Goal: Communication & Community: Answer question/provide support

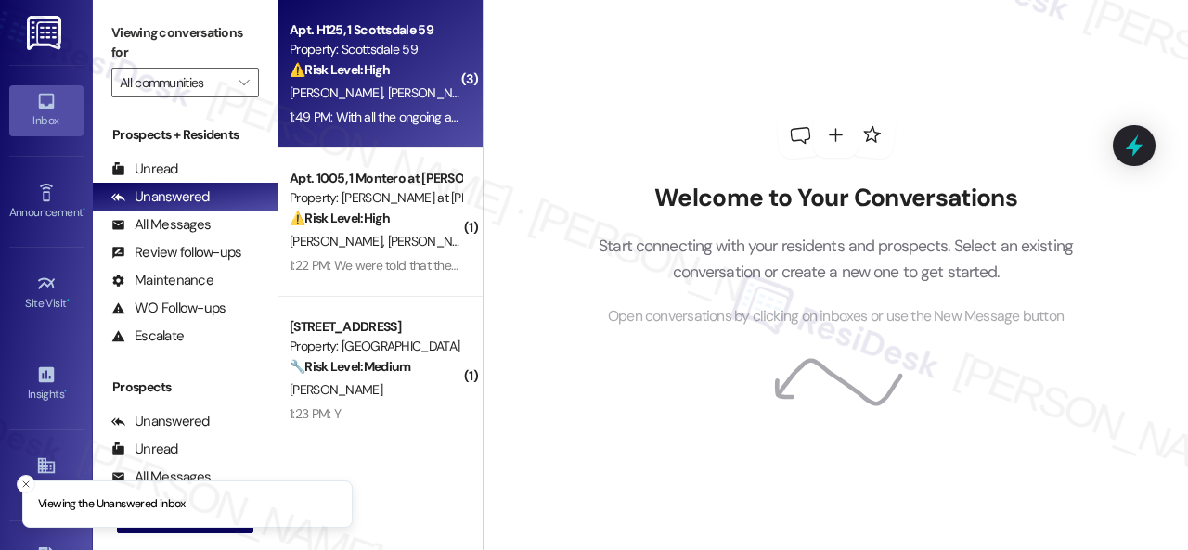
click at [425, 80] on div "⚠️ Risk Level: High The resident is expressing reluctance to renew their lease …" at bounding box center [376, 69] width 172 height 19
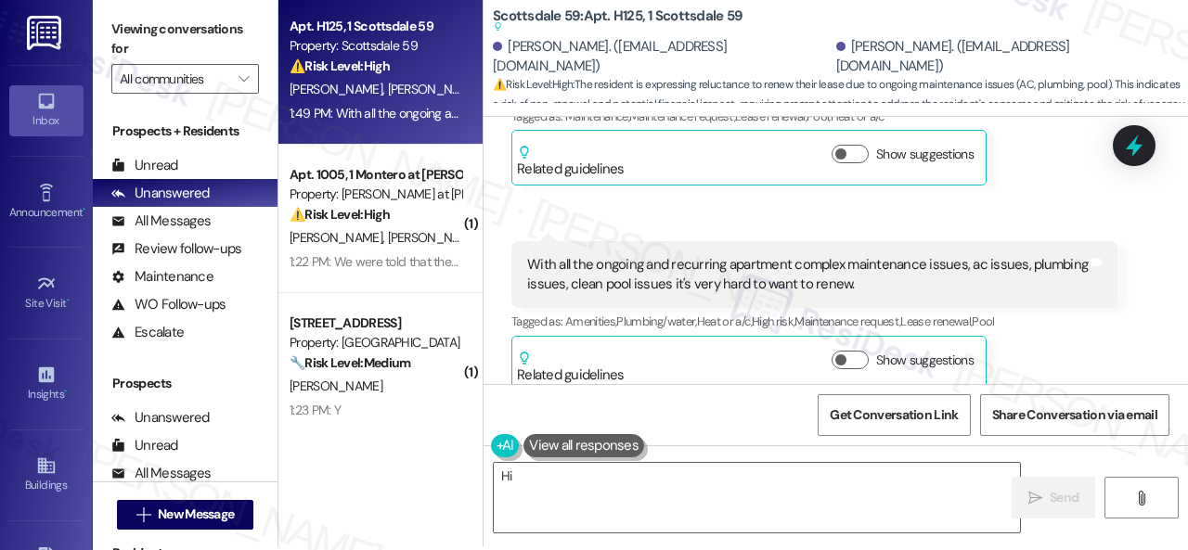
scroll to position [6, 0]
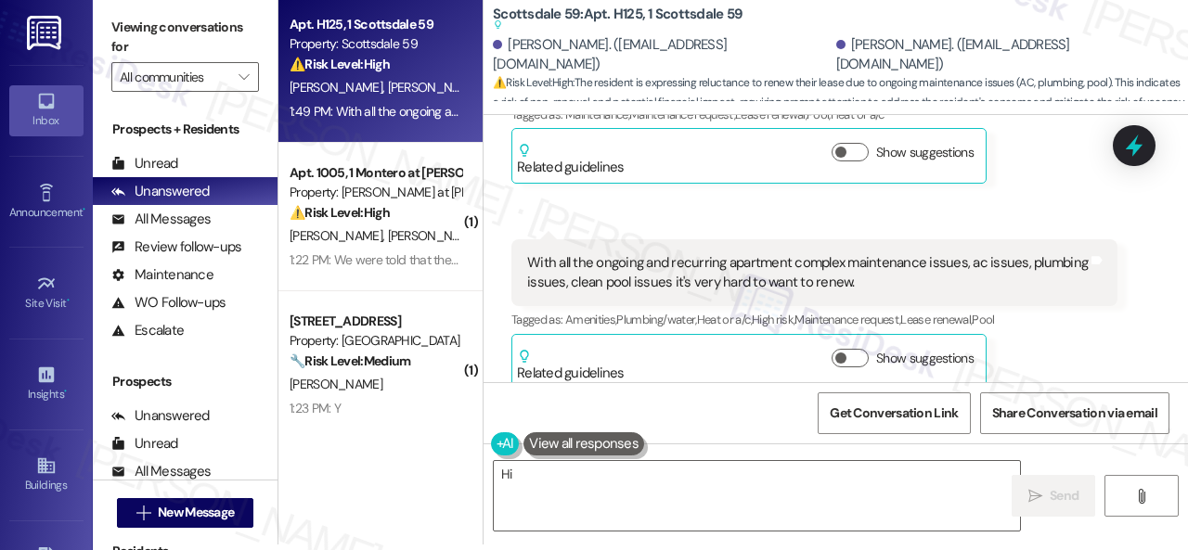
click at [1037, 361] on div "Angela Dominguez Question 1:49 PM With all the ongoing and recurring apartment …" at bounding box center [814, 314] width 606 height 150
click at [524, 388] on div "Get Conversation Link Share Conversation via email" at bounding box center [835, 412] width 704 height 61
drag, startPoint x: 624, startPoint y: 489, endPoint x: 926, endPoint y: 482, distance: 302.6
click at [624, 489] on textarea "Hi {{first_name}}, I understand your concerns about the maintenance, AC, plumbi…" at bounding box center [757, 496] width 526 height 70
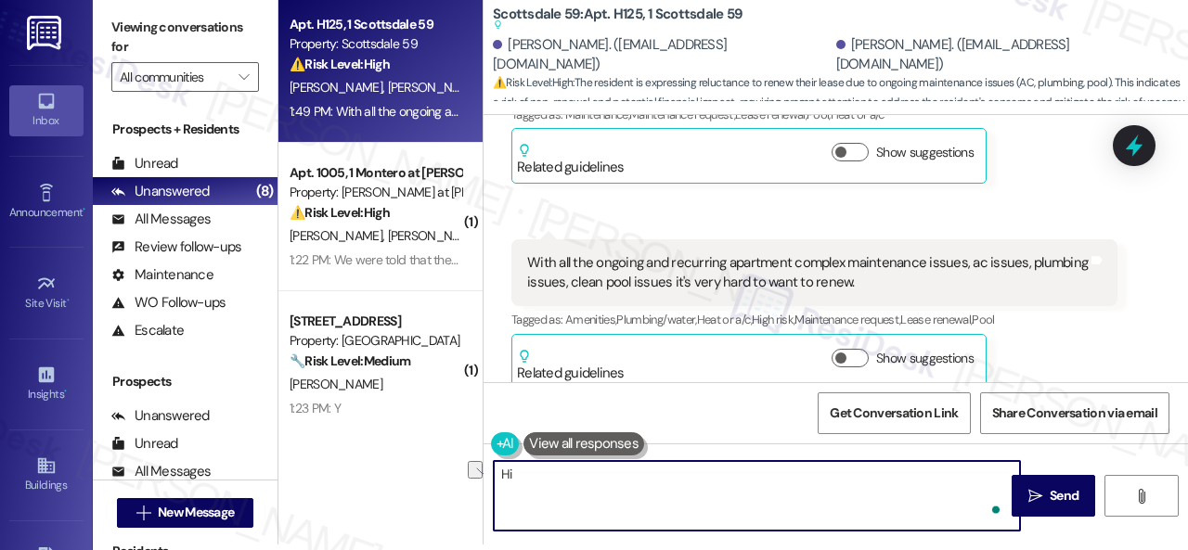
drag, startPoint x: 499, startPoint y: 490, endPoint x: 980, endPoint y: 494, distance: 480.7
click at [980, 494] on textarea "Hi {{first_name}}, I understand your concerns about the maintenance, AC, plumbi…" at bounding box center [757, 496] width 526 height 70
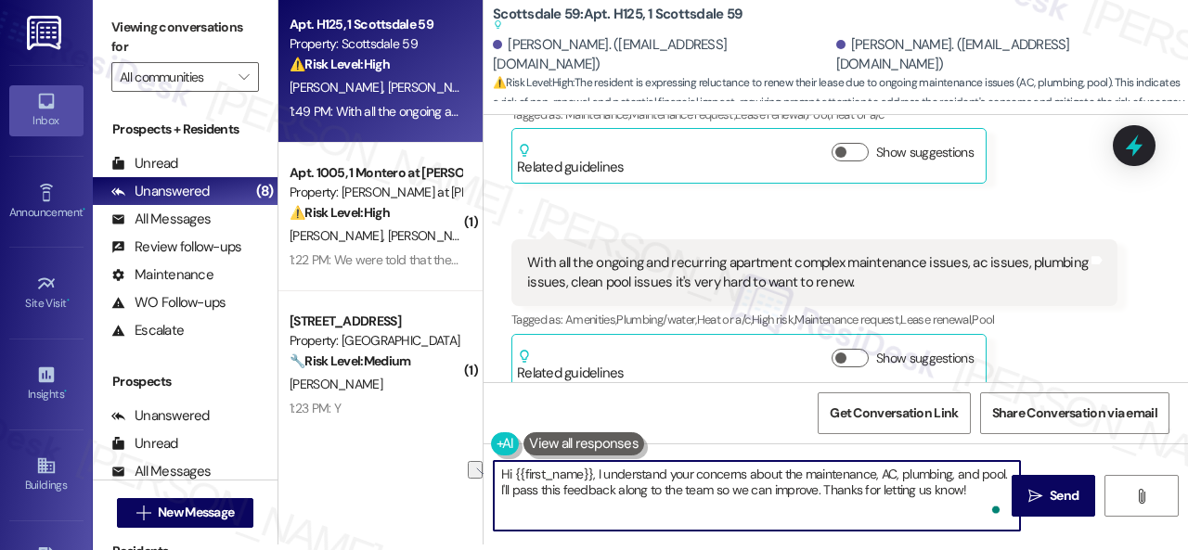
paste textarea "Just curious to know, would you be willing to reconsider your decision if the s…"
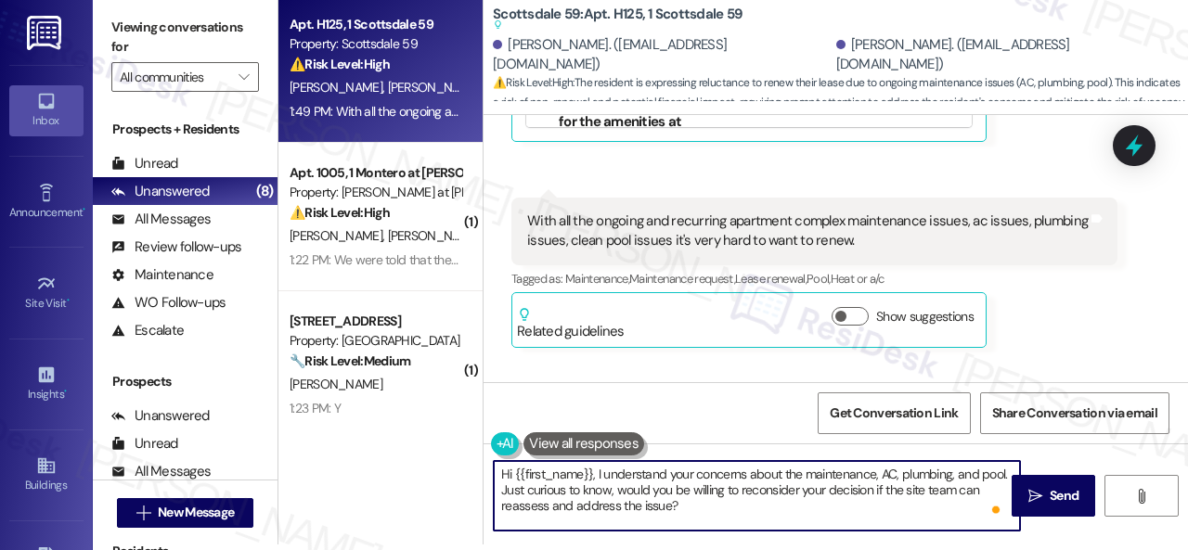
scroll to position [1140, 0]
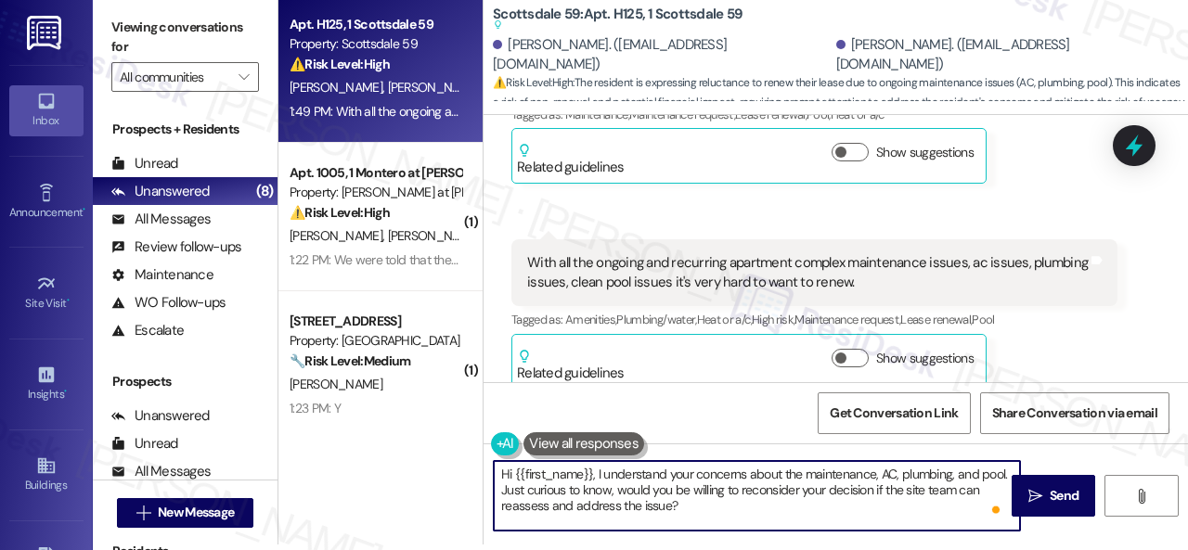
click at [671, 509] on textarea "Hi {{first_name}}, I understand your concerns about the maintenance, AC, plumbi…" at bounding box center [757, 496] width 526 height 70
click at [702, 509] on textarea "Hi {{first_name}}, I understand your concerns about the maintenance, AC, plumbi…" at bounding box center [757, 496] width 526 height 70
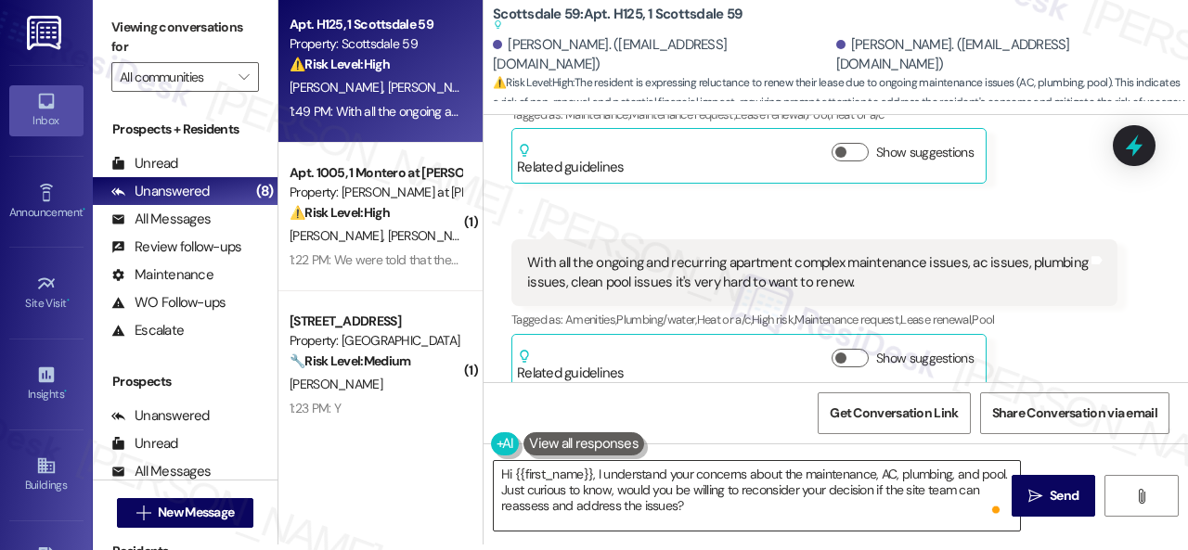
click at [593, 500] on textarea "Hi {{first_name}}, I understand your concerns about the maintenance, AC, plumbi…" at bounding box center [757, 496] width 526 height 70
drag, startPoint x: 519, startPoint y: 392, endPoint x: 670, endPoint y: 261, distance: 200.0
click at [519, 392] on div "Get Conversation Link Share Conversation via email" at bounding box center [835, 412] width 704 height 61
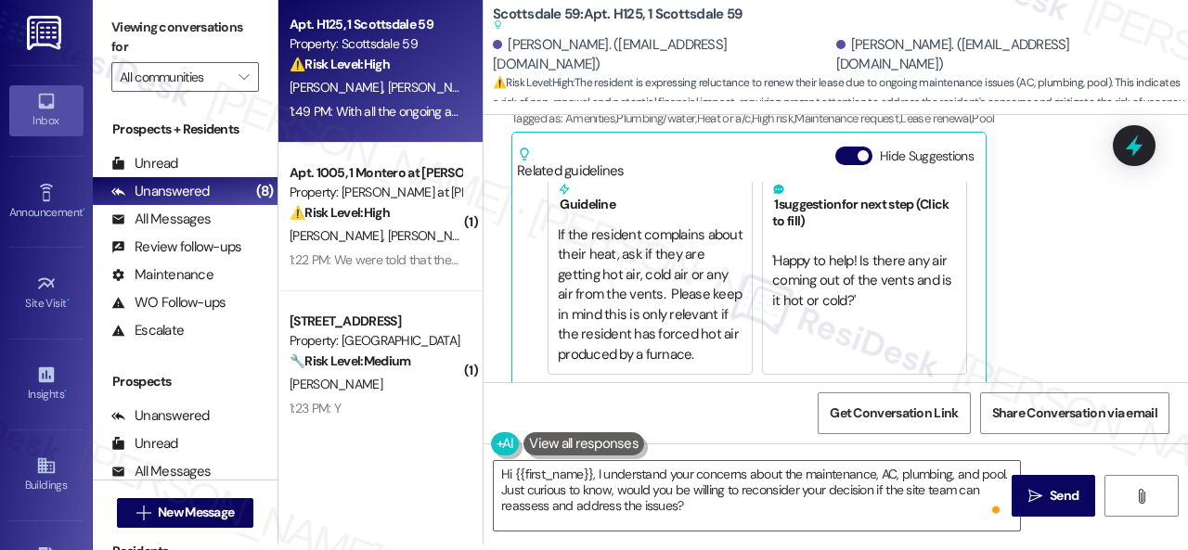
scroll to position [212, 0]
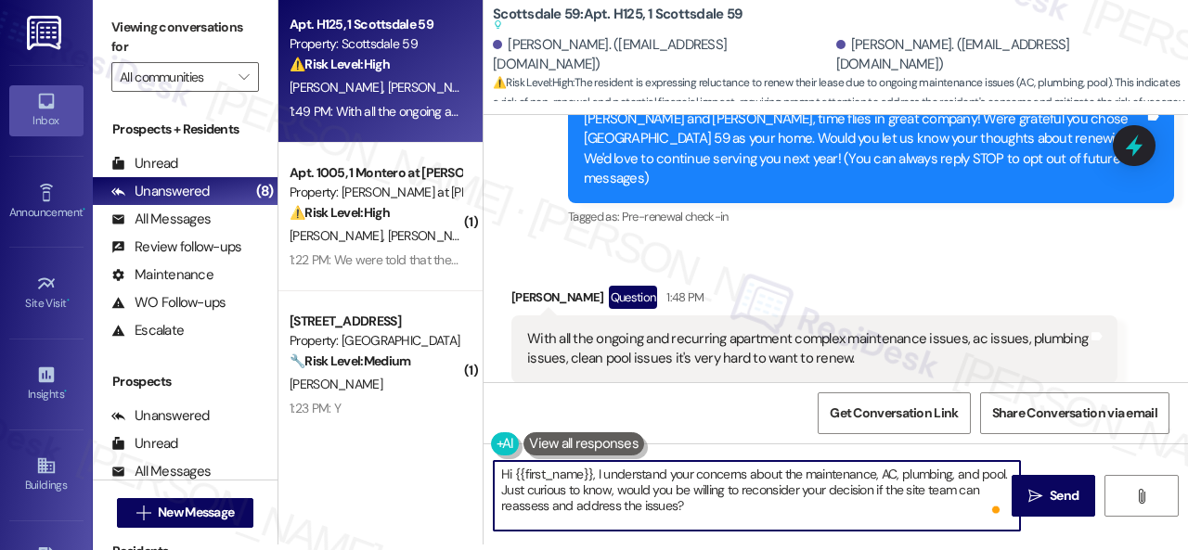
drag, startPoint x: 598, startPoint y: 470, endPoint x: 488, endPoint y: 470, distance: 109.5
click at [488, 470] on div "Hi {{first_name}}, I understand your concerns about the maintenance, AC, plumbi…" at bounding box center [747, 495] width 528 height 71
click at [912, 474] on textarea "I understand your concerns about the maintenance, AC, plumbing, and pool. Just …" at bounding box center [757, 496] width 526 height 70
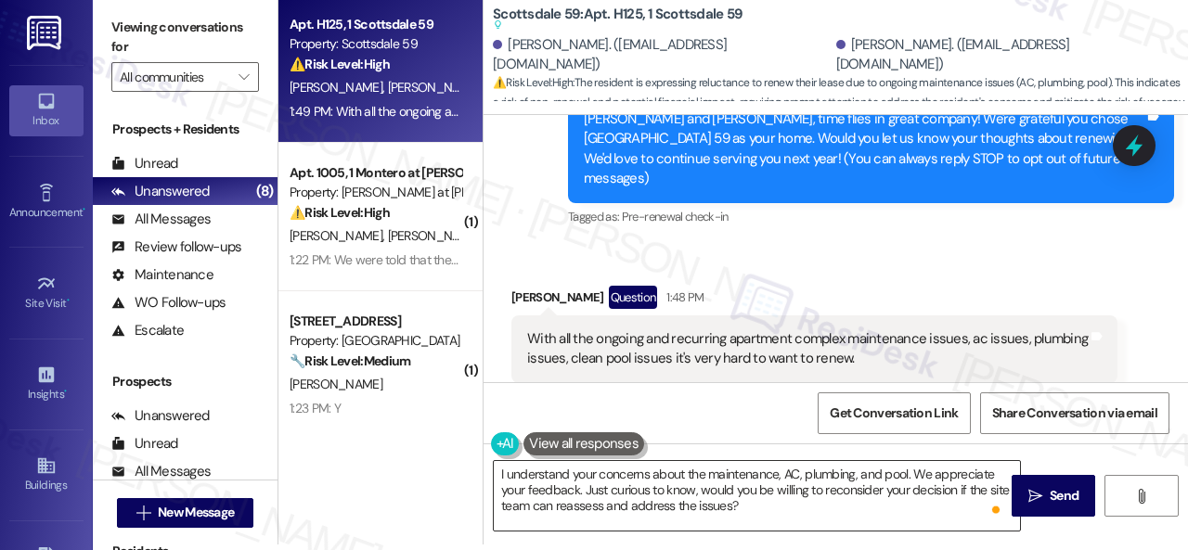
click at [612, 489] on textarea "I understand your concerns about the maintenance, AC, plumbing, and pool. We ap…" at bounding box center [757, 496] width 526 height 70
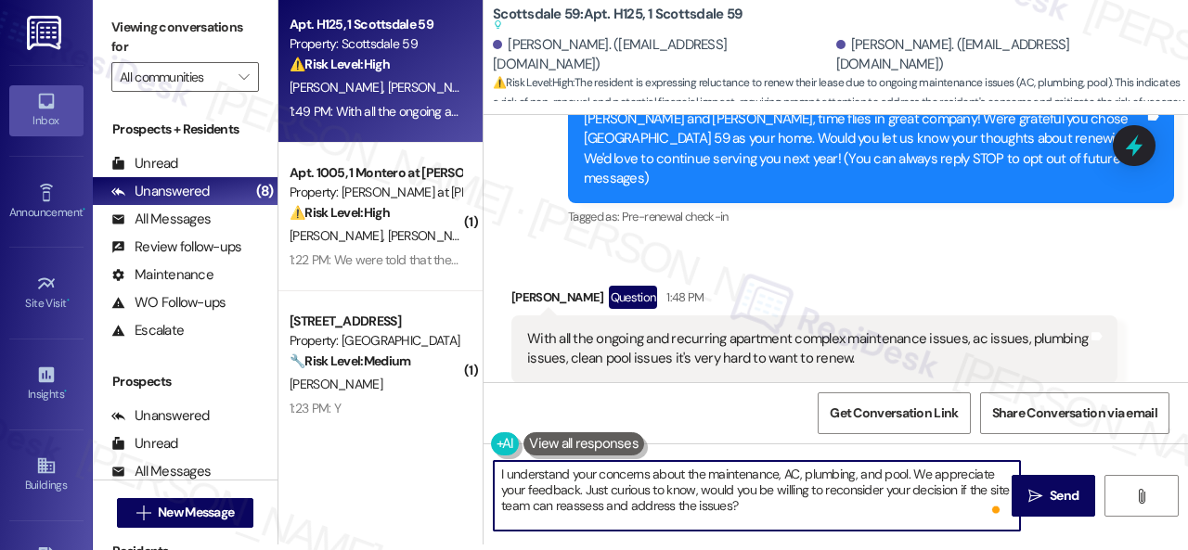
click at [586, 487] on textarea "I understand your concerns about the maintenance, AC, plumbing, and pool. We ap…" at bounding box center [757, 496] width 526 height 70
drag, startPoint x: 585, startPoint y: 488, endPoint x: 776, endPoint y: 505, distance: 191.9
click at [776, 505] on textarea "I understand your concerns about the maintenance, AC, plumbing, and pool. We ap…" at bounding box center [757, 496] width 526 height 70
paste textarea "I can't make any promises, but just wondering - would you be open to reconsider…"
click at [911, 509] on textarea "I understand your concerns about the maintenance, AC, plumbing, and pool. We ap…" at bounding box center [757, 496] width 526 height 70
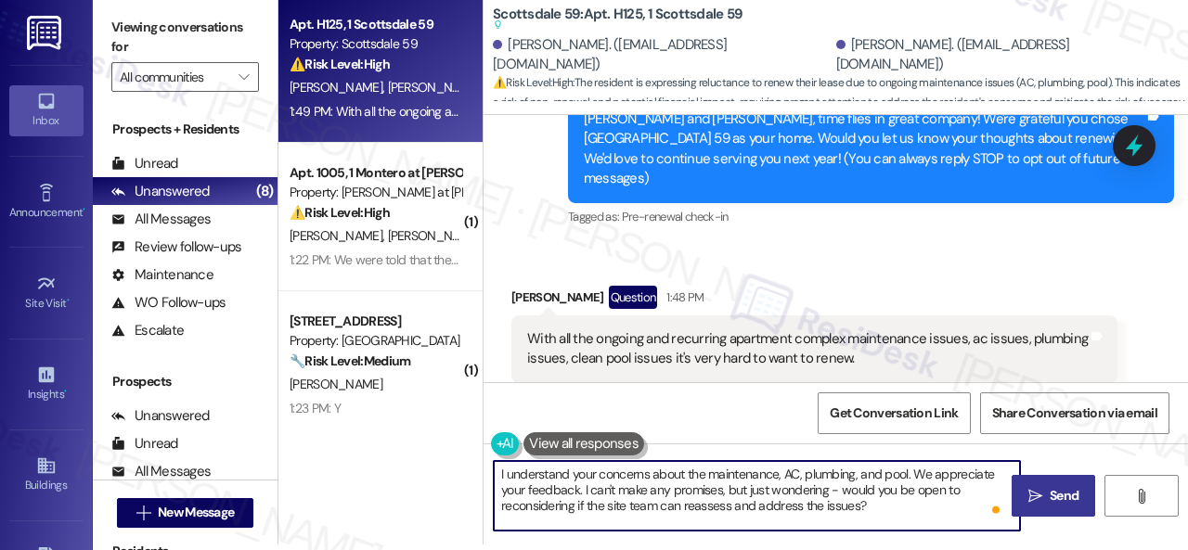
type textarea "I understand your concerns about the maintenance, AC, plumbing, and pool. We ap…"
click at [1043, 508] on button " Send" at bounding box center [1054, 496] width 84 height 42
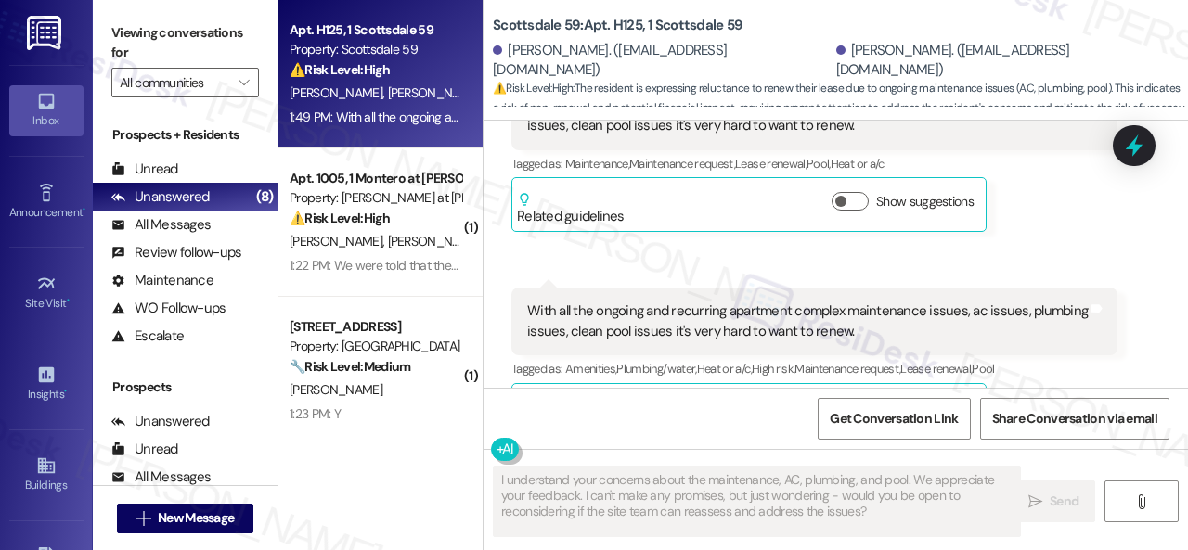
scroll to position [918, 0]
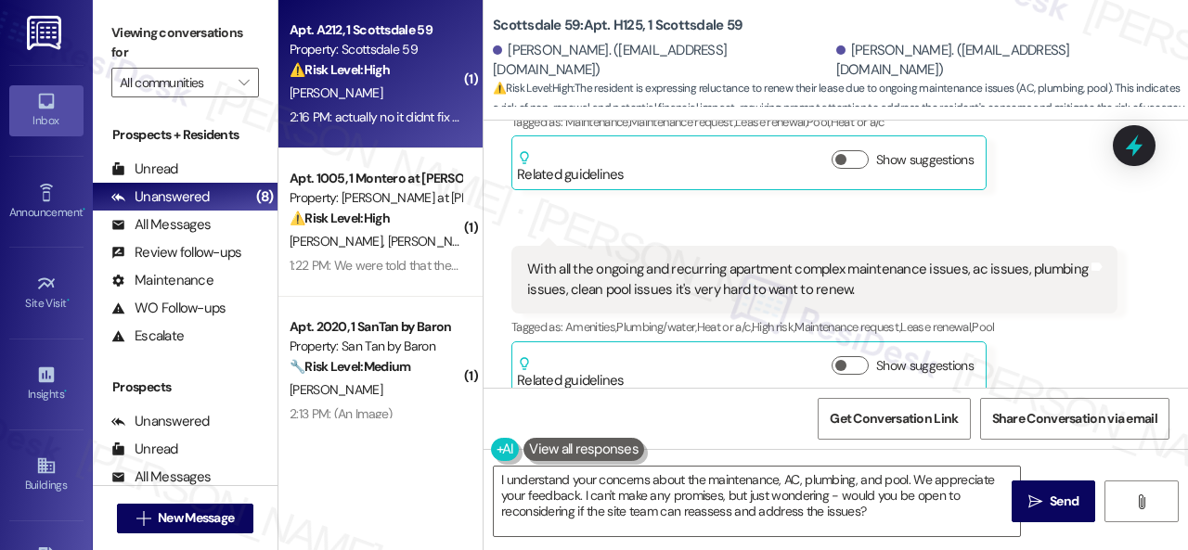
click at [417, 91] on div "P. Mcnair" at bounding box center [375, 93] width 175 height 23
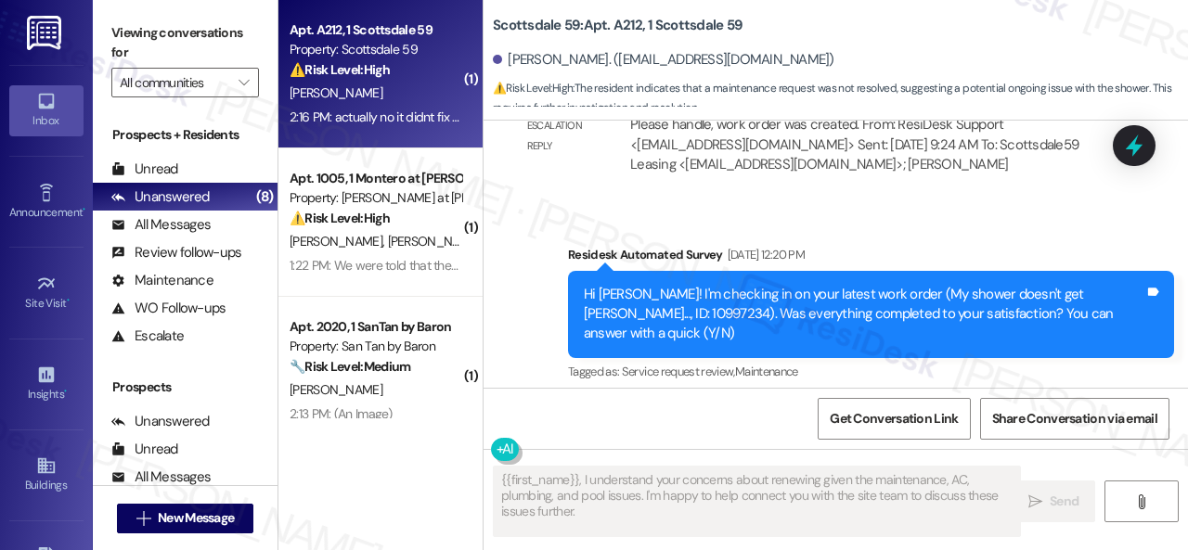
scroll to position [2411, 0]
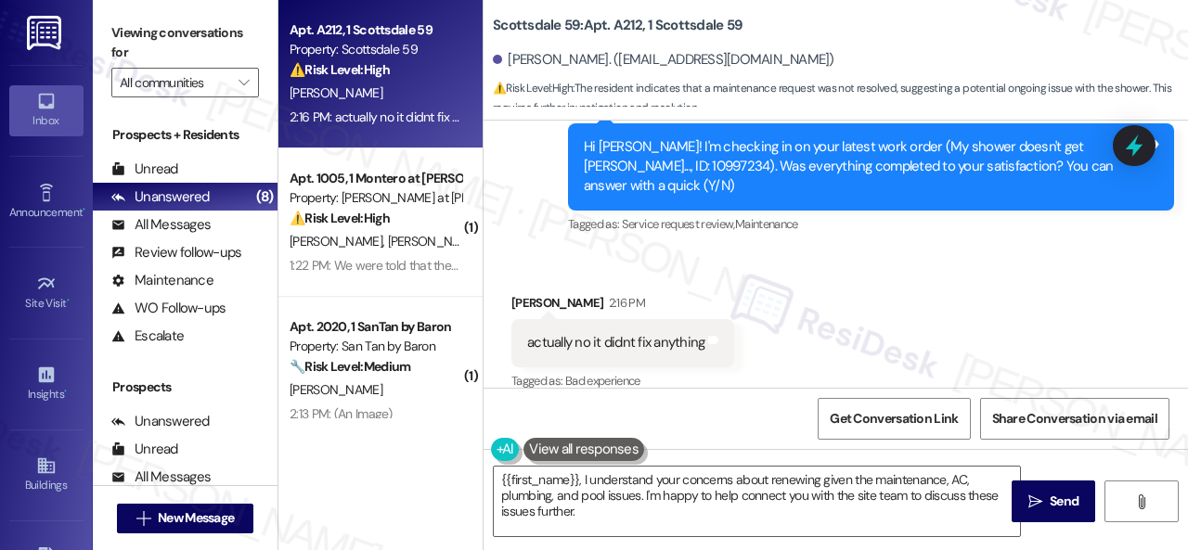
click at [575, 279] on div "Received via SMS Parker Mcnair 2:16 PM actually no it didnt fix anything Tags a…" at bounding box center [622, 343] width 251 height 129
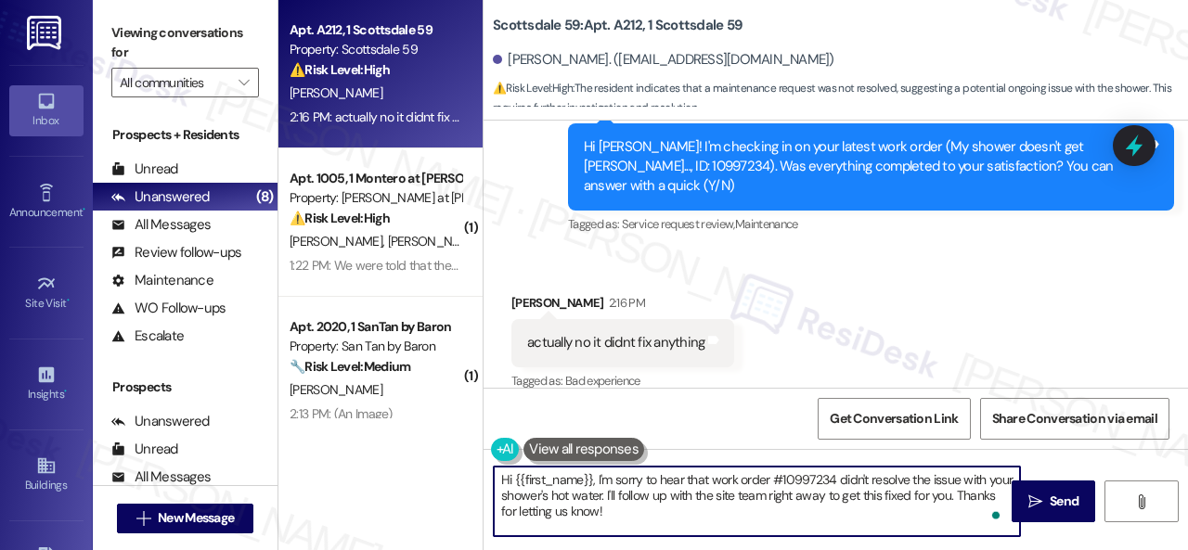
drag, startPoint x: 495, startPoint y: 477, endPoint x: 722, endPoint y: 522, distance: 231.9
click at [722, 522] on textarea "Hi {{first_name}}, I'm sorry to hear that work order #10997234 didn't resolve t…" at bounding box center [757, 502] width 526 height 70
paste textarea "I'm sorry to hear the issue hasn't been resolved yet. We apologize for the dela…"
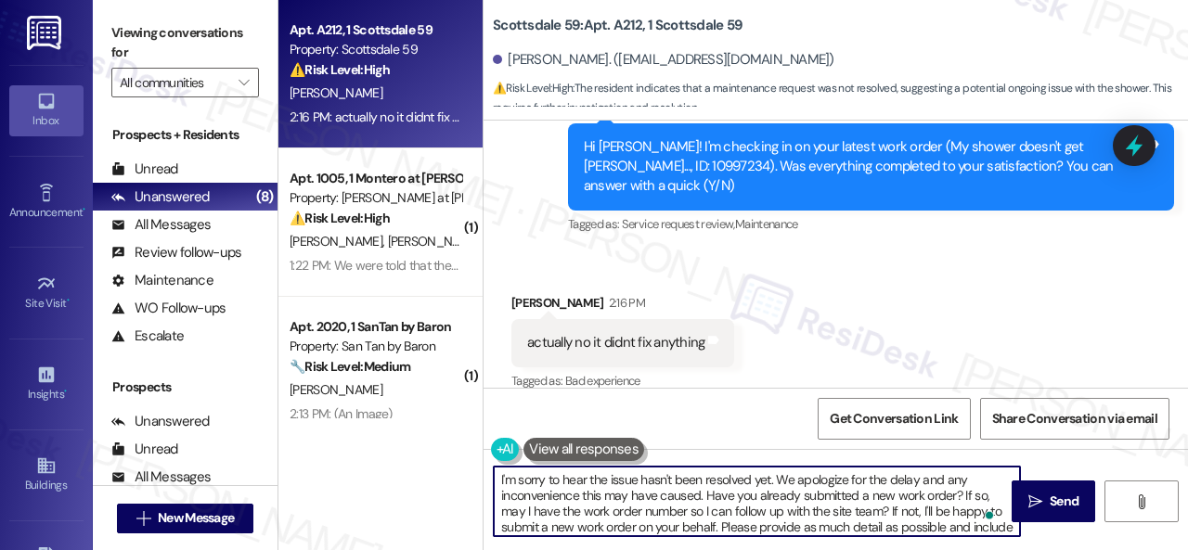
scroll to position [0, 0]
click at [610, 482] on textarea "I'm sorry to hear the issue hasn't been resolved yet. We apologize for the dela…" at bounding box center [757, 502] width 526 height 70
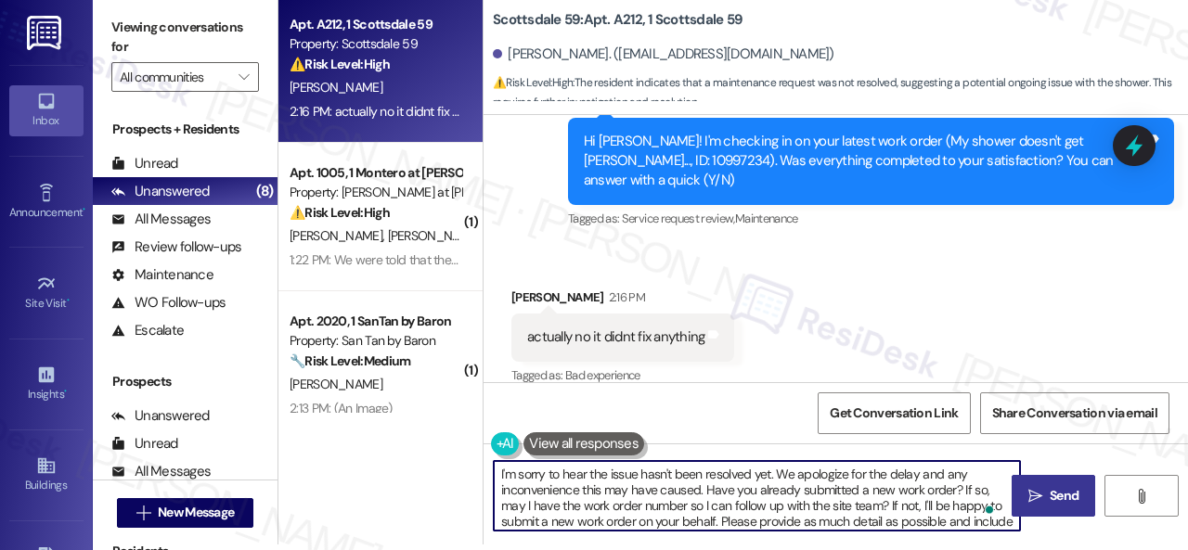
type textarea "I'm sorry to hear the issue hasn't been resolved yet. We apologize for the dela…"
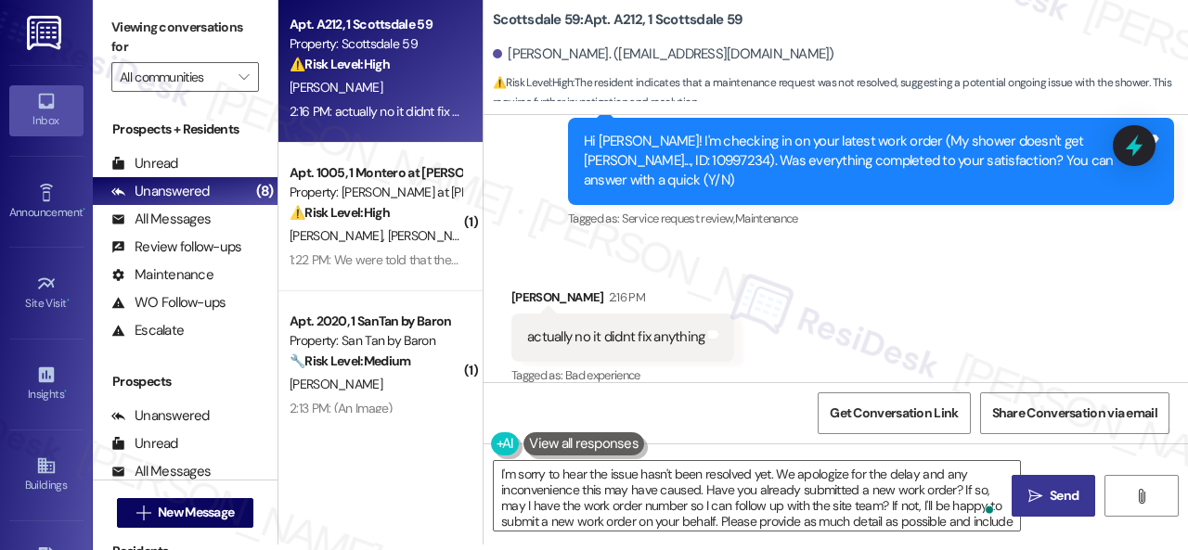
click at [1050, 497] on span "Send" at bounding box center [1064, 495] width 29 height 19
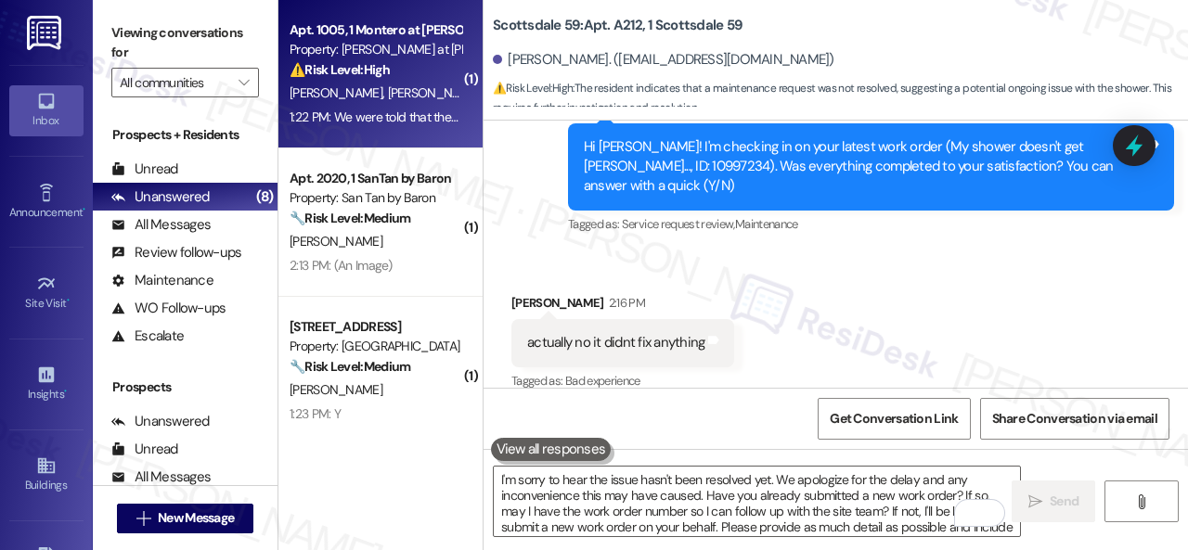
click at [427, 83] on div "D. Moore M. Moore" at bounding box center [375, 93] width 175 height 23
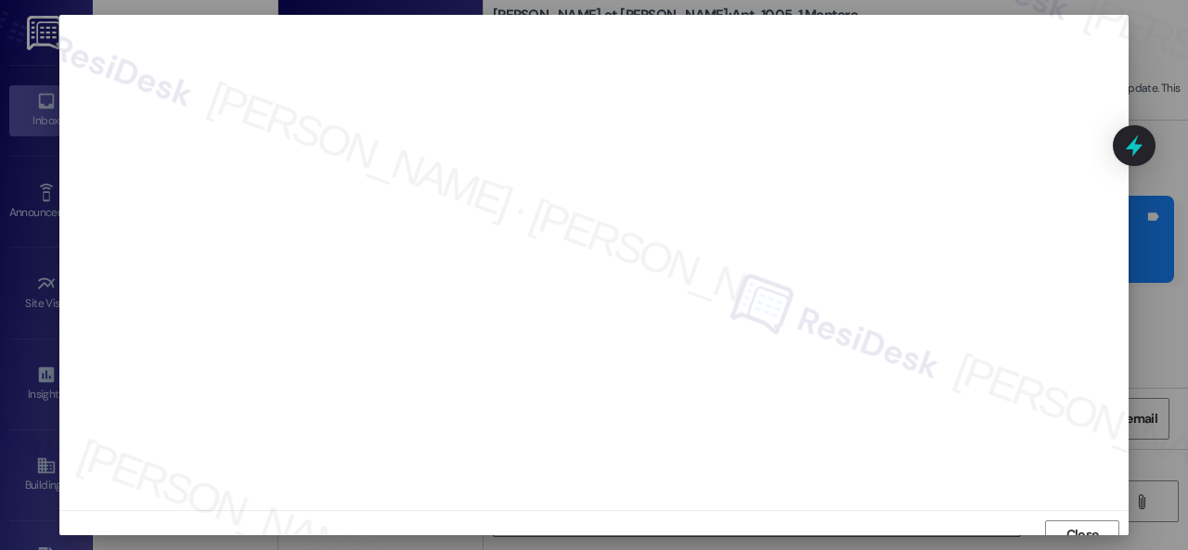
scroll to position [14, 0]
click at [1091, 524] on span "Close" at bounding box center [1082, 520] width 32 height 19
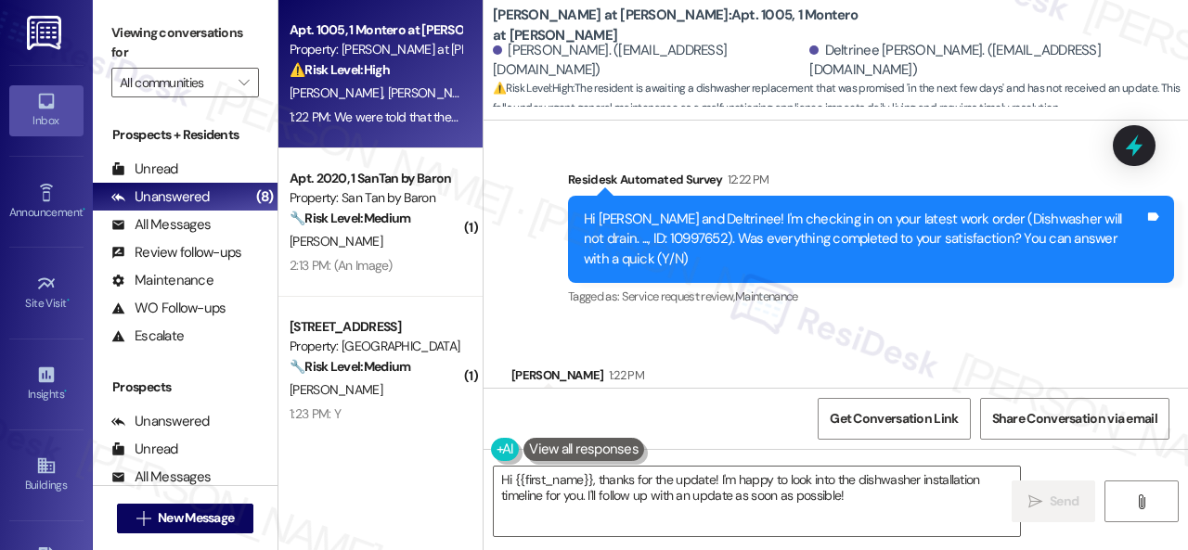
click at [928, 324] on div "Received via SMS Michael Moore 1:22 PM We were told that the motor has blown an…" at bounding box center [835, 412] width 704 height 176
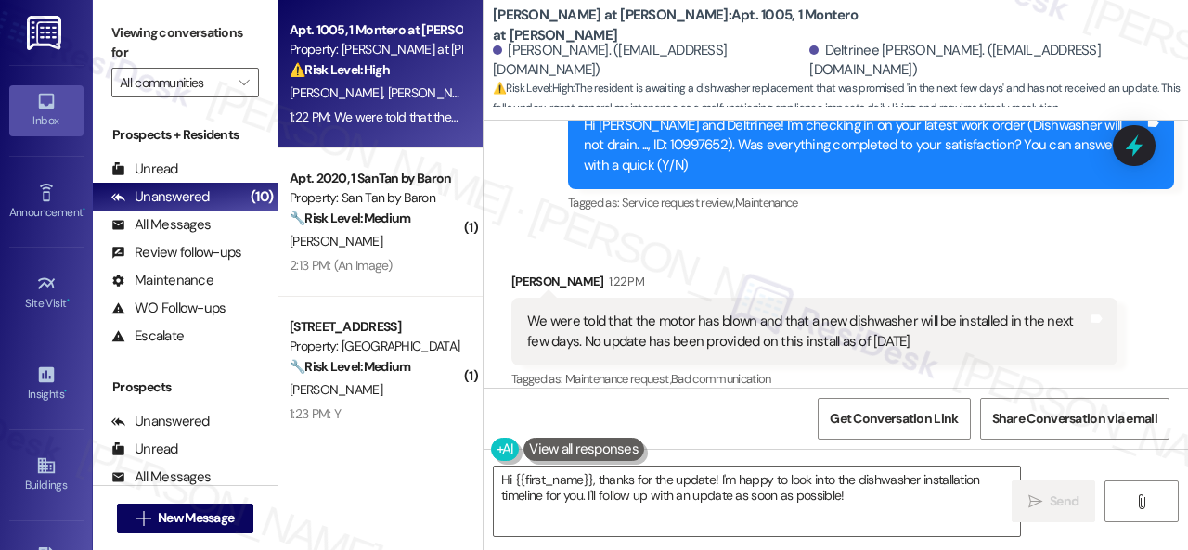
drag, startPoint x: 922, startPoint y: 372, endPoint x: 899, endPoint y: 376, distance: 23.5
click at [922, 370] on div "Tagged as: Maintenance request , Click to highlight conversations about Mainten…" at bounding box center [814, 379] width 606 height 27
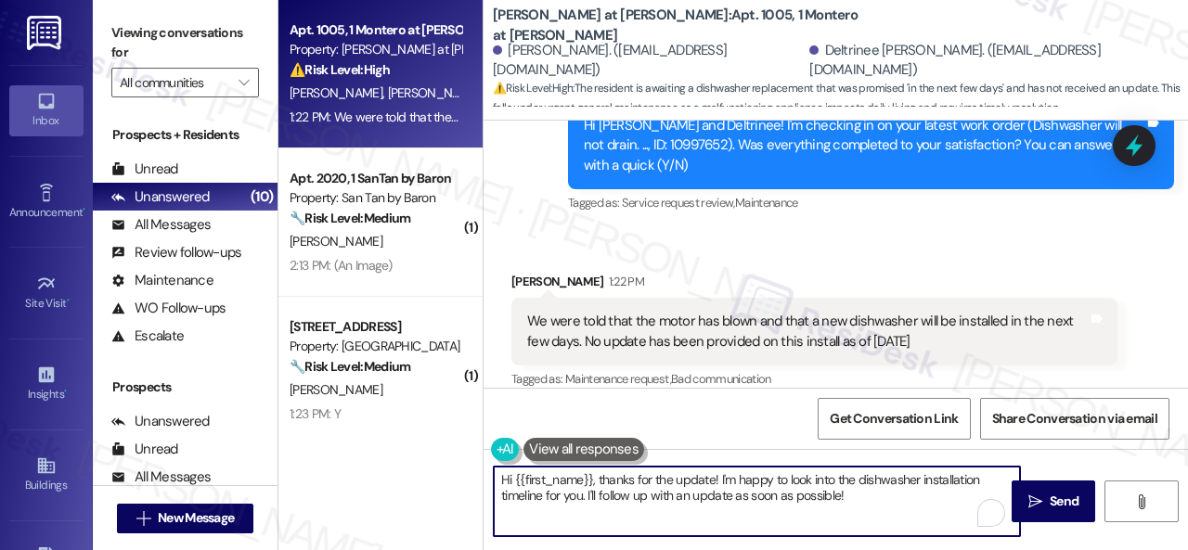
drag, startPoint x: 599, startPoint y: 476, endPoint x: 470, endPoint y: 476, distance: 129.0
click at [470, 476] on div "Apt. 1005, 1 Montero at Dana Park Property: Montero at Dana Park ⚠️ Risk Level:…" at bounding box center [732, 275] width 909 height 550
drag, startPoint x: 627, startPoint y: 480, endPoint x: 798, endPoint y: 509, distance: 173.2
click at [798, 509] on textarea "Thanks for the update! I'm happy to look into the dishwasher installation timel…" at bounding box center [757, 502] width 526 height 70
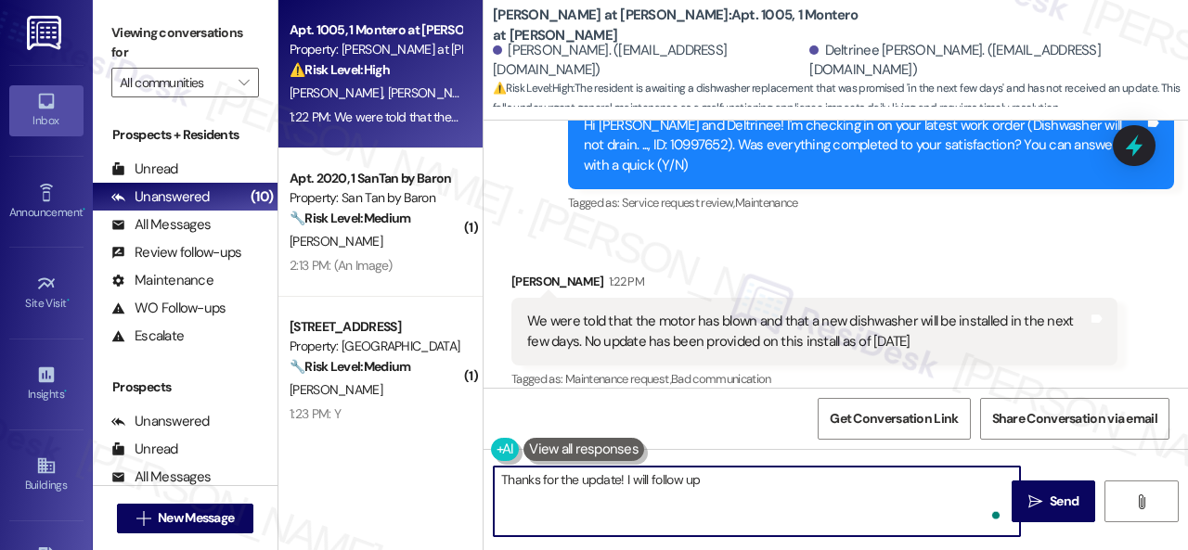
paste textarea "with the site team regarding your work order. Let me know when you have an upda…"
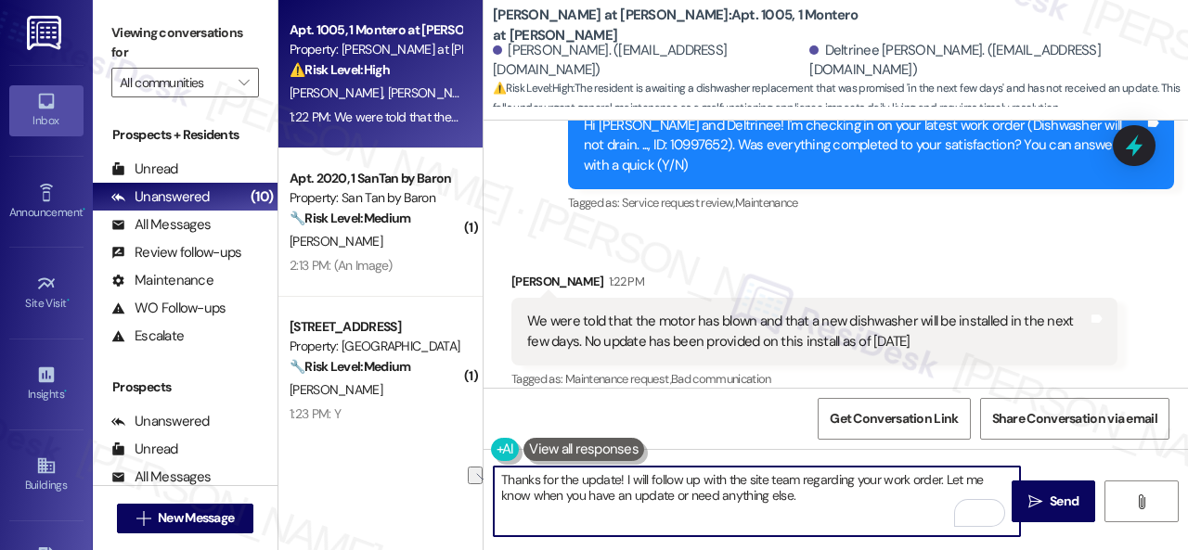
drag, startPoint x: 854, startPoint y: 482, endPoint x: 937, endPoint y: 483, distance: 83.5
click at [937, 483] on textarea "Thanks for the update! I will follow up with the site team regarding your work …" at bounding box center [757, 502] width 526 height 70
type textarea "Thanks for the update! I will follow up with the site team regarding the new di…"
drag, startPoint x: 818, startPoint y: 493, endPoint x: 432, endPoint y: 454, distance: 388.0
click at [432, 454] on div "Apt. 1005, 1 Montero at Dana Park Property: Montero at Dana Park ⚠️ Risk Level:…" at bounding box center [732, 275] width 909 height 550
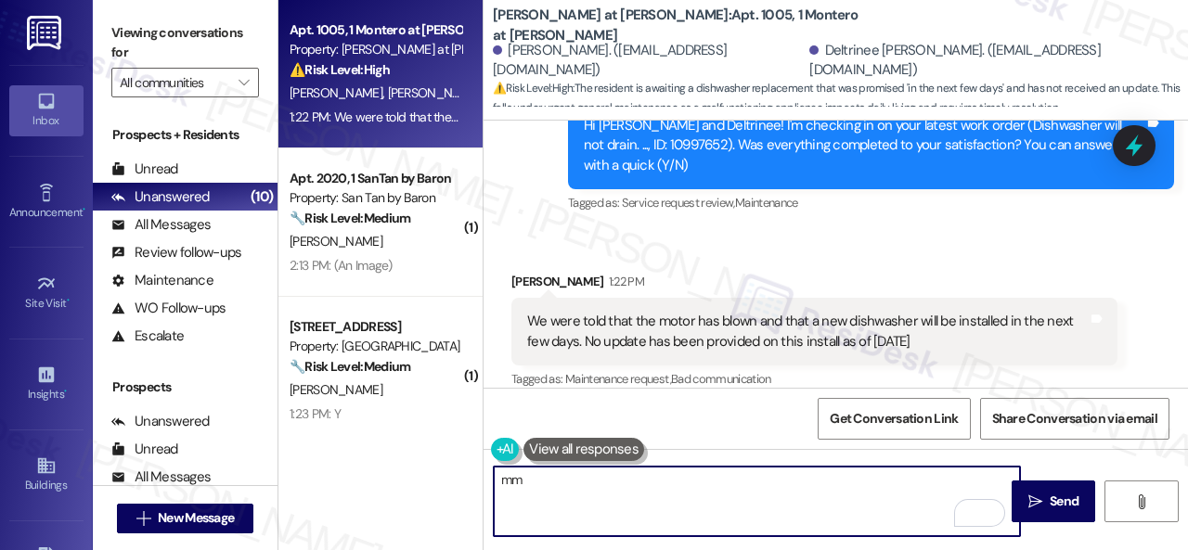
type textarea "m"
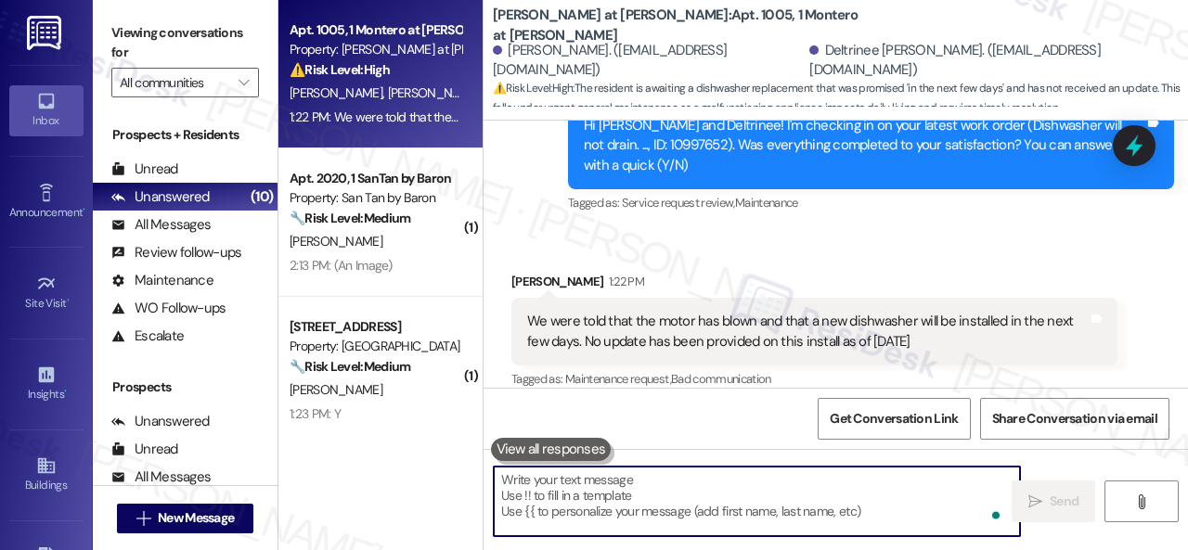
click at [609, 441] on div at bounding box center [553, 449] width 125 height 23
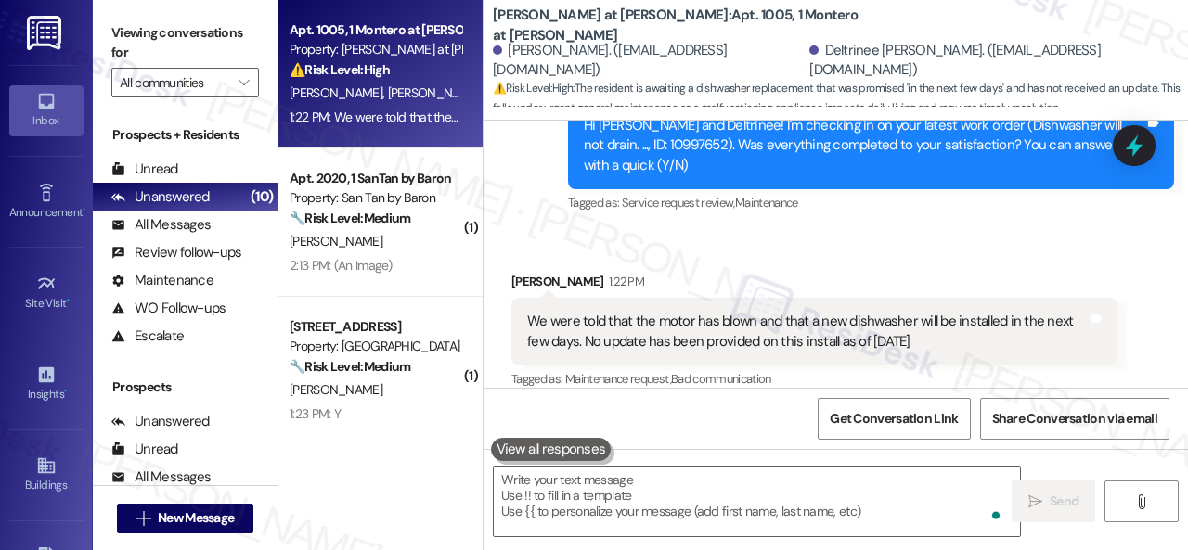
click at [620, 419] on div "Get Conversation Link Share Conversation via email" at bounding box center [835, 418] width 704 height 61
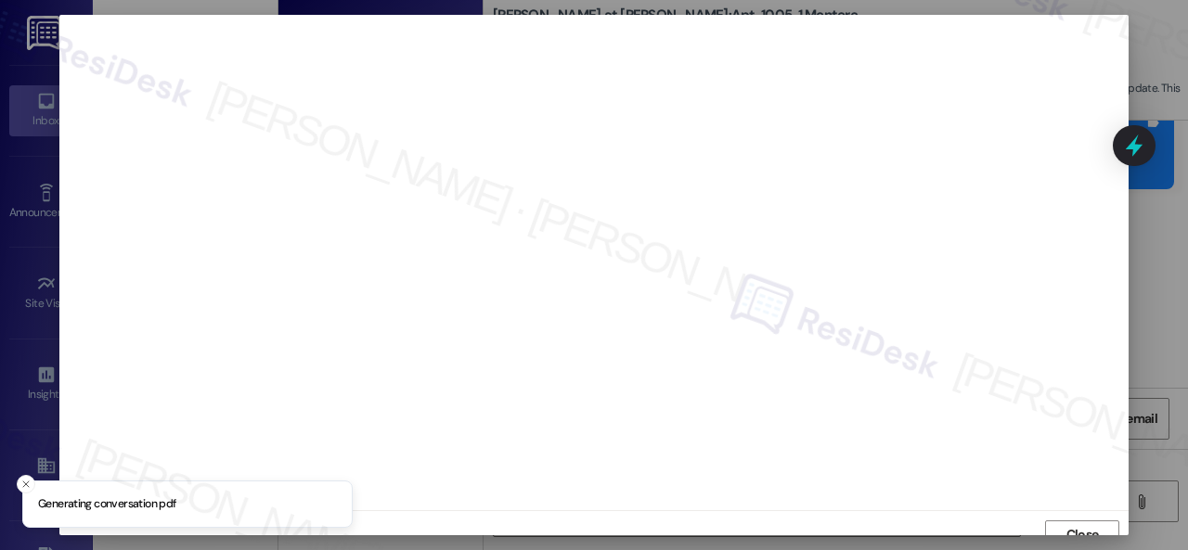
scroll to position [14, 0]
click at [1089, 522] on span "Close" at bounding box center [1082, 520] width 32 height 19
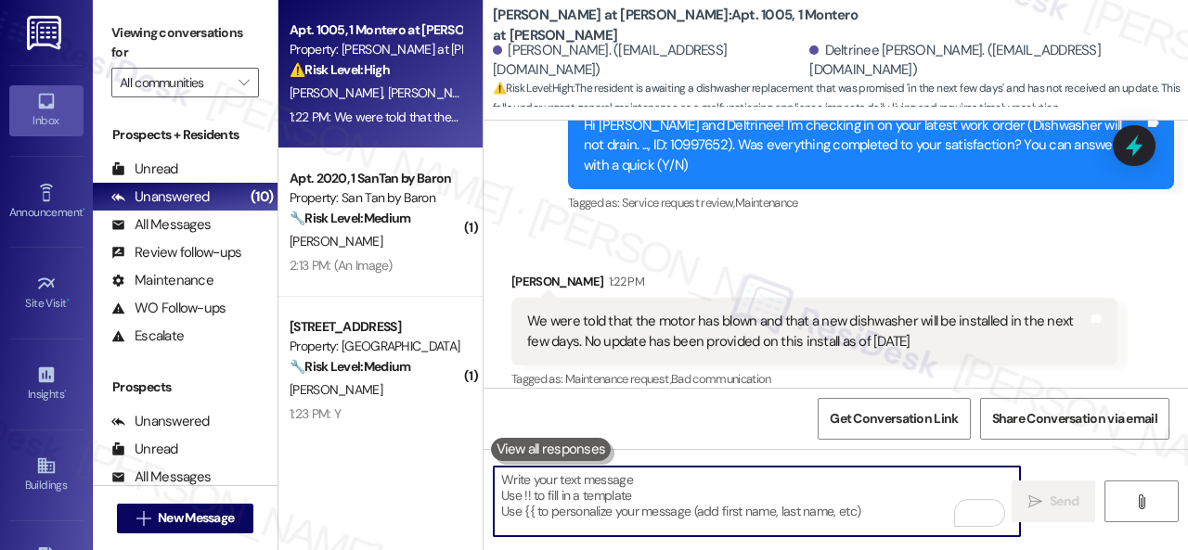
click at [624, 487] on textarea "To enrich screen reader interactions, please activate Accessibility in Grammarl…" at bounding box center [757, 502] width 526 height 70
paste textarea "Thanks for the update! I will follow up with the site team regarding the new di…"
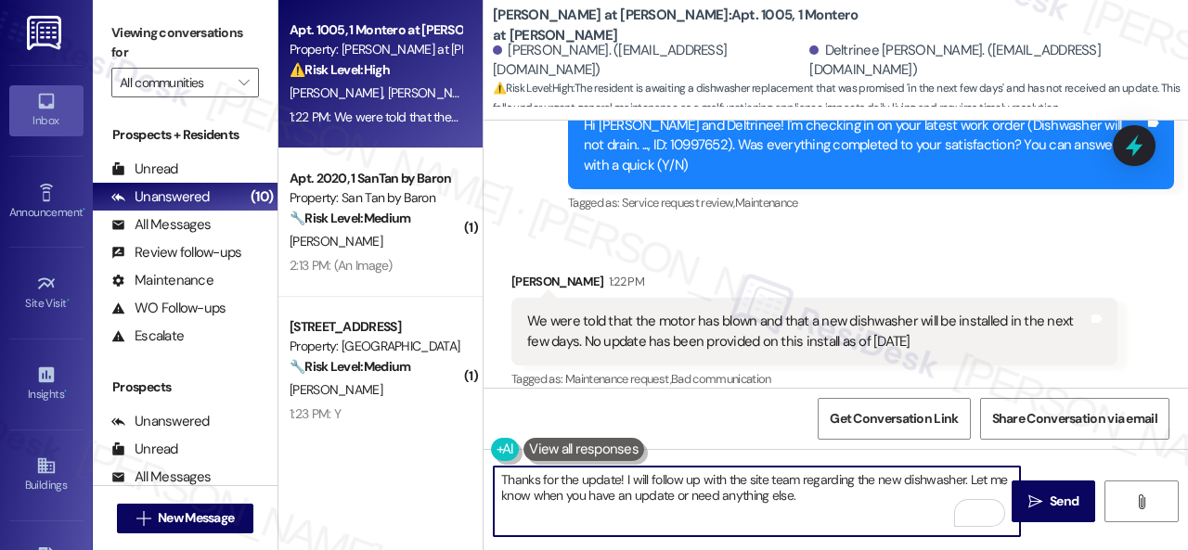
click at [837, 495] on textarea "Thanks for the update! I will follow up with the site team regarding the new di…" at bounding box center [757, 502] width 526 height 70
type textarea "Thanks for the update! I will follow up with the site team regarding the new di…"
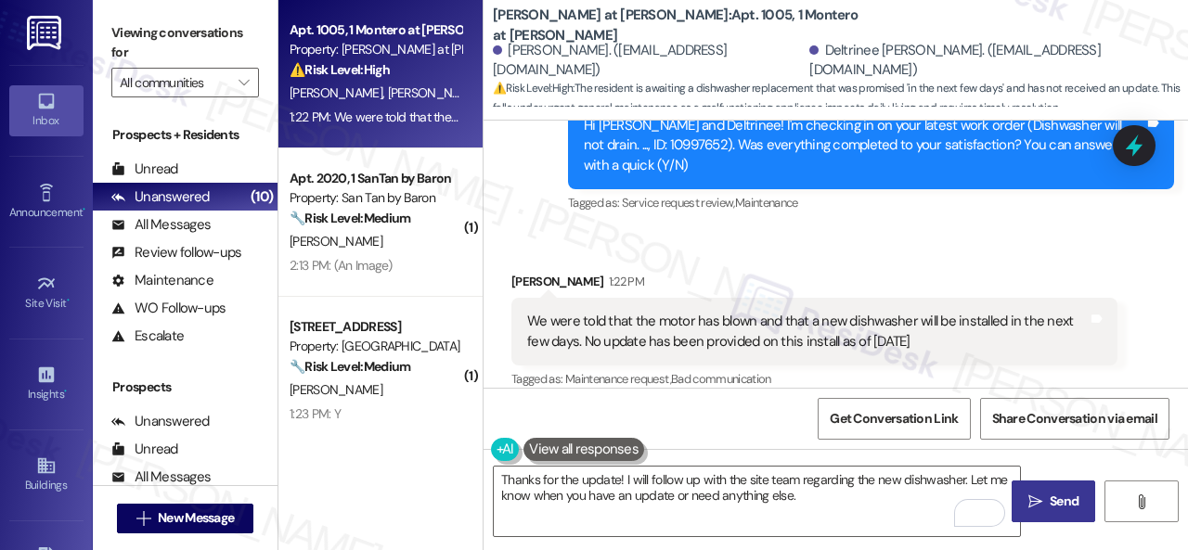
click at [1046, 497] on span "Send" at bounding box center [1064, 501] width 36 height 19
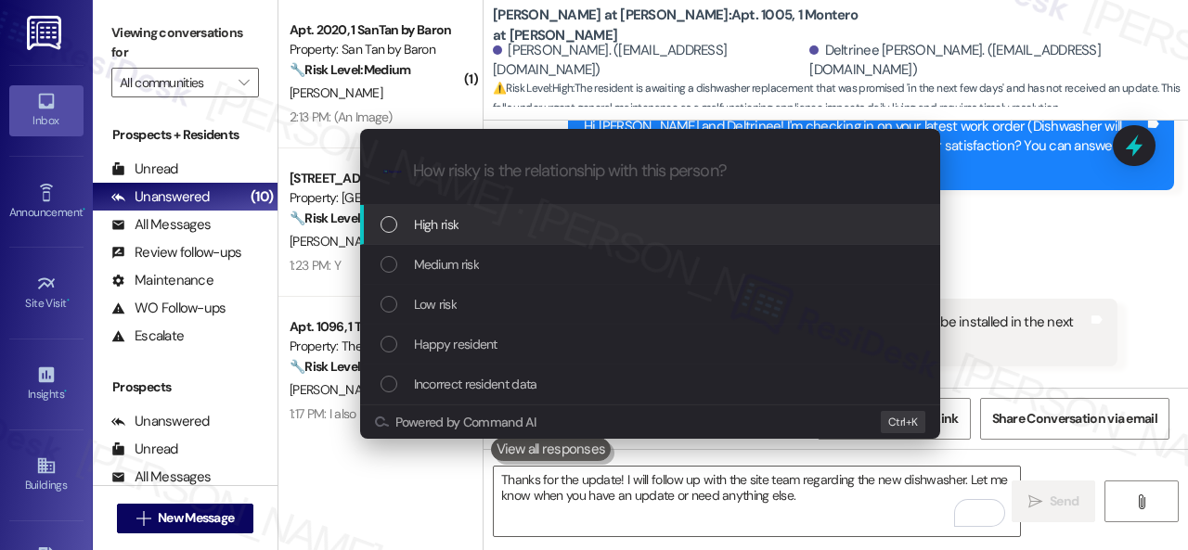
click at [444, 229] on span "High risk" at bounding box center [436, 224] width 45 height 20
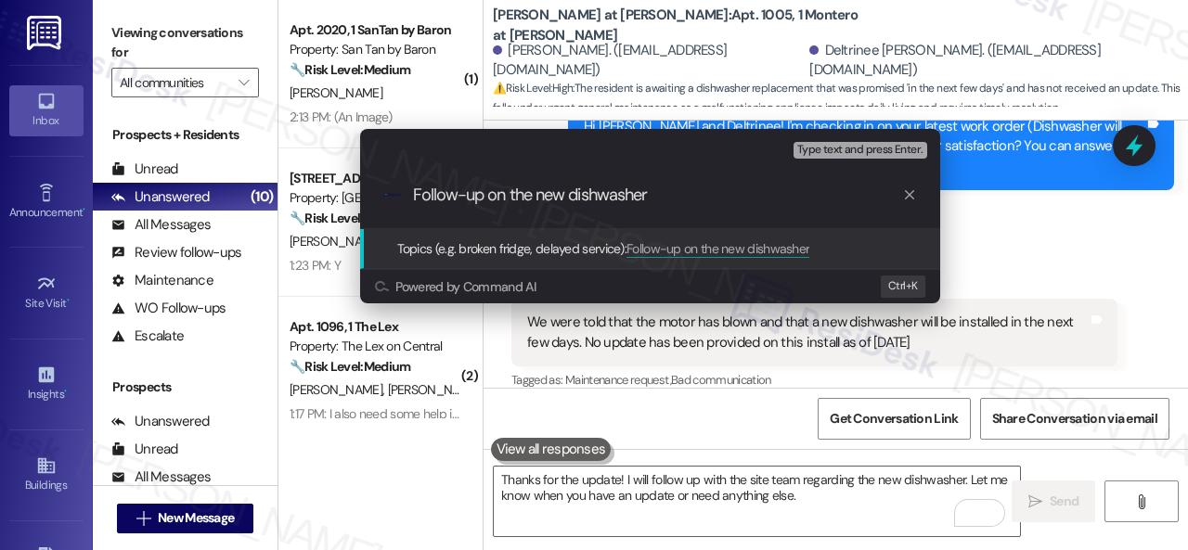
type input "Follow-up on the new dishwasher."
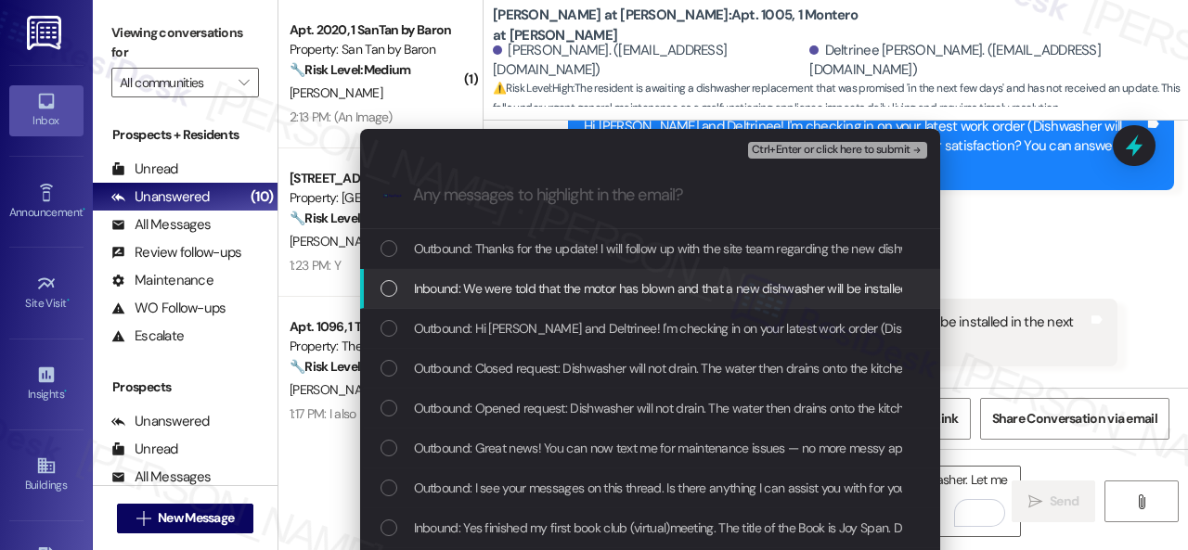
click at [548, 285] on span "Inbound: We were told that the motor has blown and that a new dishwasher will b…" at bounding box center [871, 288] width 914 height 20
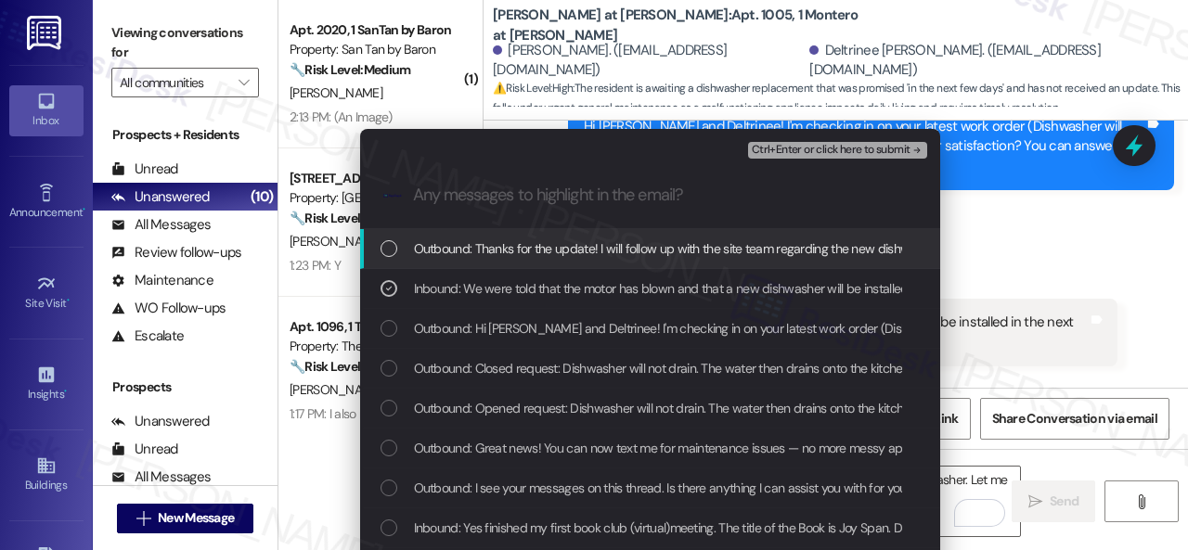
click at [811, 148] on span "Ctrl+Enter or click here to submit" at bounding box center [831, 150] width 159 height 13
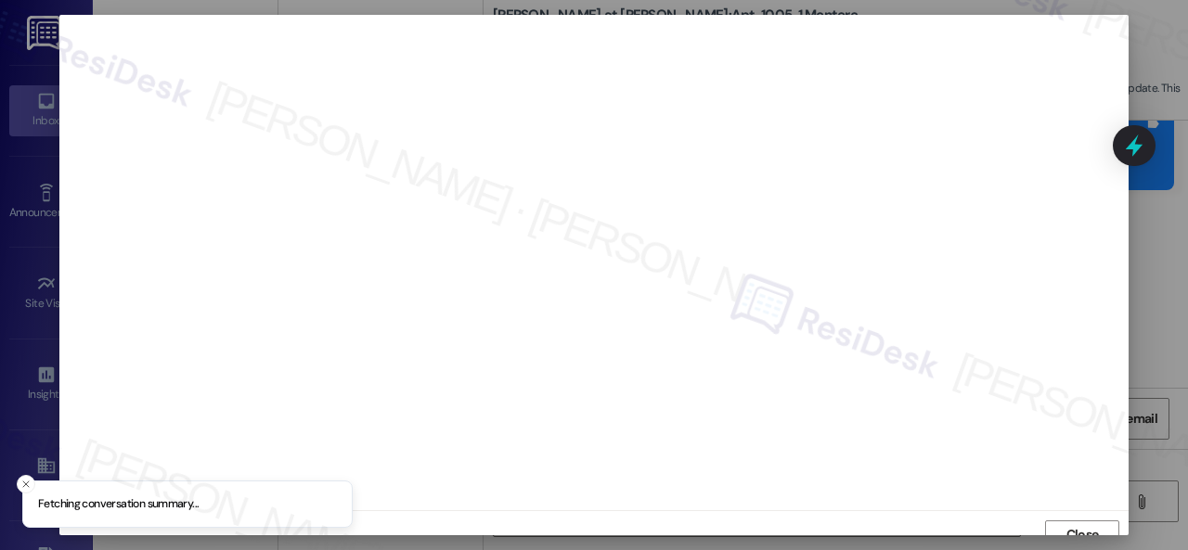
scroll to position [14, 0]
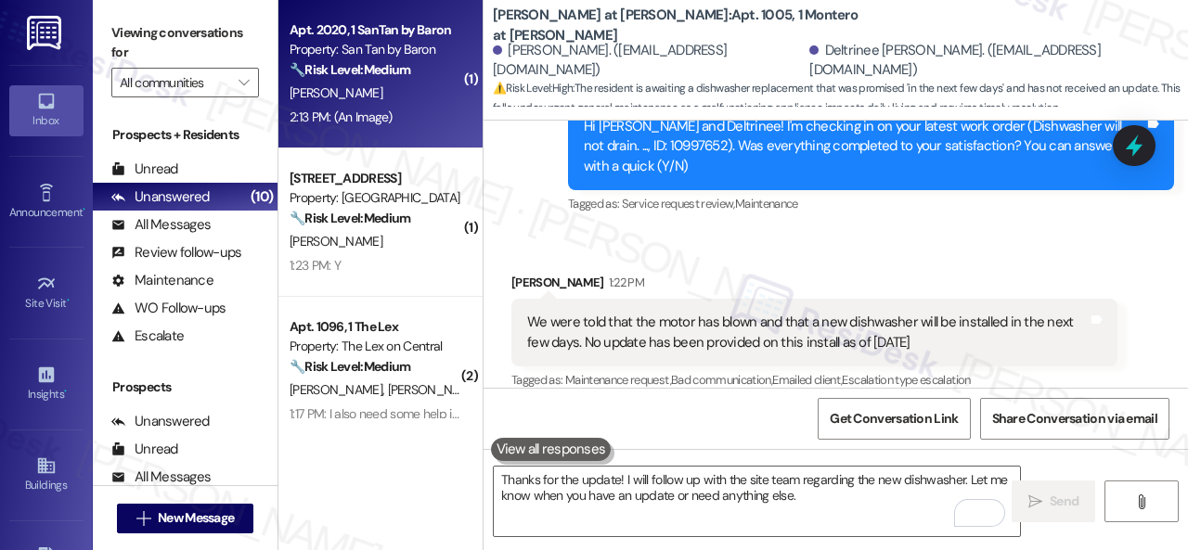
click at [376, 81] on div "Apt. 2020, 1 SanTan by Baron Property: San Tan by Baron 🔧 Risk Level: Medium Th…" at bounding box center [375, 50] width 175 height 63
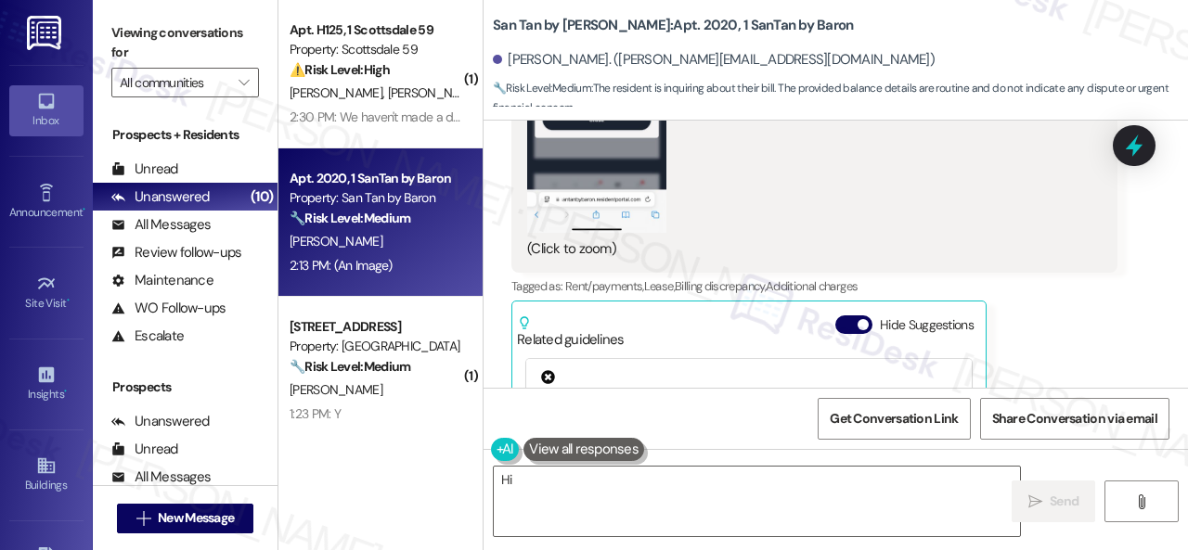
scroll to position [1656, 0]
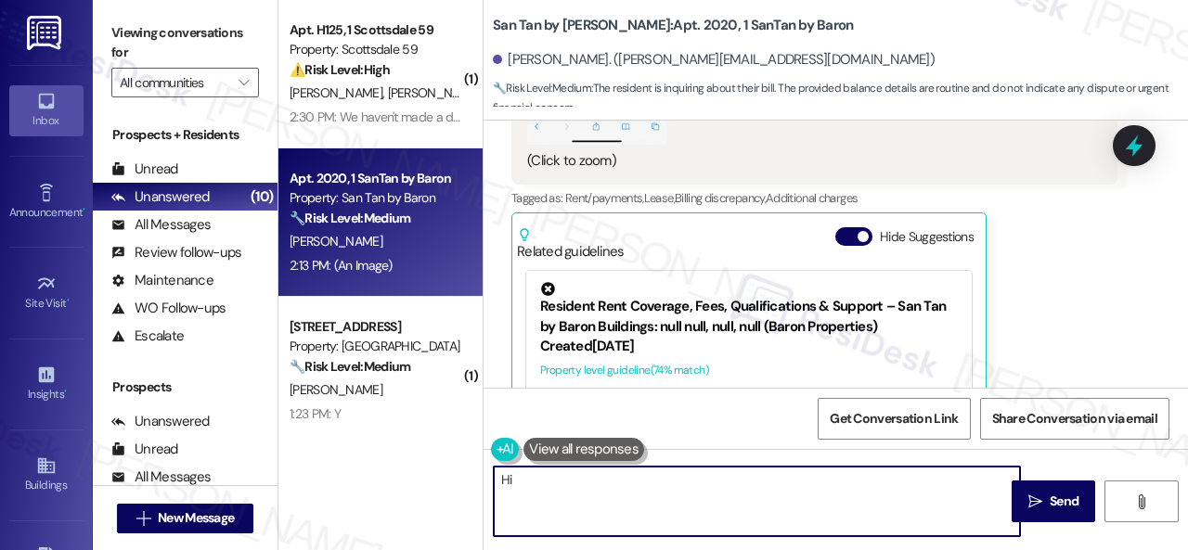
drag, startPoint x: 712, startPoint y: 511, endPoint x: 396, endPoint y: 443, distance: 322.9
click at [396, 443] on div "( 1 ) Apt. H125, 1 Scottsdale 59 Property: Scottsdale 59 ⚠️ Risk Level: High Th…" at bounding box center [732, 275] width 909 height 550
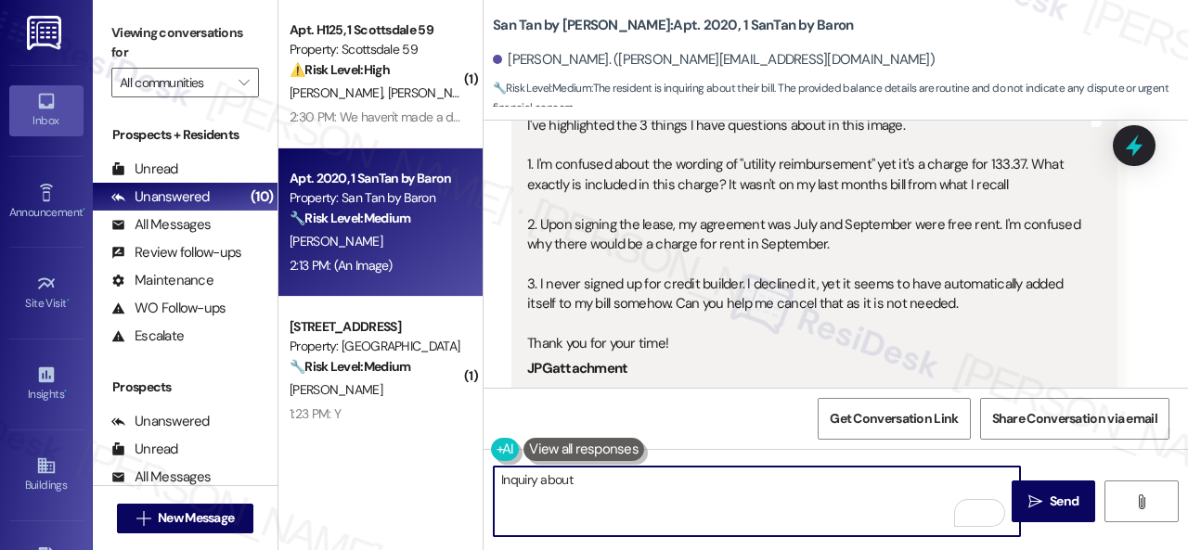
scroll to position [914, 0]
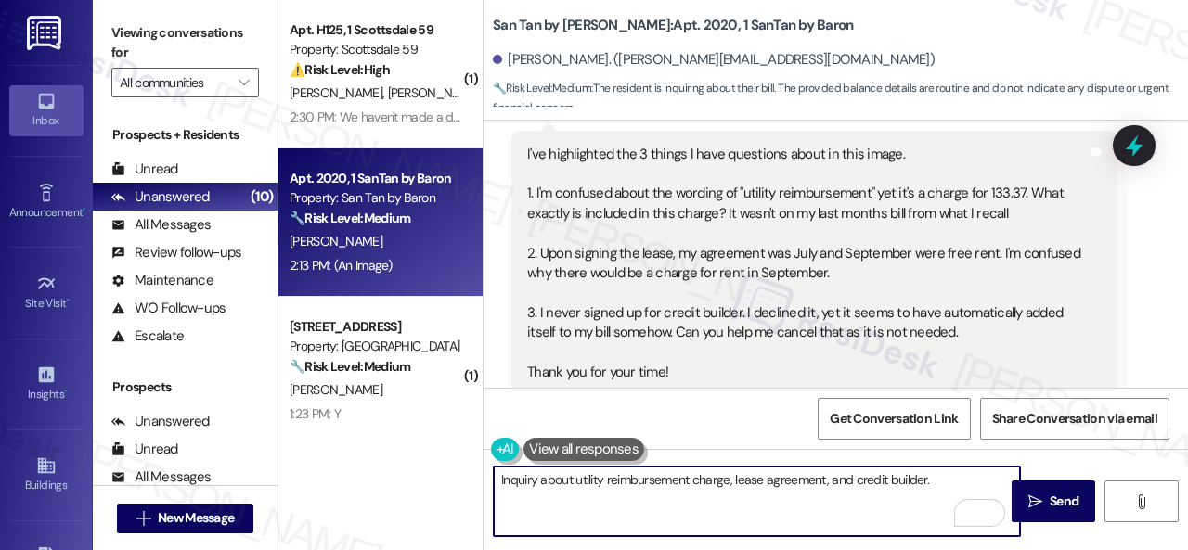
click at [530, 482] on textarea "Inquiry about utility reimbursement charge, lease agreement, and credit builder." at bounding box center [757, 502] width 526 height 70
type textarea "Inquiries about utility reimbursement charge, lease agreement, and credit build…"
drag, startPoint x: 950, startPoint y: 483, endPoint x: 496, endPoint y: 478, distance: 453.8
click at [496, 478] on textarea "Inquiries about utility reimbursement charge, lease agreement, and credit build…" at bounding box center [757, 502] width 526 height 70
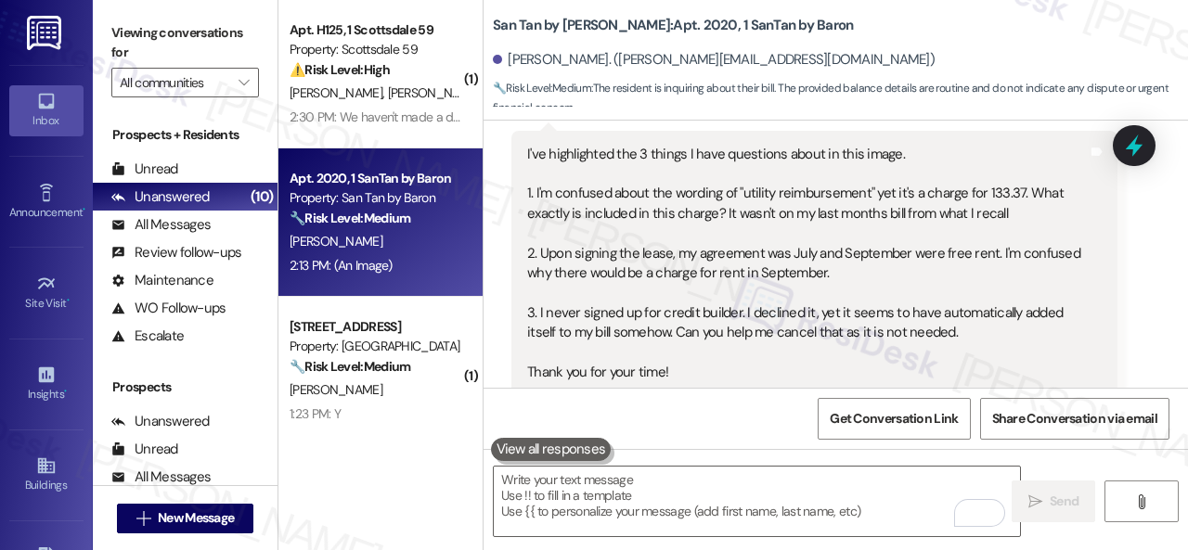
click at [707, 406] on div "Get Conversation Link Share Conversation via email" at bounding box center [835, 418] width 704 height 61
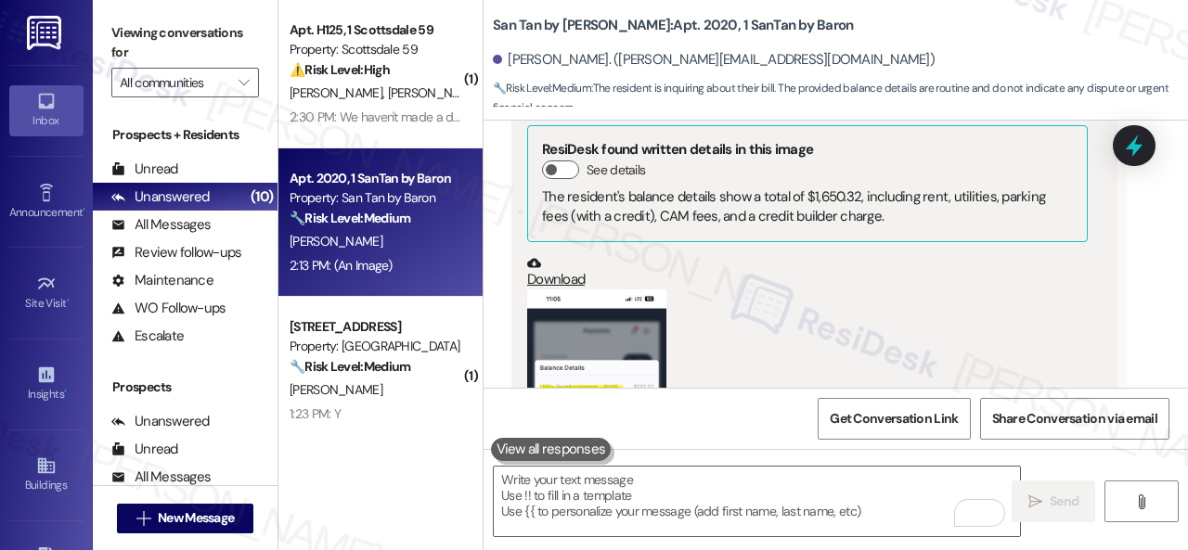
scroll to position [1471, 0]
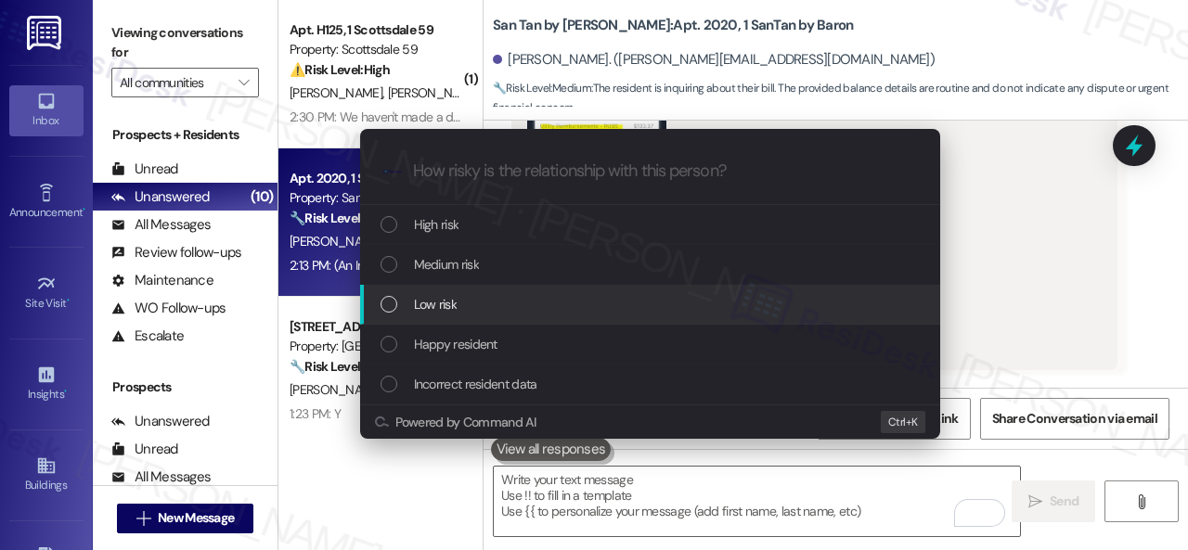
click at [420, 302] on span "Low risk" at bounding box center [435, 304] width 43 height 20
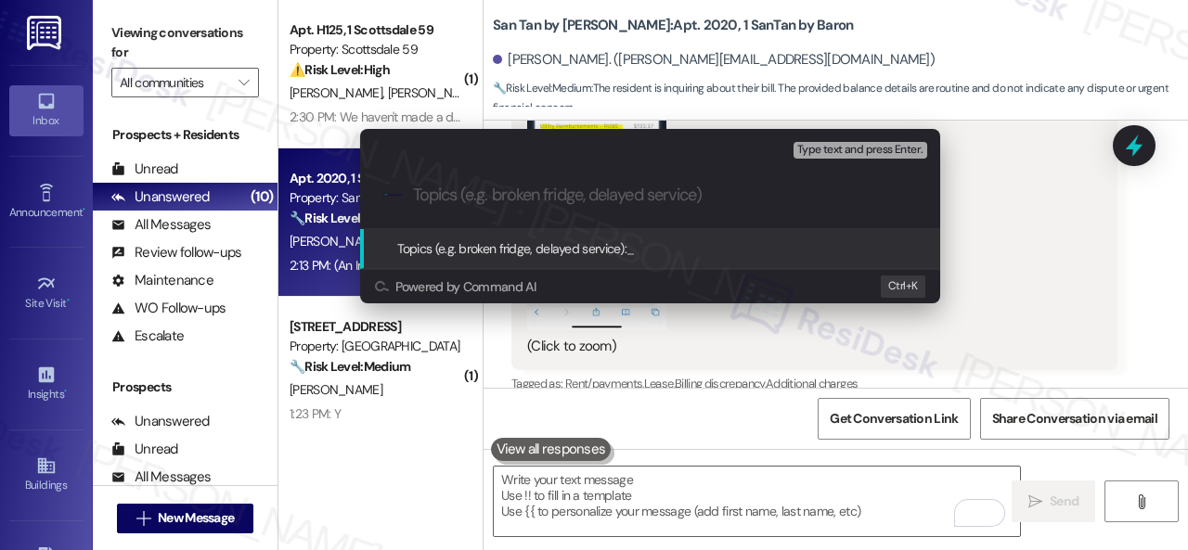
paste input "Inquiries about utility reimbursement charge, lease agreement, and credit build…"
type input "Inquiries about utility reimbursement charge, lease agreement, and credit build…"
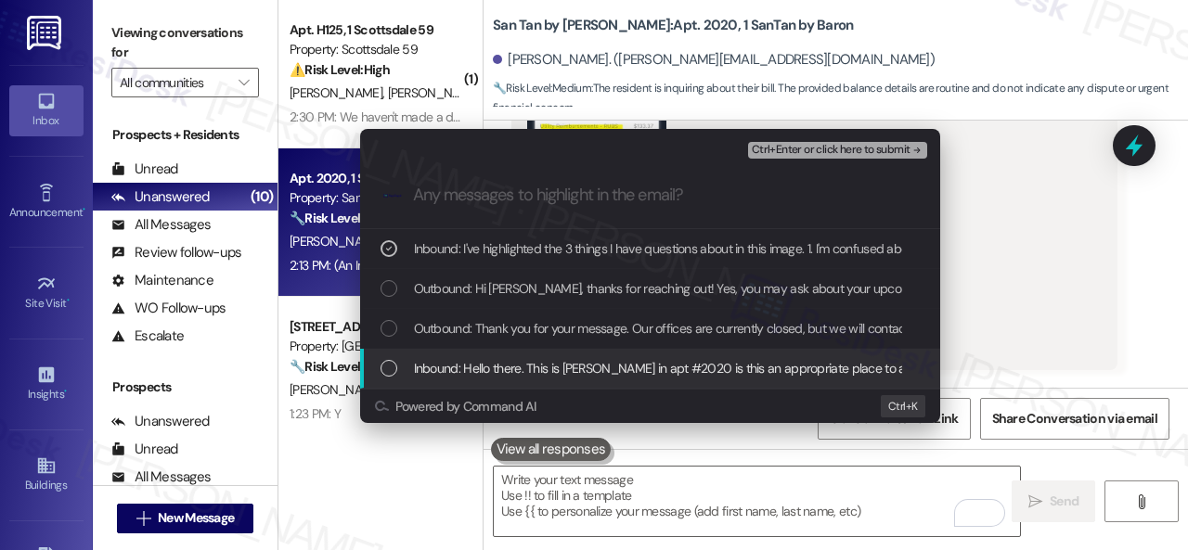
click at [490, 370] on span "Inbound: Hello there. This is Ben Halon in apt #2020 is this an appropriate pla…" at bounding box center [820, 368] width 813 height 20
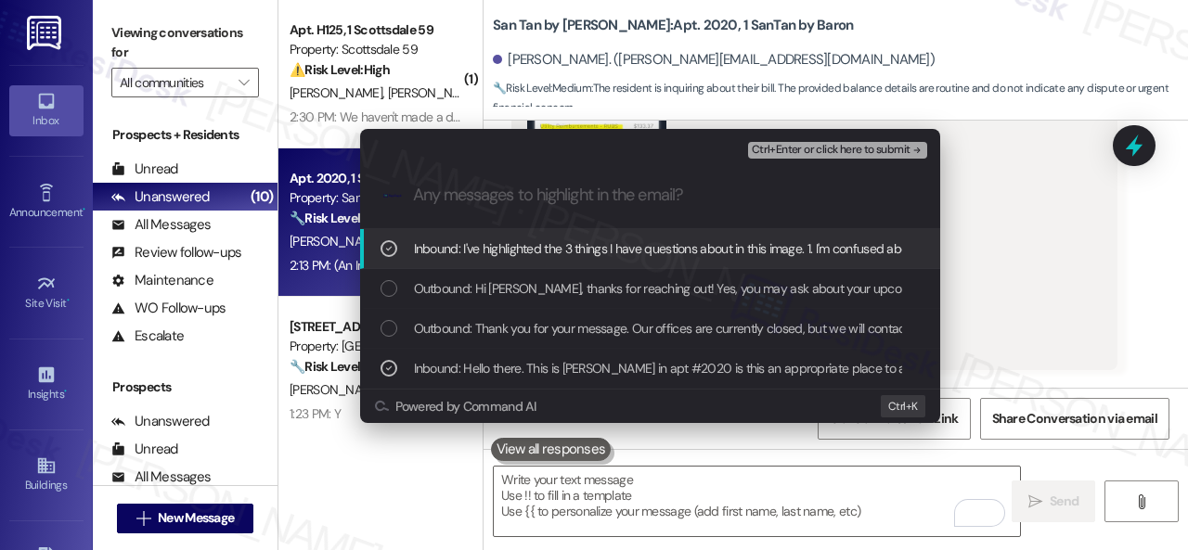
click at [796, 148] on span "Ctrl+Enter or click here to submit" at bounding box center [831, 150] width 159 height 13
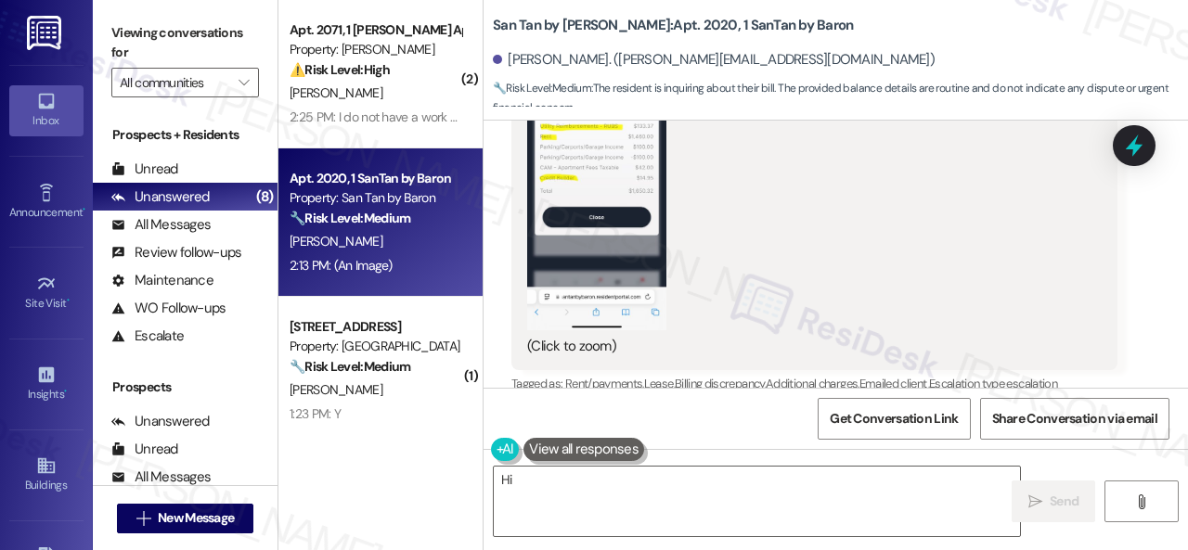
scroll to position [1749, 0]
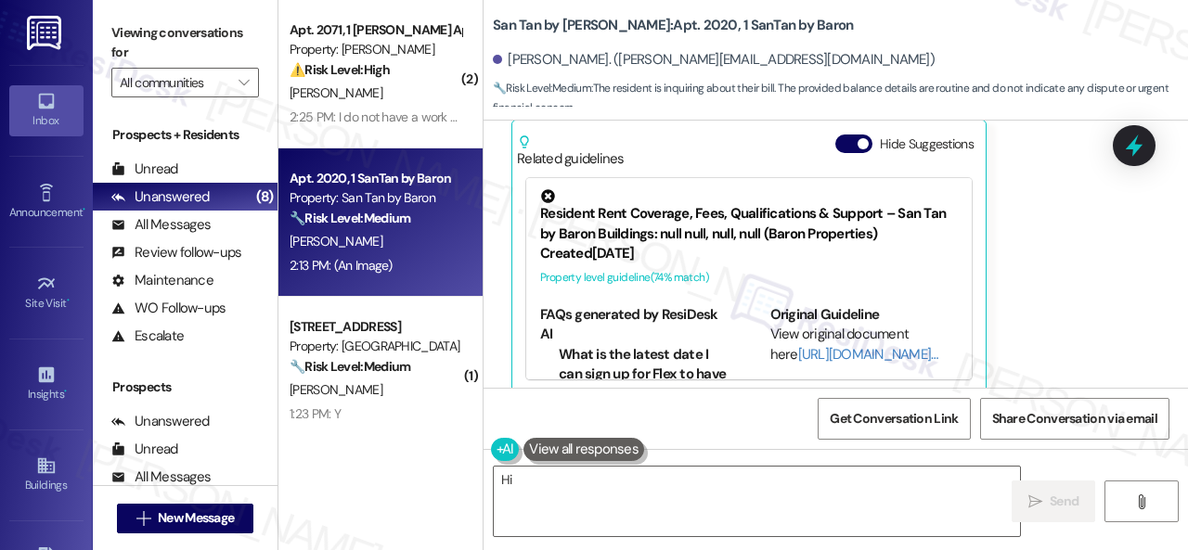
drag, startPoint x: 1054, startPoint y: 341, endPoint x: 1041, endPoint y: 344, distance: 13.5
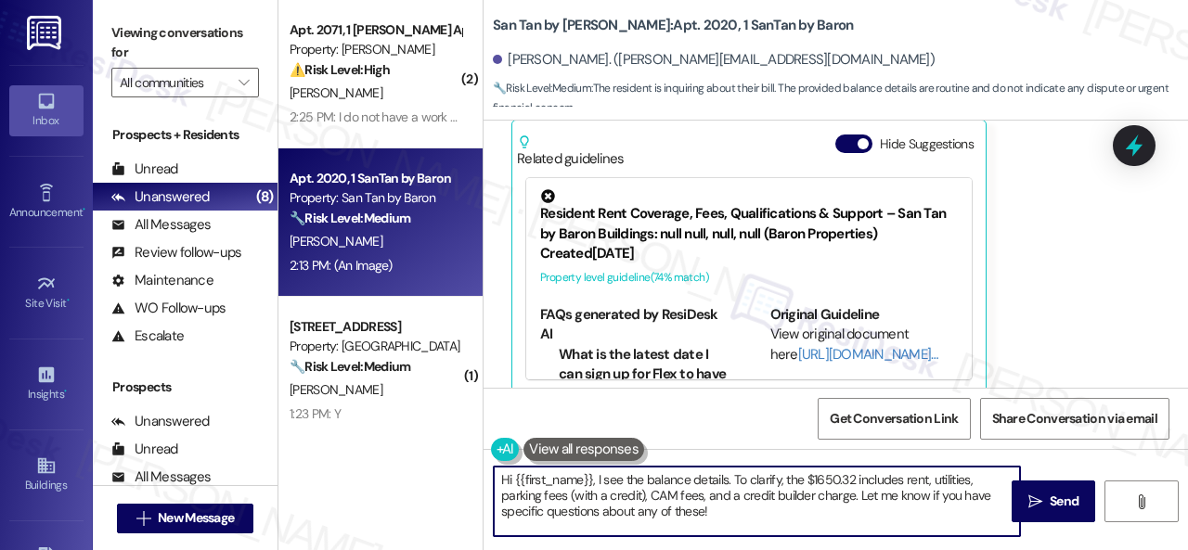
drag, startPoint x: 728, startPoint y: 515, endPoint x: 432, endPoint y: 461, distance: 300.9
click at [432, 461] on div "( 2 ) Apt. 2071, 1 Dana Park Apts LLC Property: Dana Park ⚠️ Risk Level: High T…" at bounding box center [732, 275] width 909 height 550
paste textarea "I will forward your inquiry to the site team and get back to you as soon as I r…"
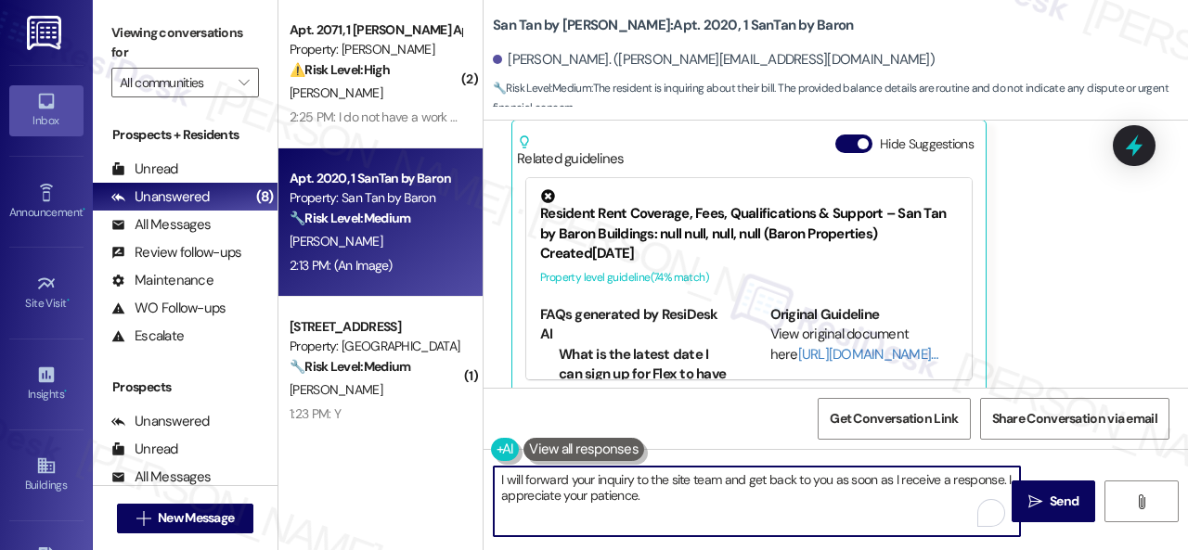
click at [625, 476] on textarea "I will forward your inquiry to the site team and get back to you as soon as I r…" at bounding box center [757, 502] width 526 height 70
click at [731, 499] on textarea "I will forward your inquiries to the site team and get back to you as soon as I…" at bounding box center [757, 502] width 526 height 70
type textarea "I will forward your inquiries to the site team and get back to you as soon as I…"
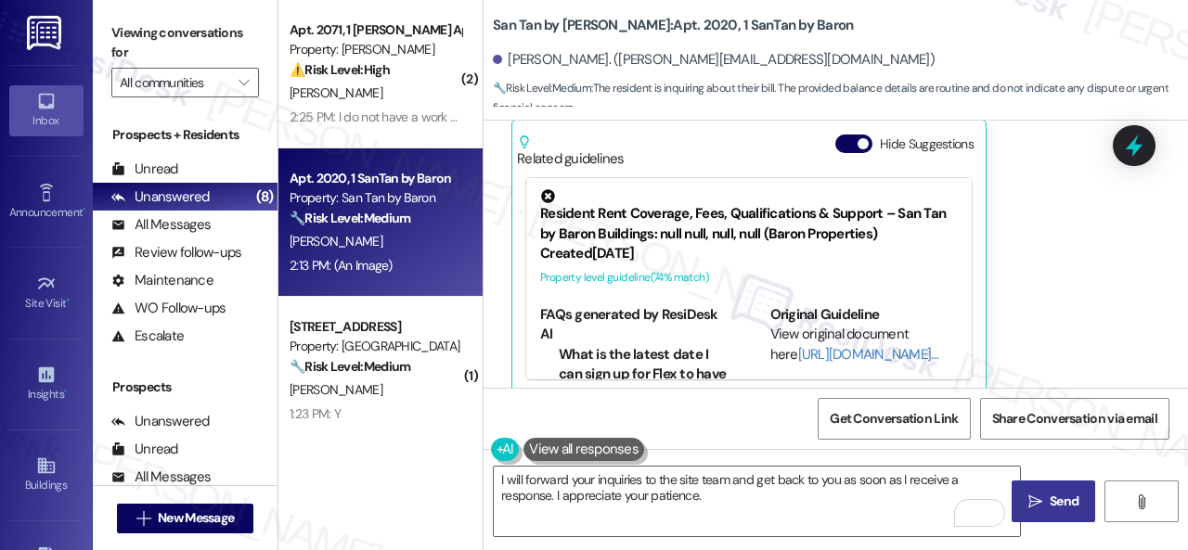
click at [1050, 499] on span "Send" at bounding box center [1064, 501] width 29 height 19
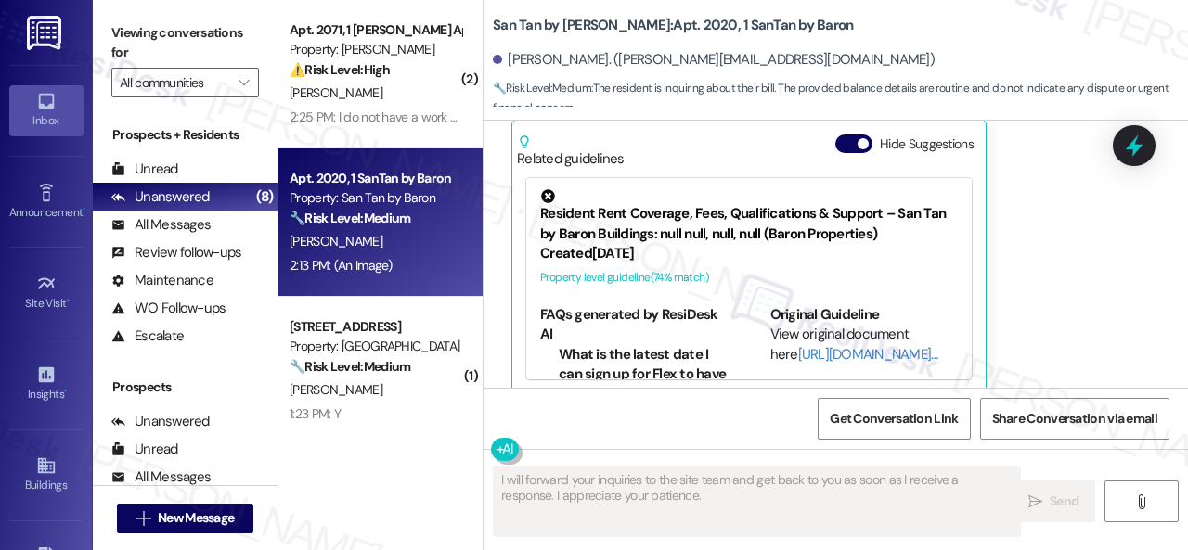
scroll to position [1748, 0]
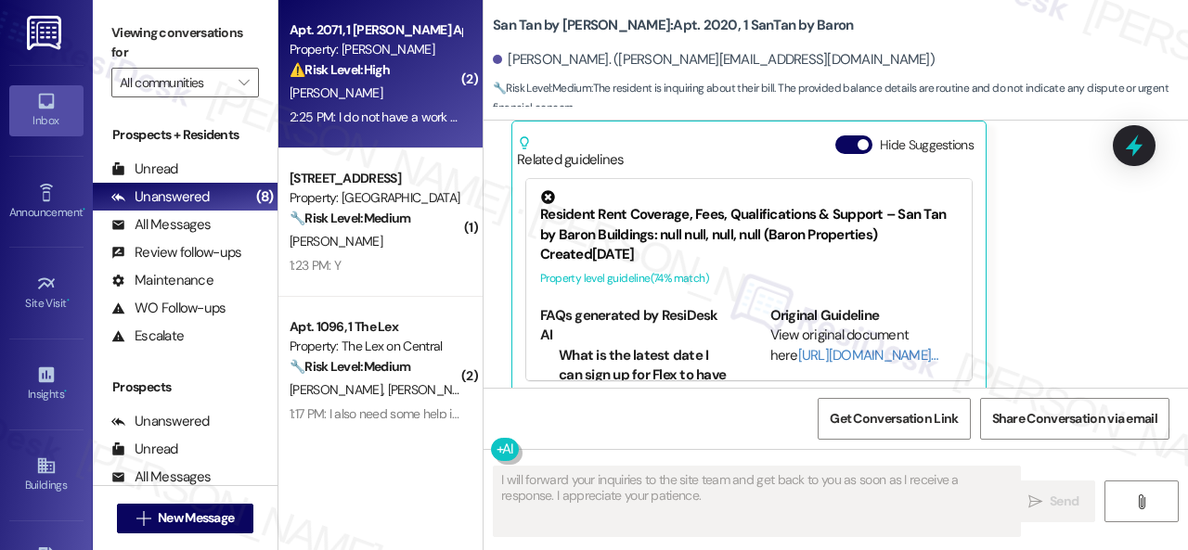
click at [433, 86] on div "N. Gonzalez" at bounding box center [375, 93] width 175 height 23
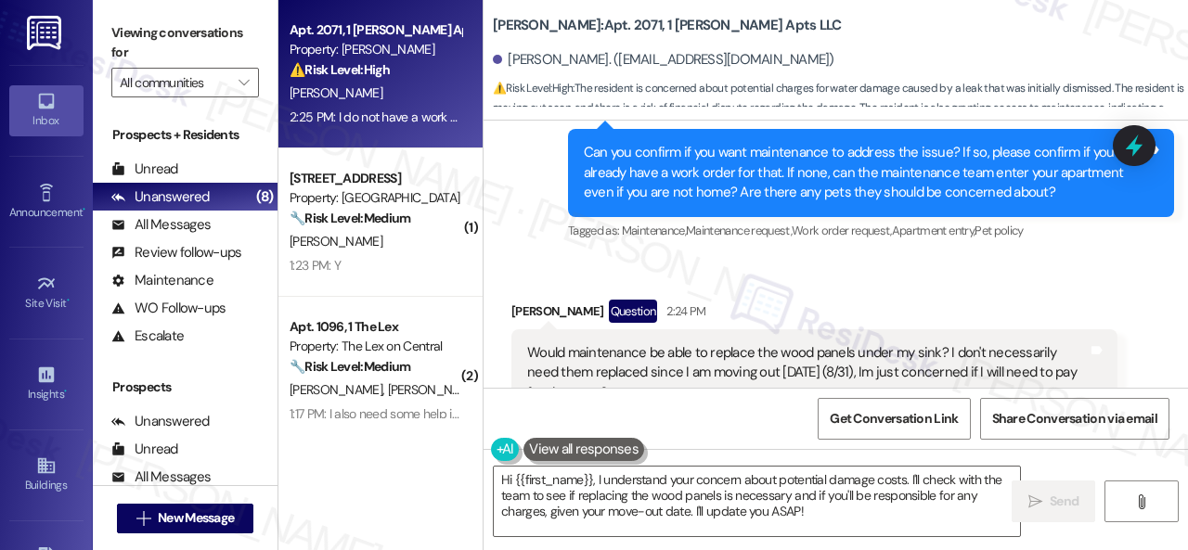
scroll to position [4253, 0]
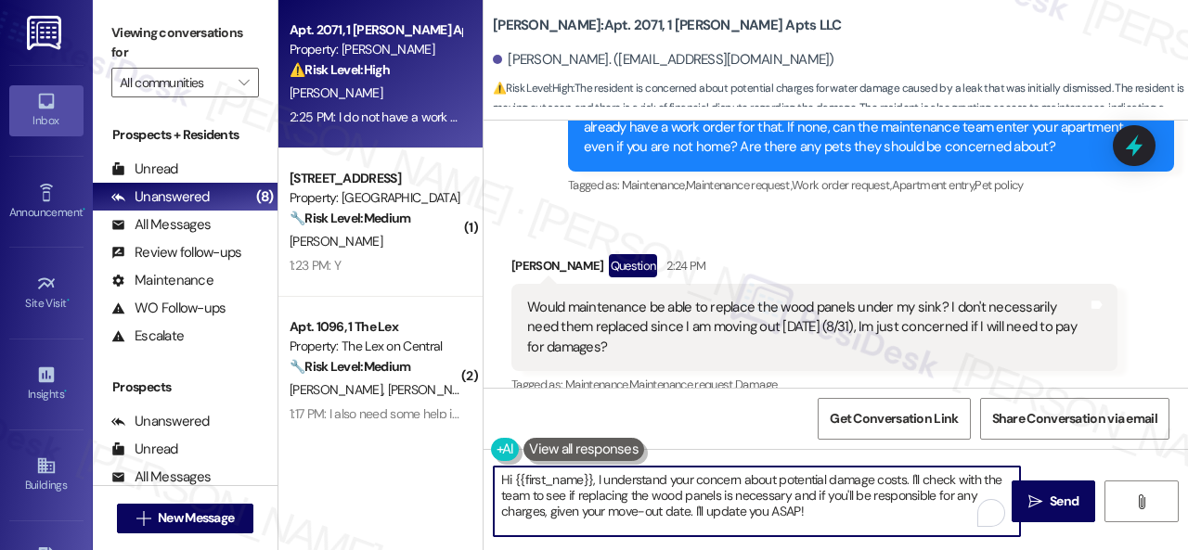
drag, startPoint x: 807, startPoint y: 517, endPoint x: 478, endPoint y: 470, distance: 332.7
click at [478, 470] on div "Apt. 2071, 1 Dana Park Apts LLC Property: Dana Park ⚠️ Risk Level: High The res…" at bounding box center [732, 275] width 909 height 550
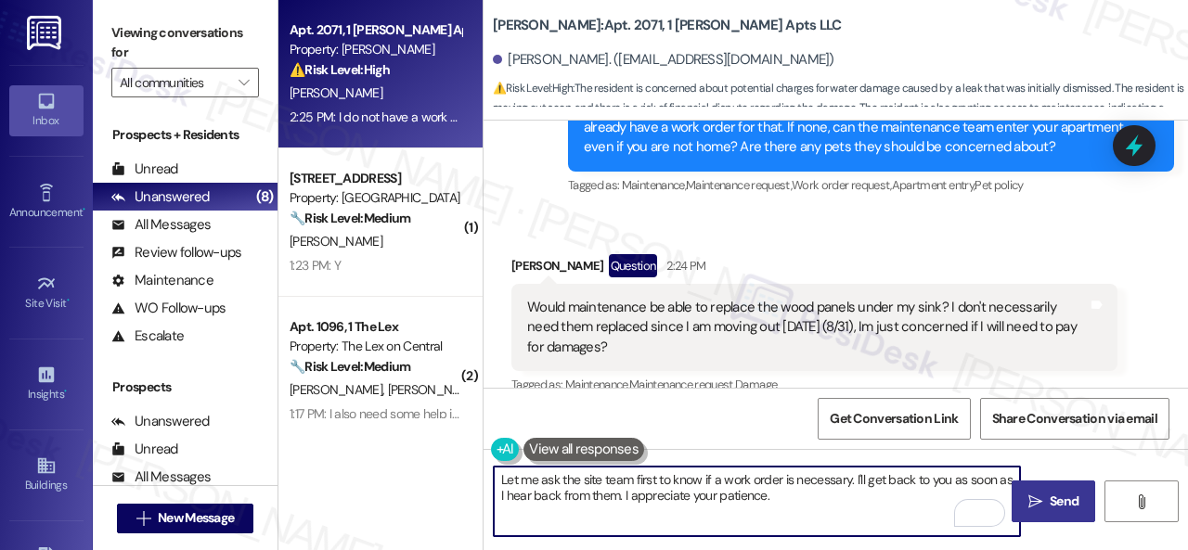
type textarea "Let me ask the site team first to know if a work order is necessary. I'll get b…"
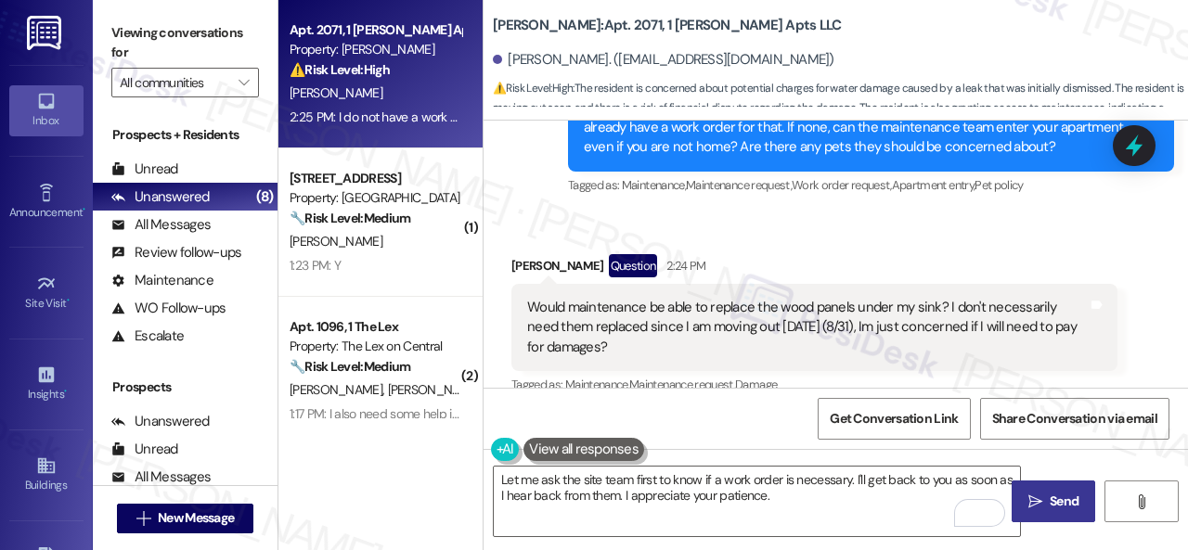
click at [1056, 505] on span "Send" at bounding box center [1064, 501] width 29 height 19
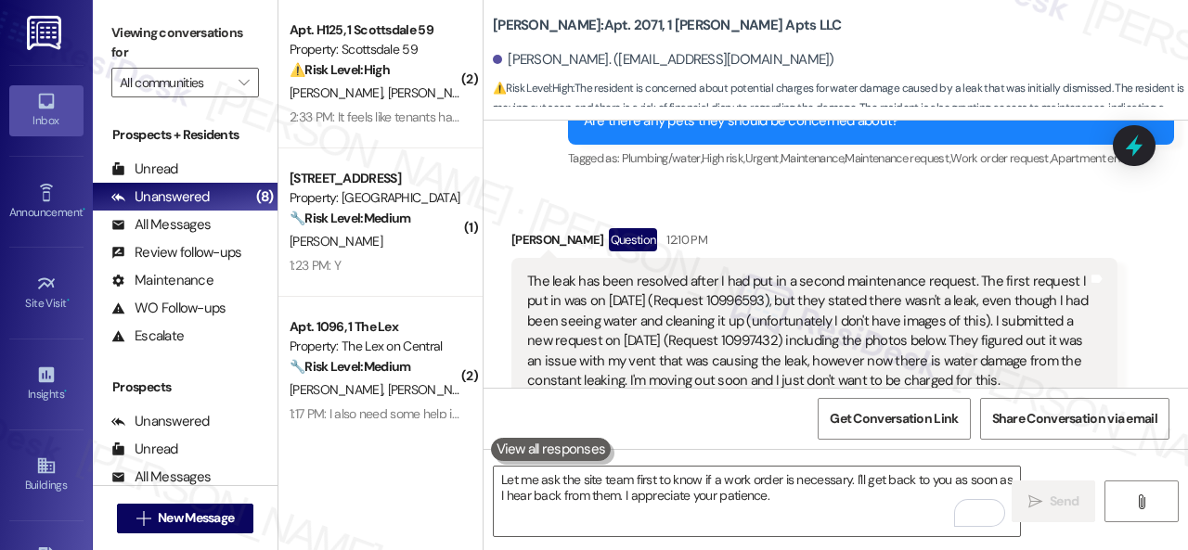
scroll to position [3231, 0]
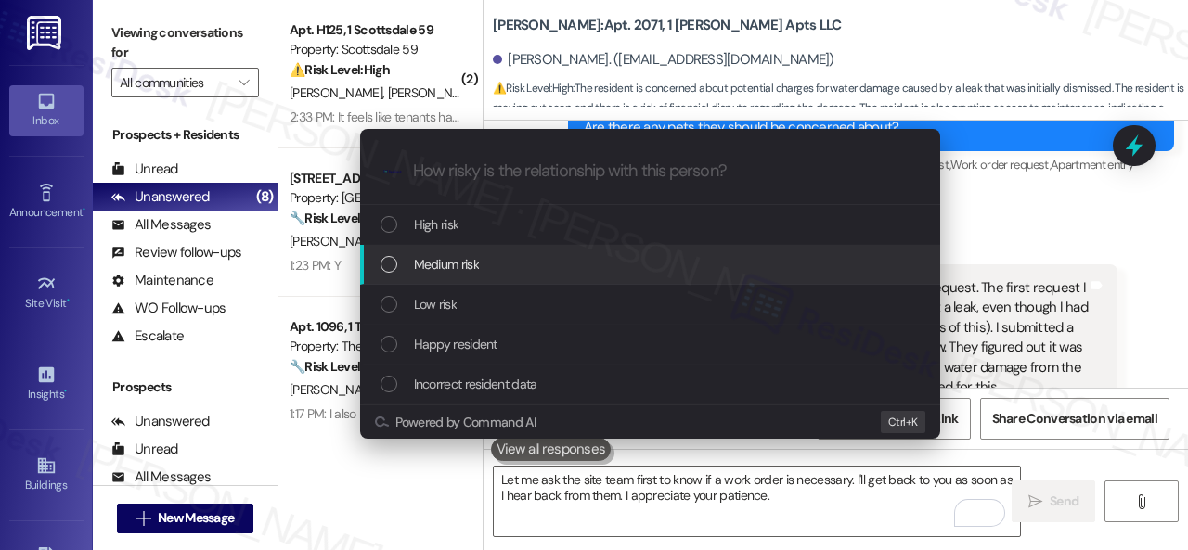
click at [431, 266] on span "Medium risk" at bounding box center [446, 264] width 65 height 20
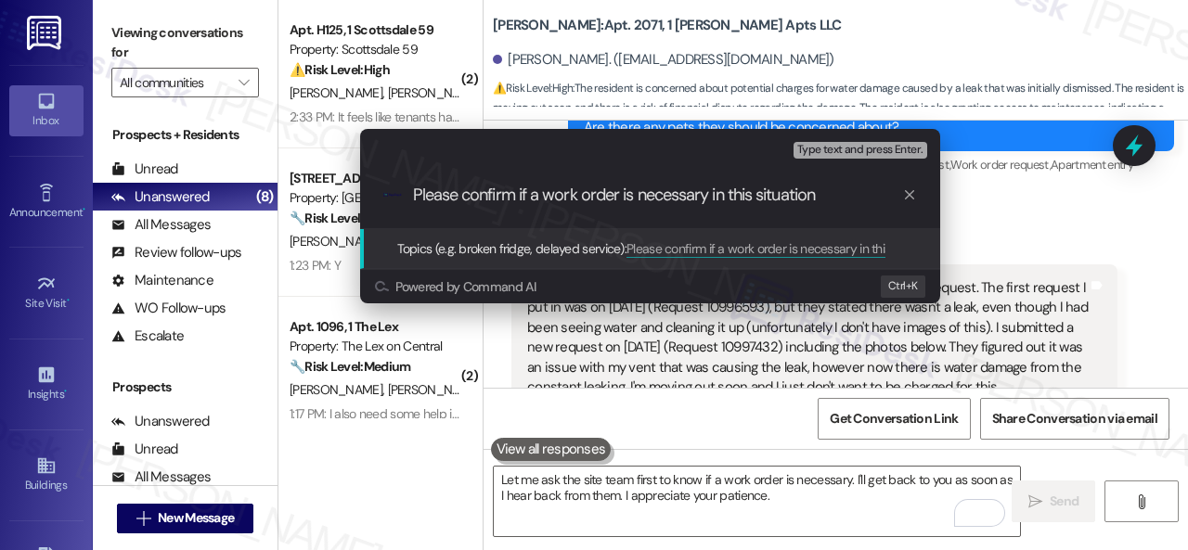
type input "Please confirm if a work order is necessary in this situation."
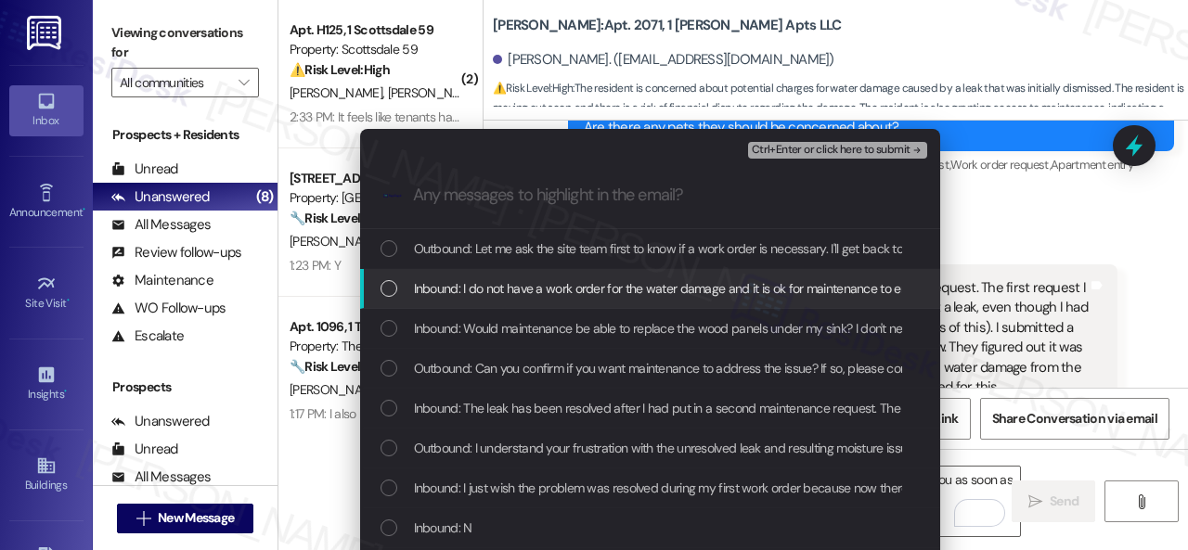
click at [455, 298] on span "Inbound: I do not have a work order for the water damage and it is ok for maint…" at bounding box center [842, 288] width 856 height 20
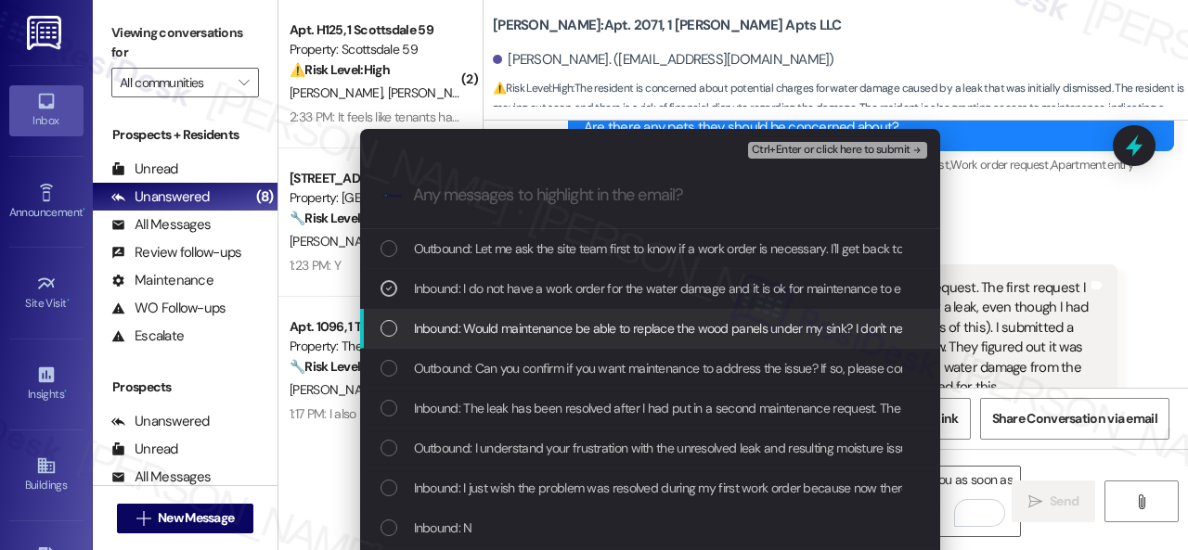
click at [444, 336] on span "Inbound: Would maintenance be able to replace the wood panels under my sink? I …" at bounding box center [974, 328] width 1120 height 20
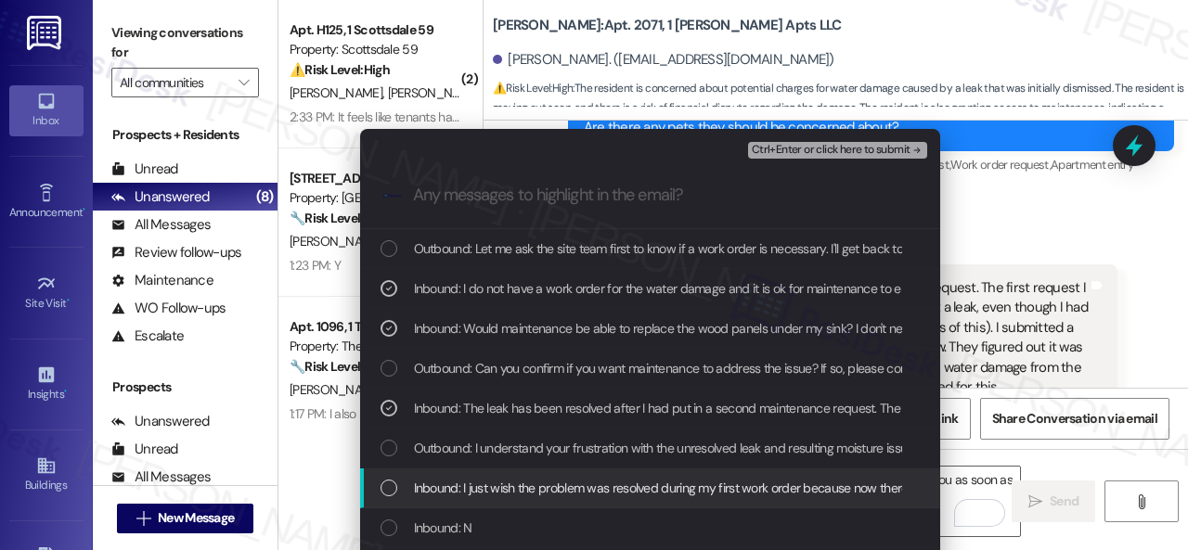
click at [484, 492] on span "Inbound: I just wish the problem was resolved during my first work order becaus…" at bounding box center [780, 488] width 732 height 20
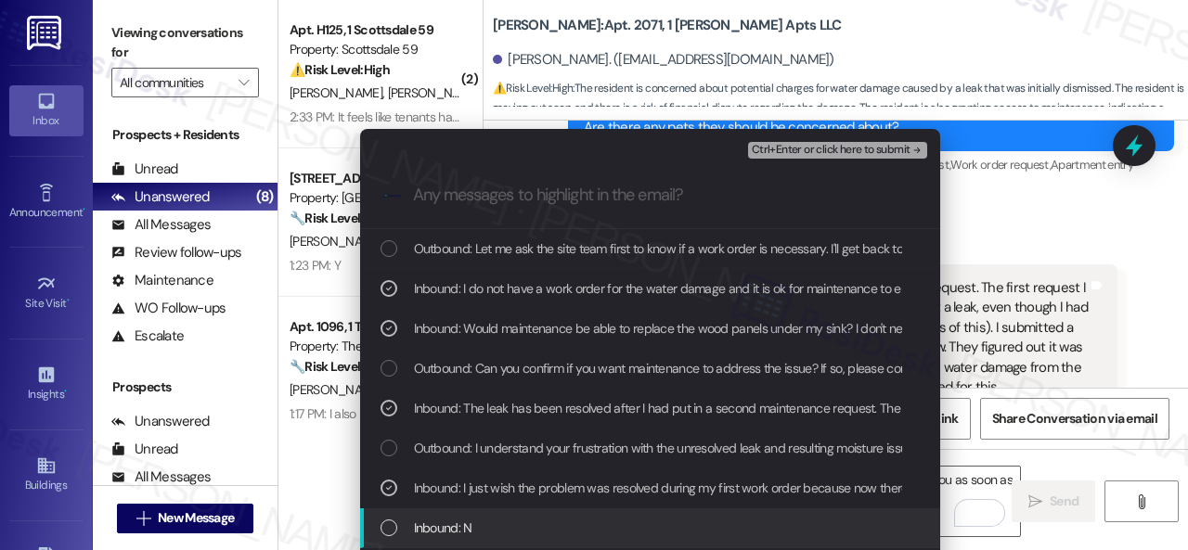
click at [457, 528] on span "Inbound: N" at bounding box center [443, 528] width 58 height 20
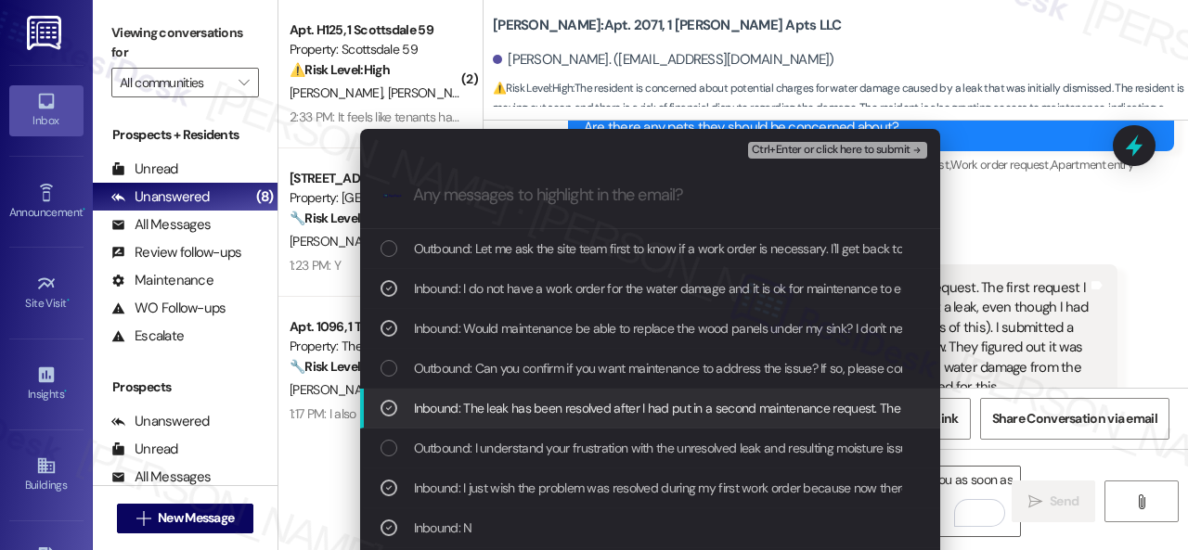
scroll to position [93, 0]
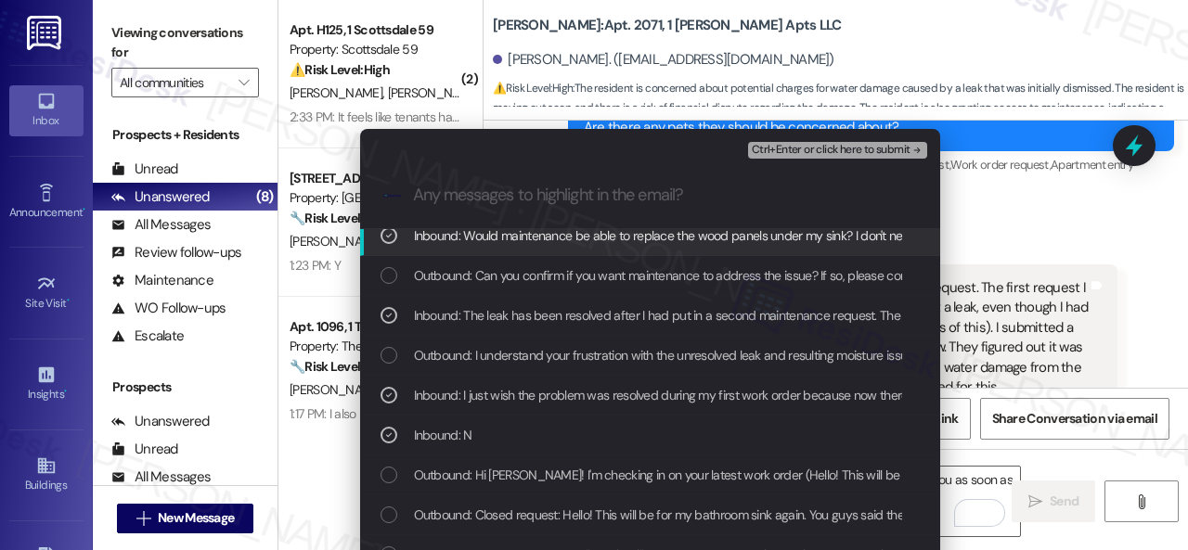
click at [793, 151] on span "Ctrl+Enter or click here to submit" at bounding box center [831, 150] width 159 height 13
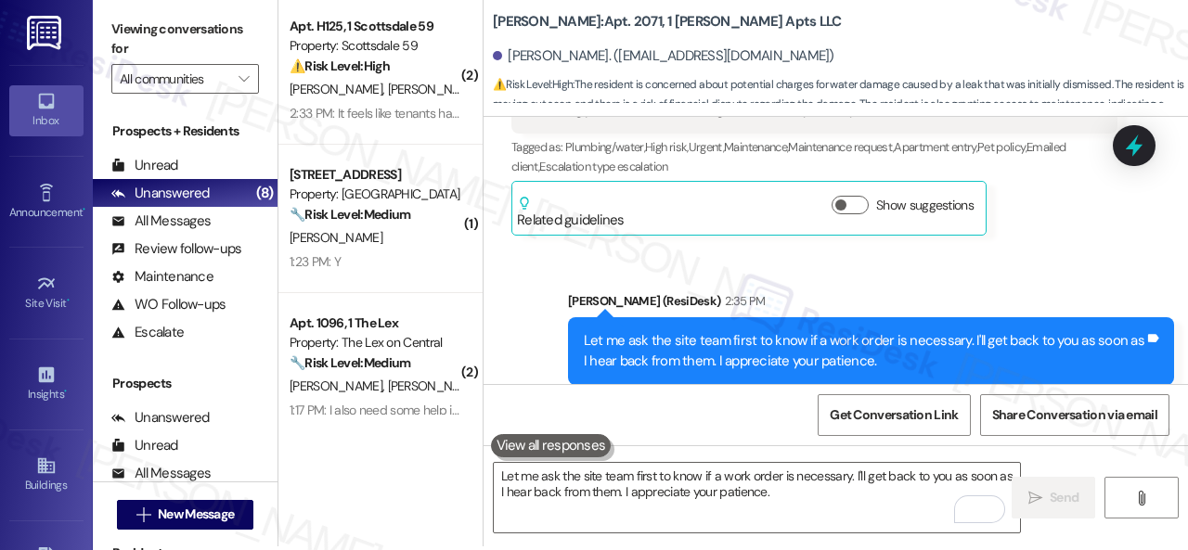
scroll to position [6, 0]
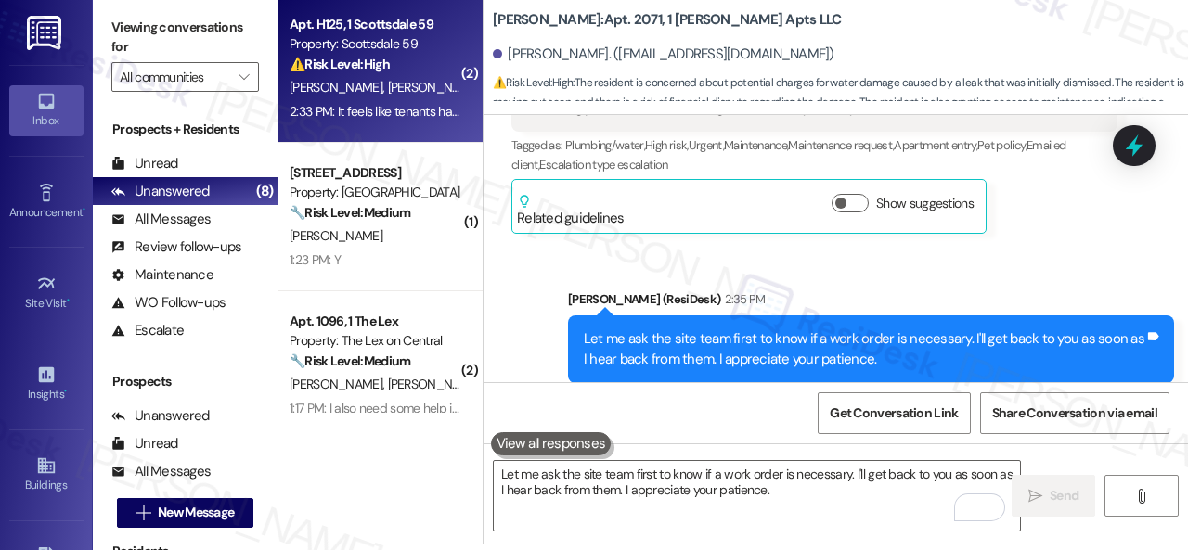
click at [414, 94] on span "A. Dominguez" at bounding box center [434, 87] width 93 height 17
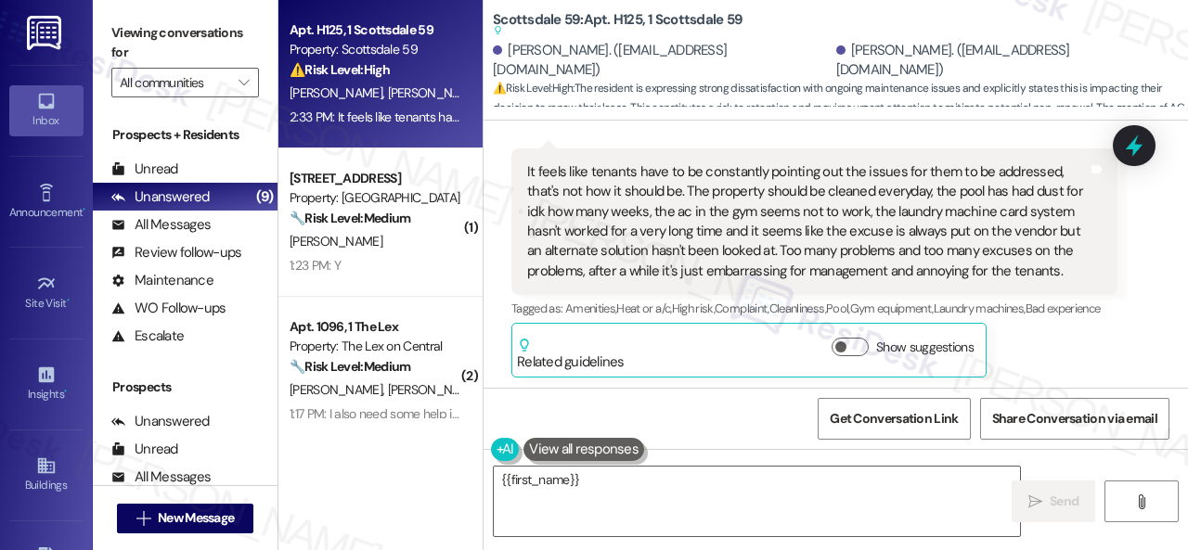
scroll to position [1691, 0]
drag, startPoint x: 612, startPoint y: 520, endPoint x: 434, endPoint y: 436, distance: 195.9
click at [445, 437] on div "Apt. H125, 1 Scottsdale 59 Property: Scottsdale 59 ⚠️ Risk Level: High The resi…" at bounding box center [732, 275] width 909 height 550
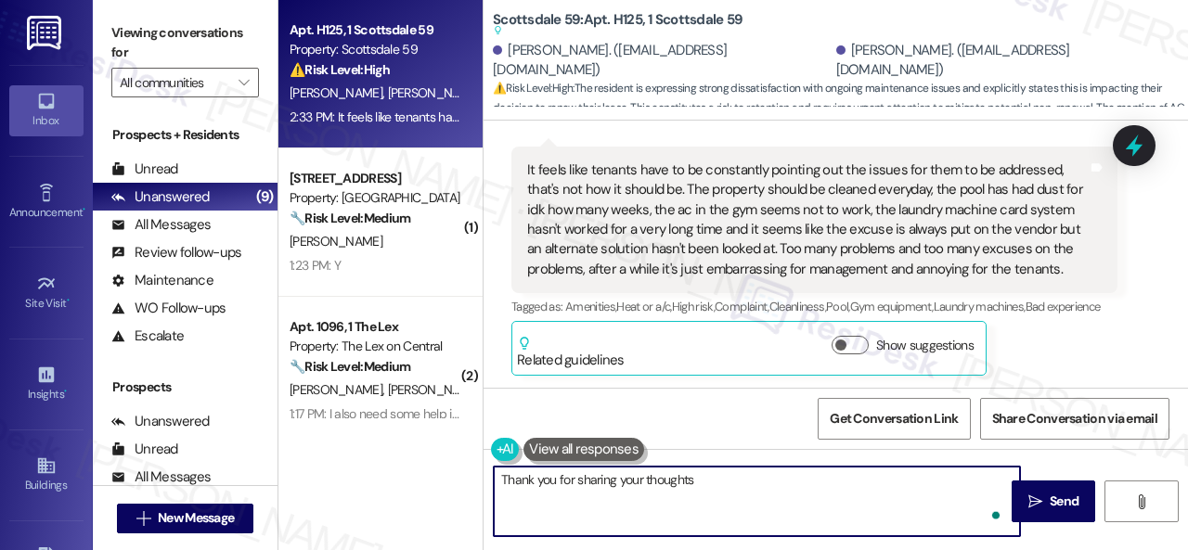
type textarea "Thank you for sharing your thoughts A"
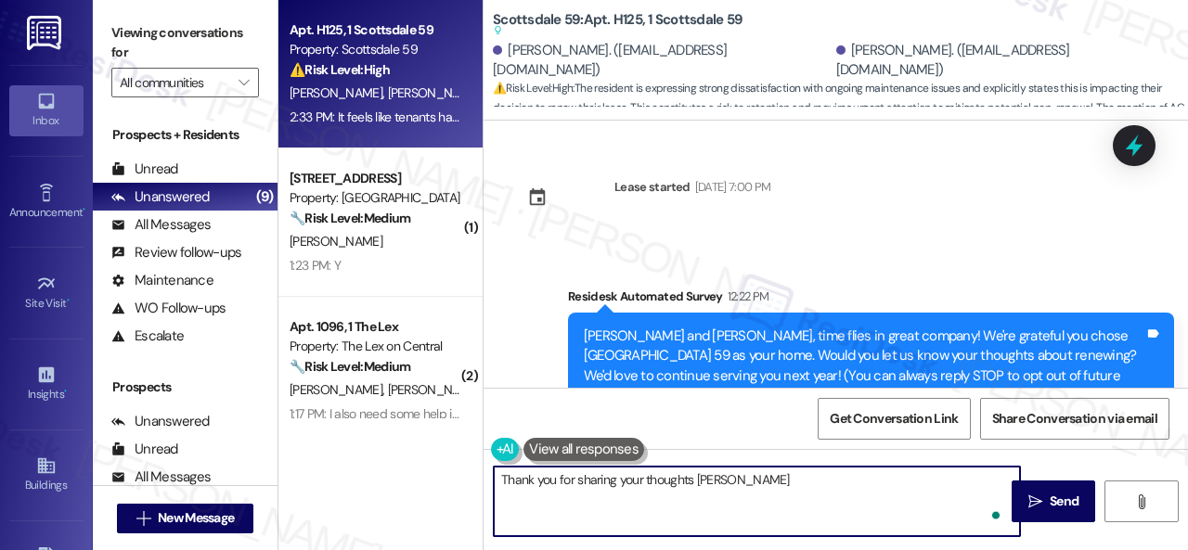
scroll to position [216, 0]
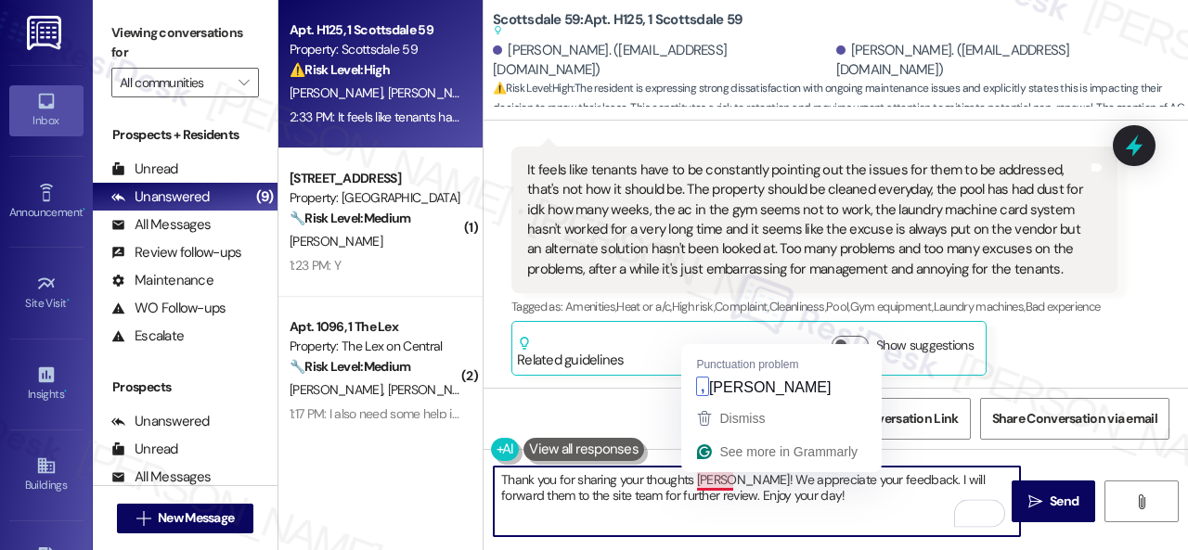
drag, startPoint x: 709, startPoint y: 485, endPoint x: 706, endPoint y: 450, distance: 35.4
click at [709, 485] on textarea "Thank you for sharing your thoughts Angela! We appreciate your feedback. I will…" at bounding box center [757, 502] width 526 height 70
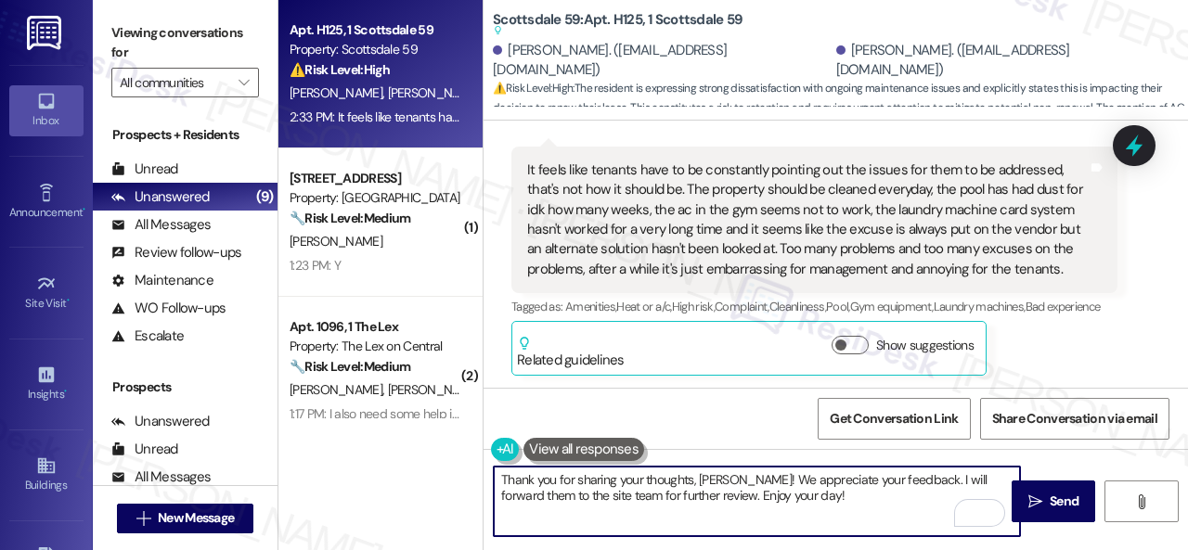
drag, startPoint x: 791, startPoint y: 500, endPoint x: 532, endPoint y: 480, distance: 259.7
click at [532, 480] on textarea "Thank you for sharing your thoughts, Angela! We appreciate your feedback. I wil…" at bounding box center [757, 502] width 526 height 70
click at [741, 485] on textarea "Thank you for sharing your thoughts, Angela! We appreciate your feedback. I wil…" at bounding box center [757, 502] width 526 height 70
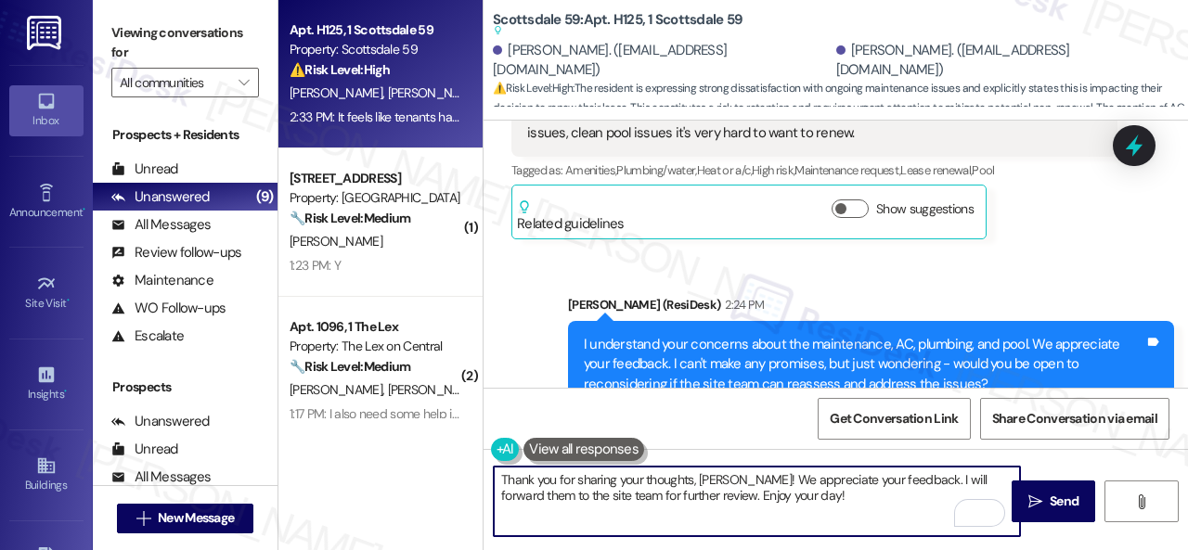
scroll to position [856, 0]
click at [811, 496] on textarea "Thank you for sharing your thoughts, Angela! We appreciate your feedback. I wil…" at bounding box center [757, 502] width 526 height 70
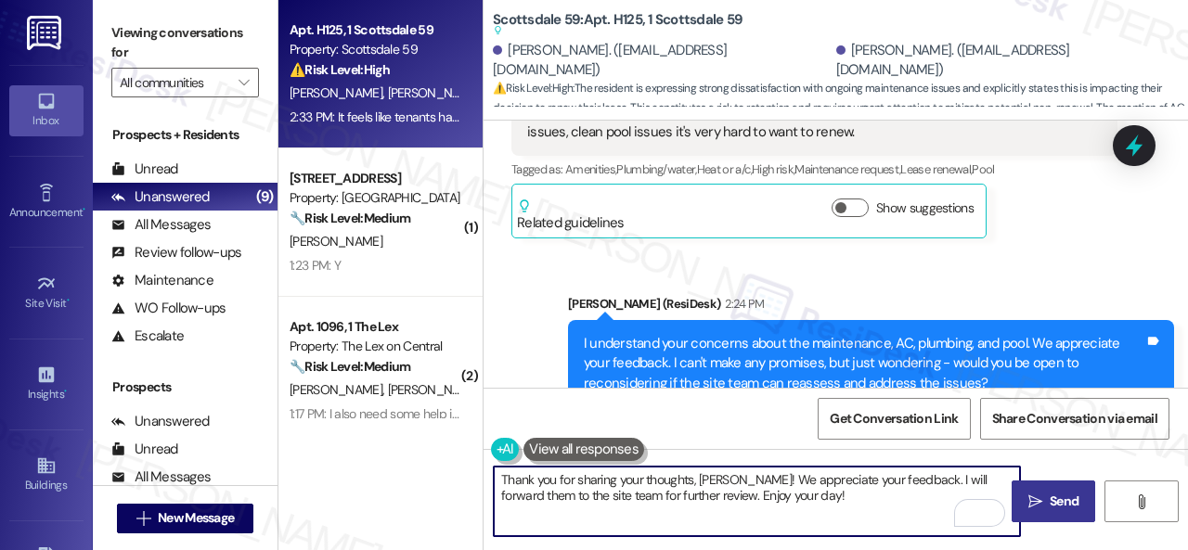
type textarea "Thank you for sharing your thoughts, Angela! We appreciate your feedback. I wil…"
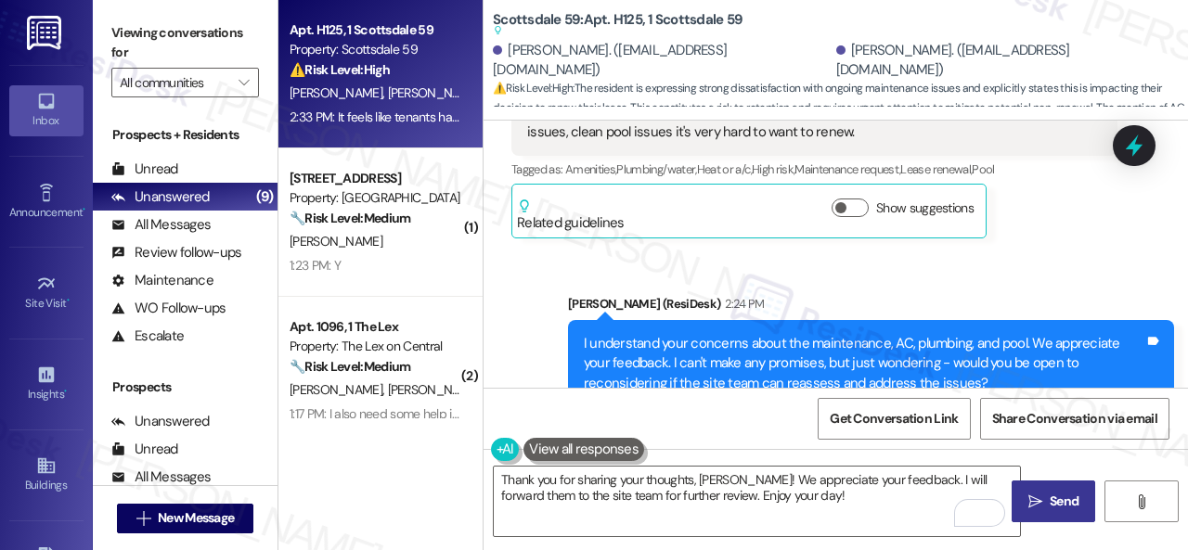
click at [1050, 499] on span "Send" at bounding box center [1064, 501] width 29 height 19
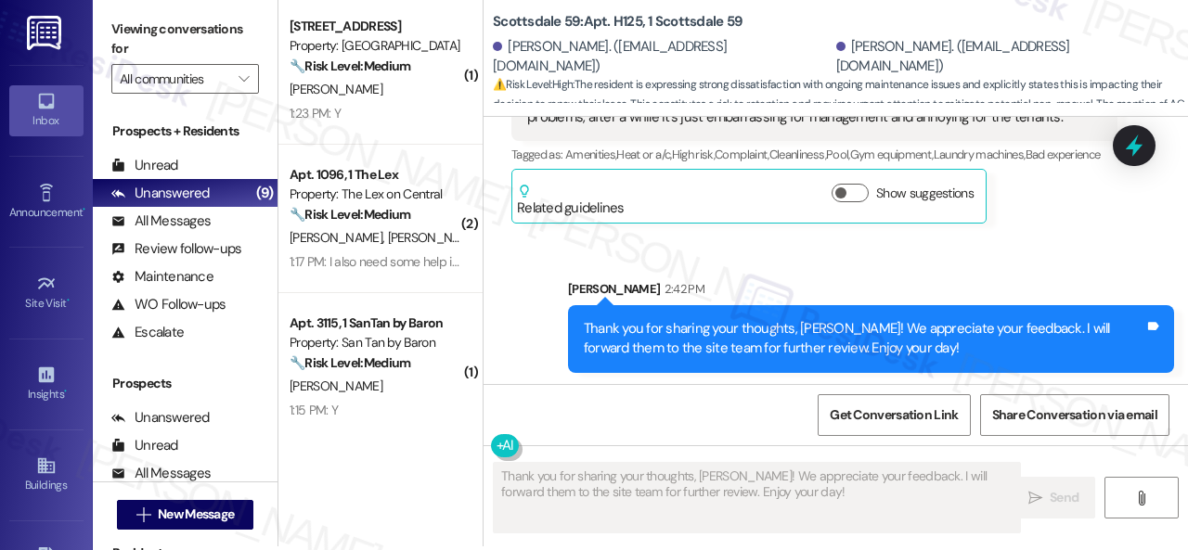
scroll to position [6, 0]
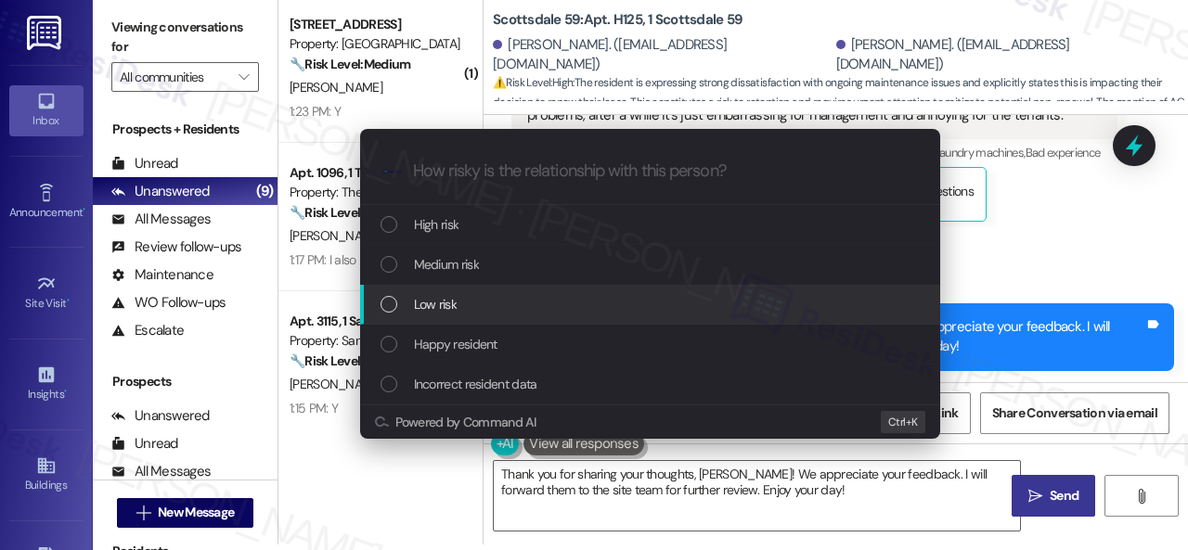
click at [443, 302] on span "Low risk" at bounding box center [435, 304] width 43 height 20
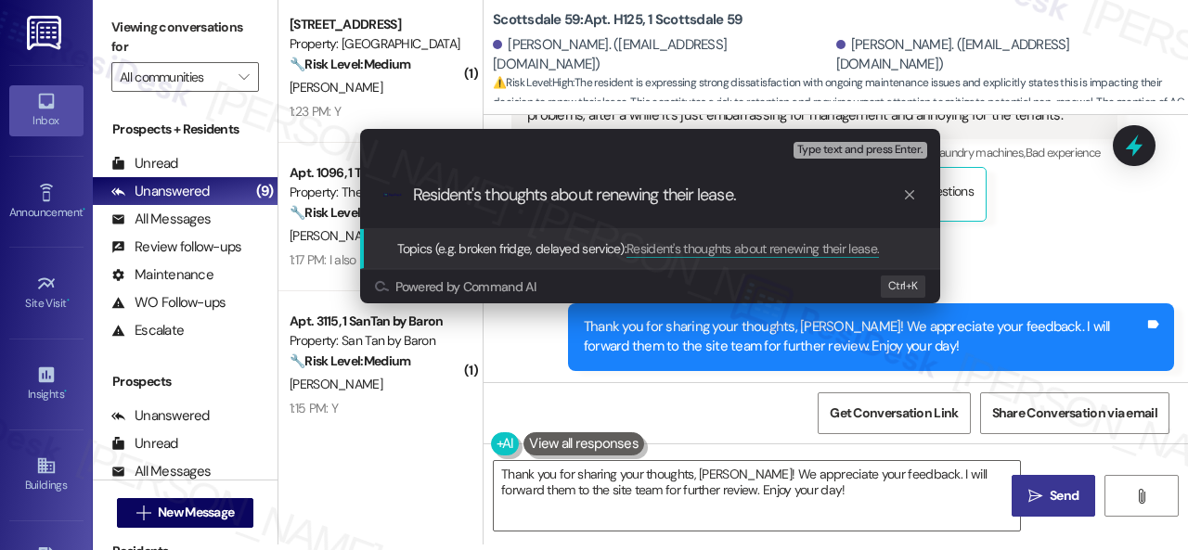
type input "Resident's thoughts about renewing their lease."
click at [726, 250] on span "Resident's thoughts about renewing their lease." at bounding box center [752, 248] width 252 height 17
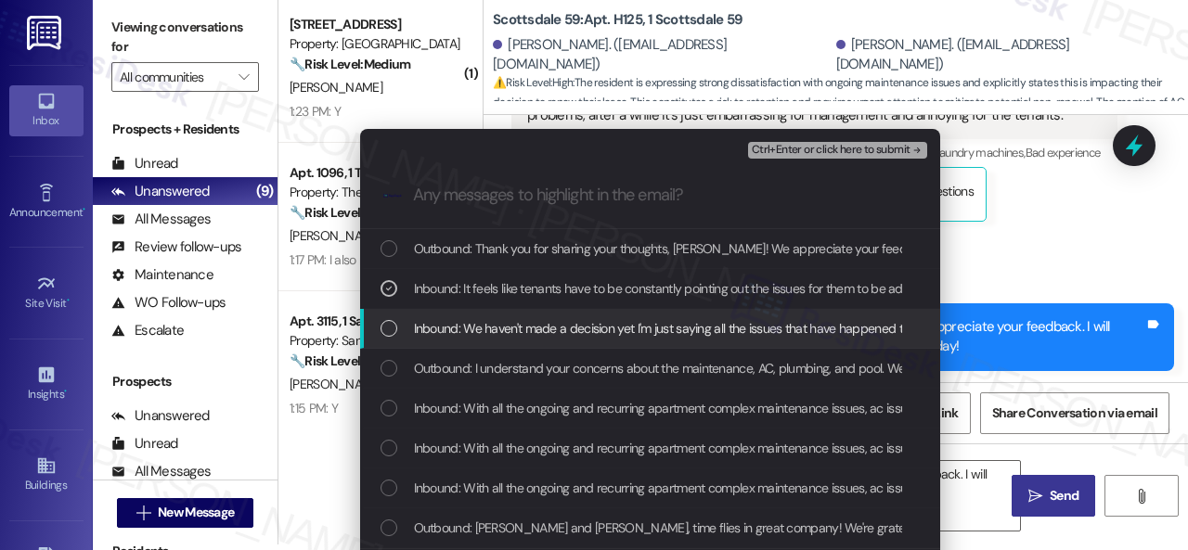
click at [542, 334] on span "Inbound: We haven't made a decision yet I'm just saying all the issues that hav…" at bounding box center [1151, 328] width 1474 height 20
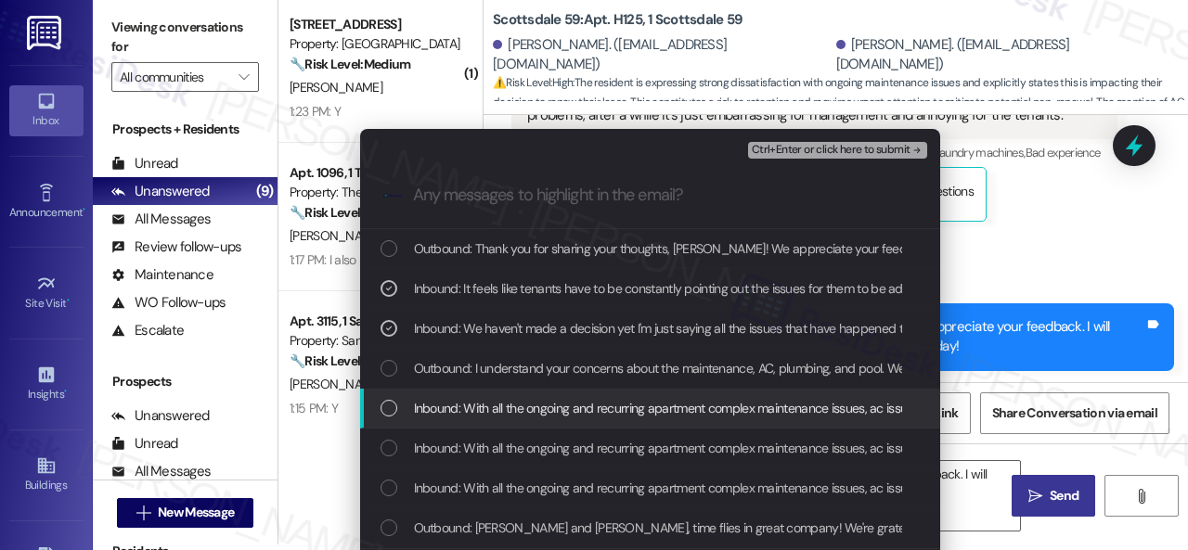
click at [548, 406] on span "Inbound: With all the ongoing and recurring apartment complex maintenance issue…" at bounding box center [845, 408] width 863 height 20
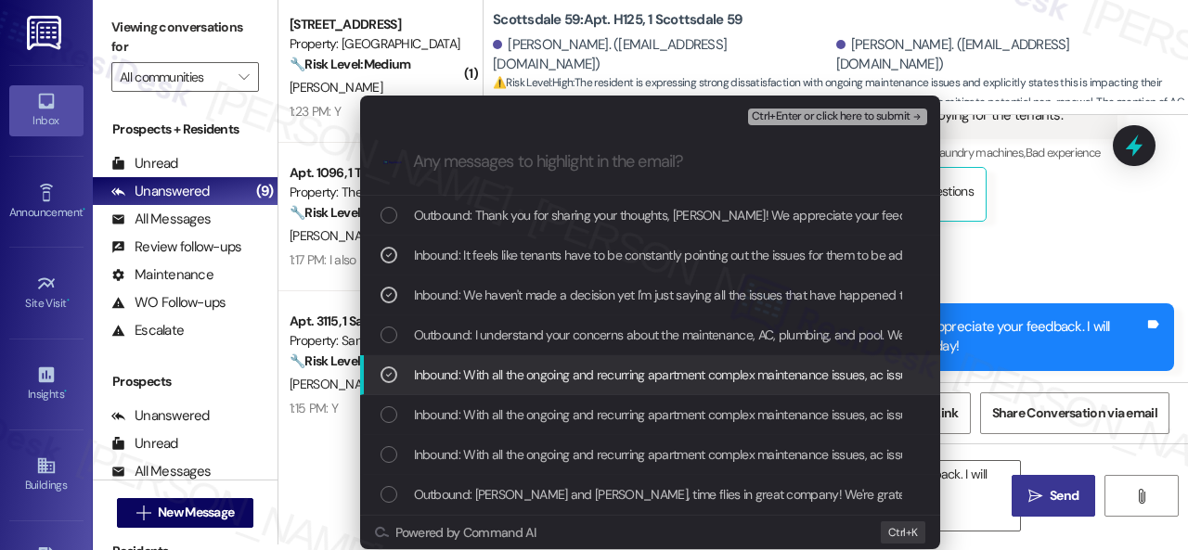
scroll to position [50, 0]
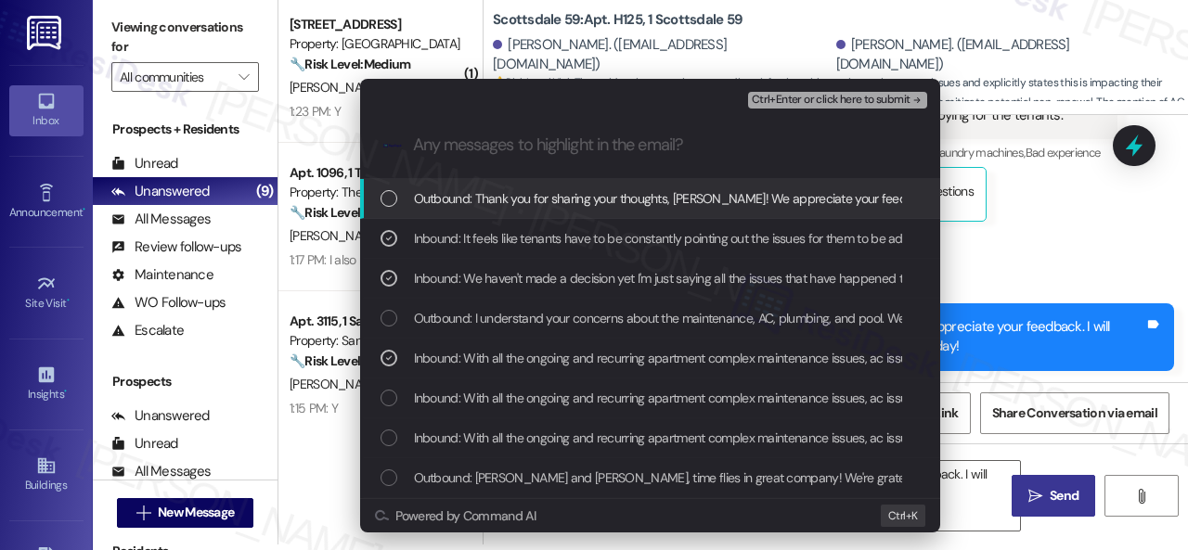
click at [859, 101] on span "Ctrl+Enter or click here to submit" at bounding box center [831, 100] width 159 height 13
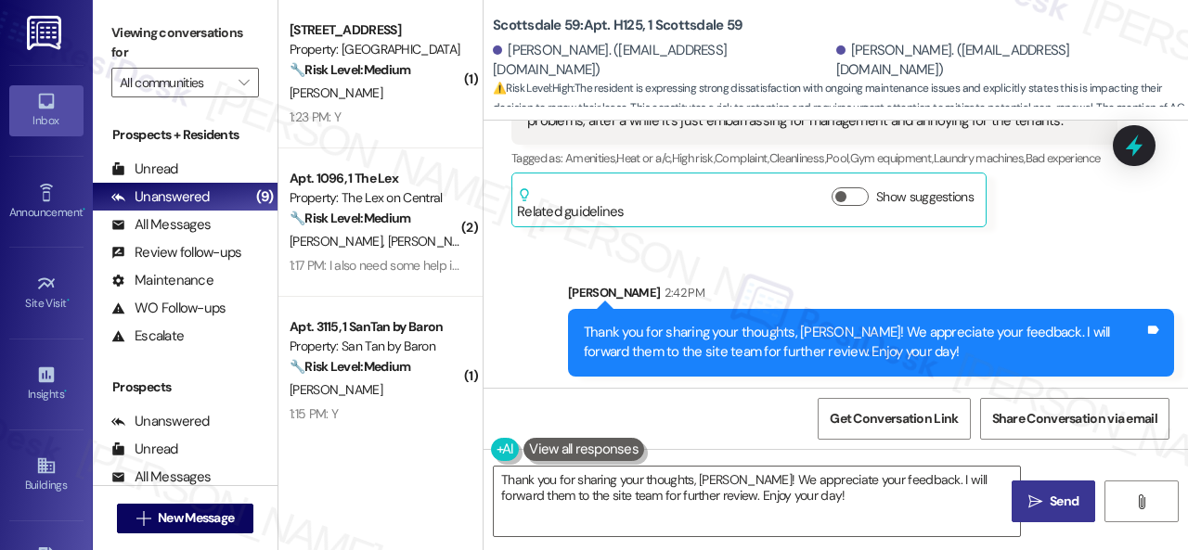
scroll to position [1689, 0]
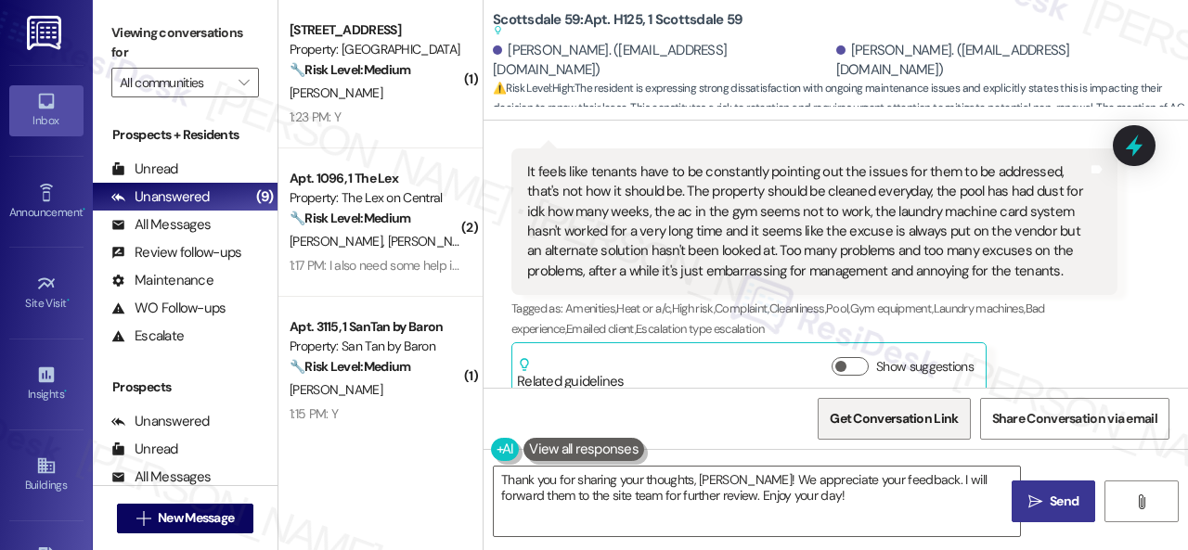
click at [839, 419] on span "Get Conversation Link" at bounding box center [894, 418] width 128 height 19
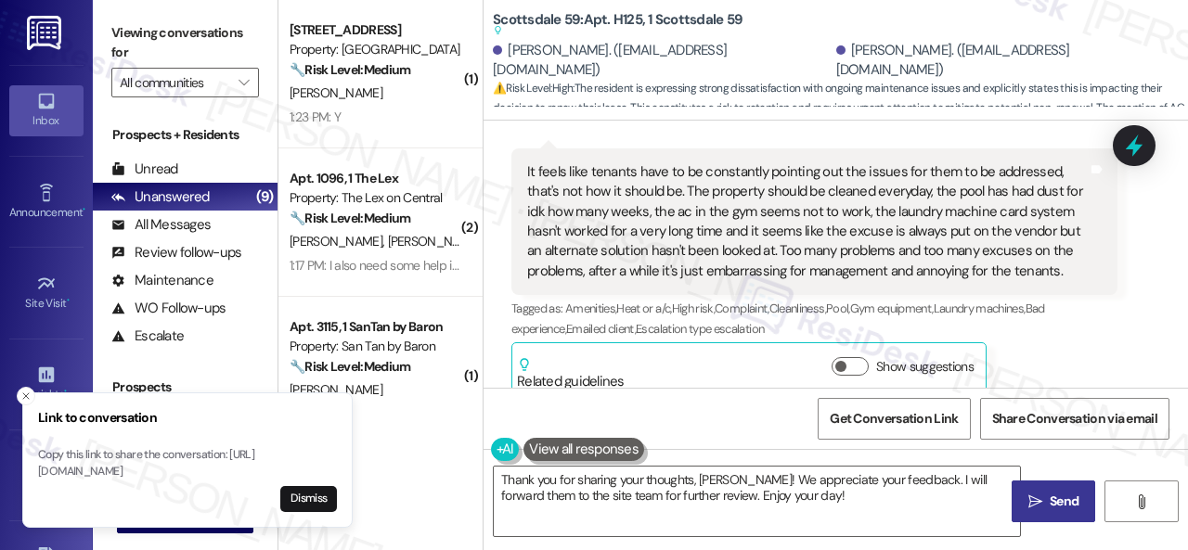
click at [1043, 337] on div "Angela Dominguez Question 2:33 PM It feels like tenants have to be constantly p…" at bounding box center [814, 273] width 606 height 250
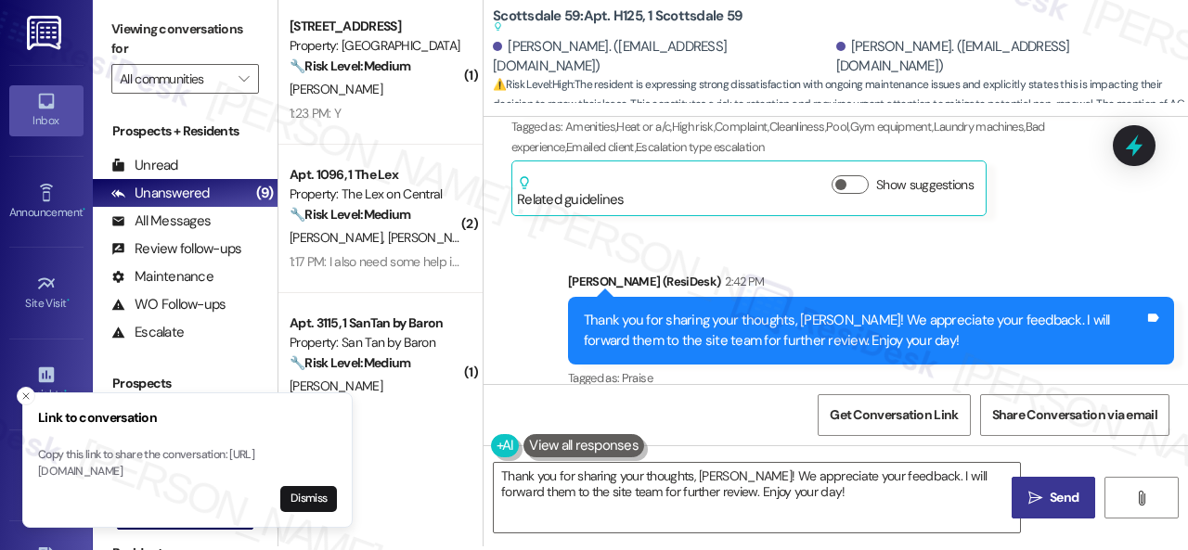
scroll to position [6, 0]
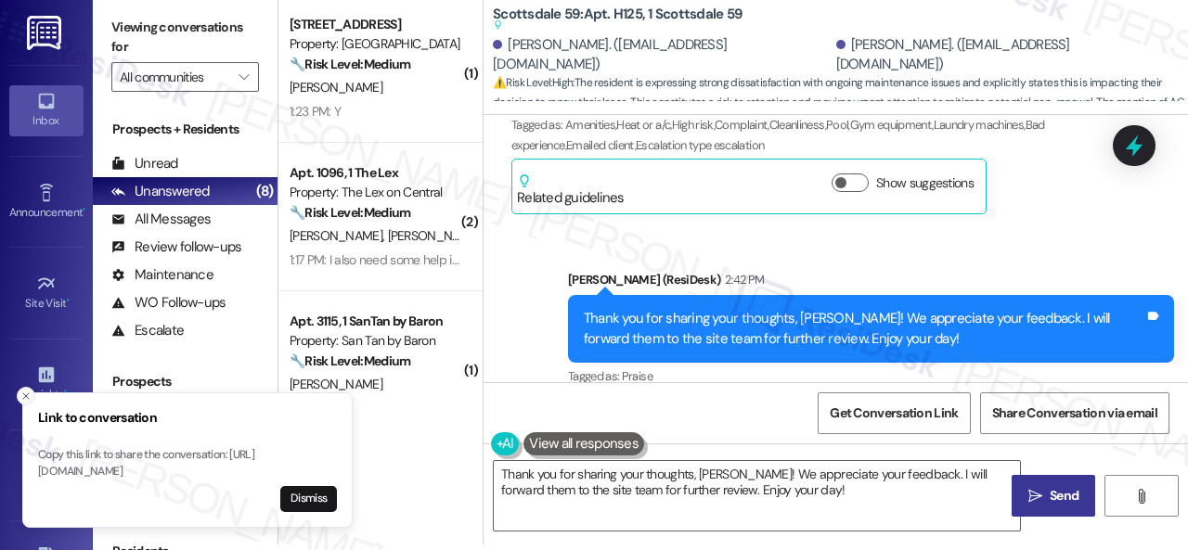
click at [21, 391] on icon "Close toast" at bounding box center [25, 396] width 11 height 11
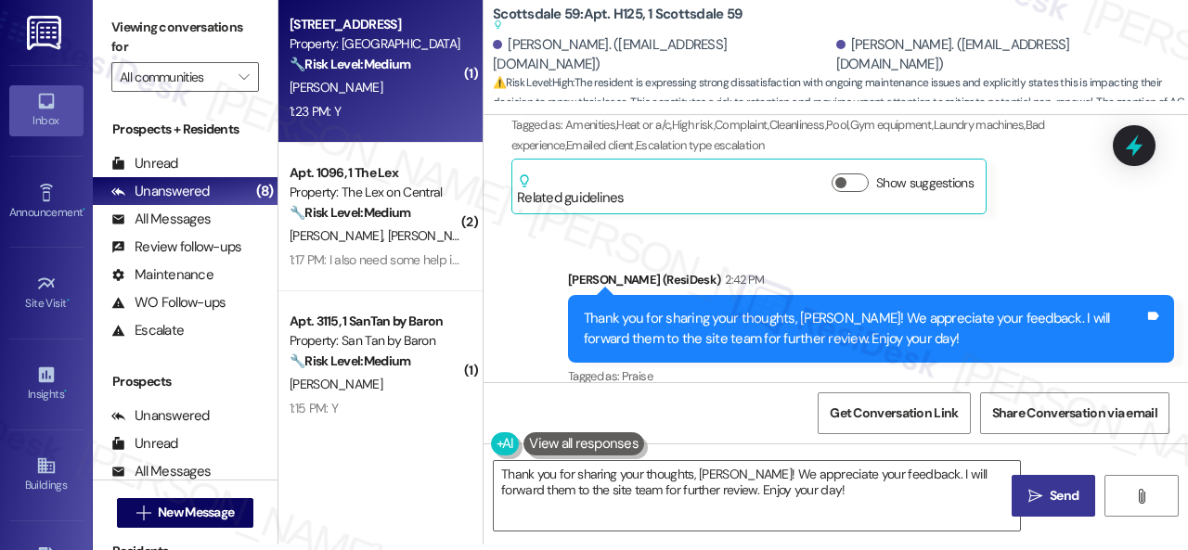
click at [384, 94] on div "[PERSON_NAME]" at bounding box center [375, 87] width 175 height 23
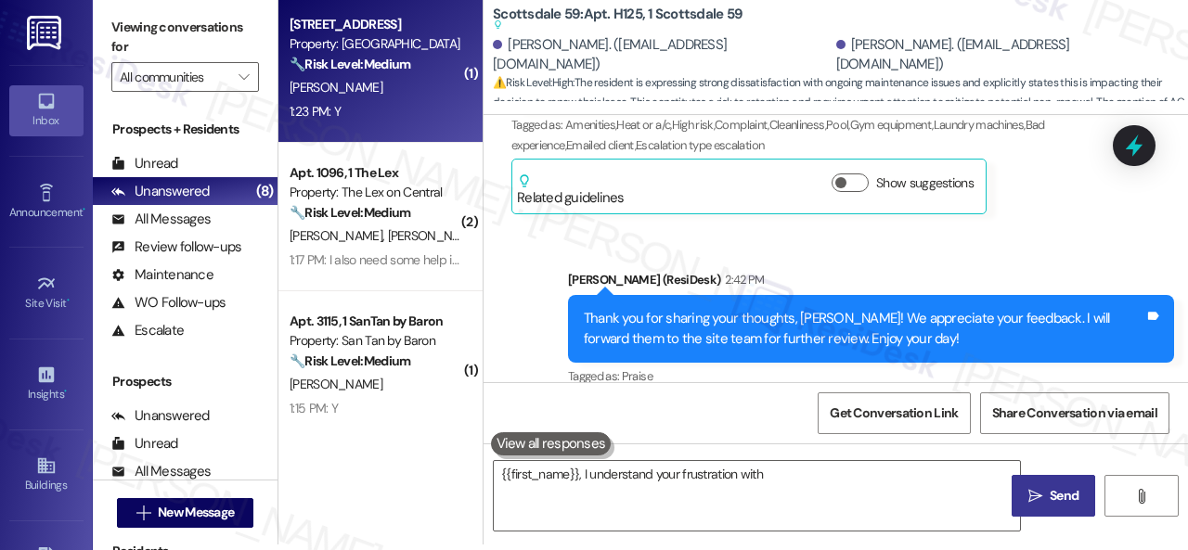
type textarea "{{first_name}}, I understand your frustration with"
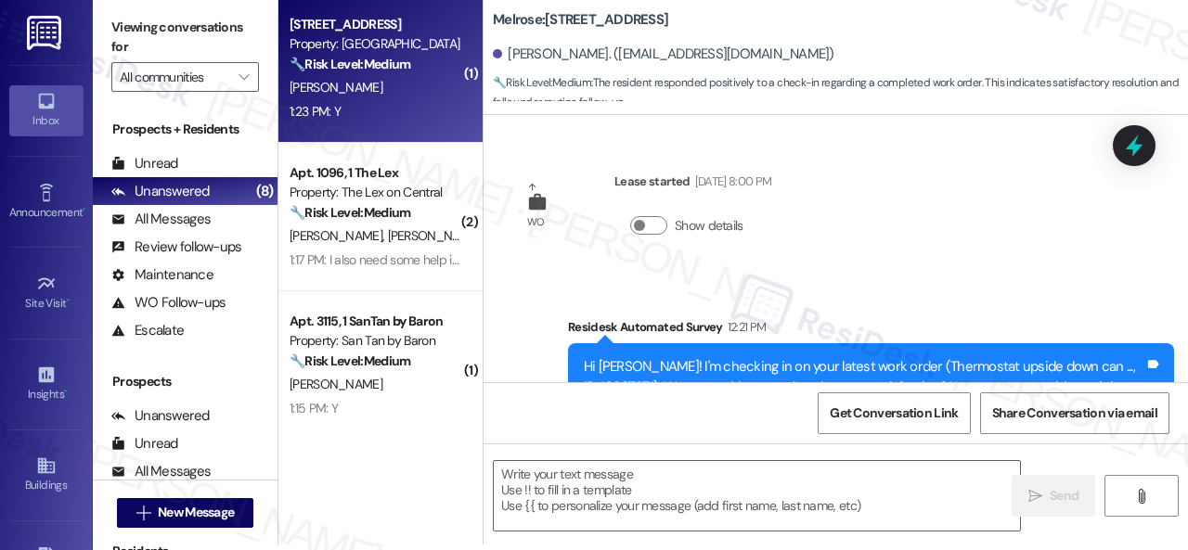
scroll to position [0, 0]
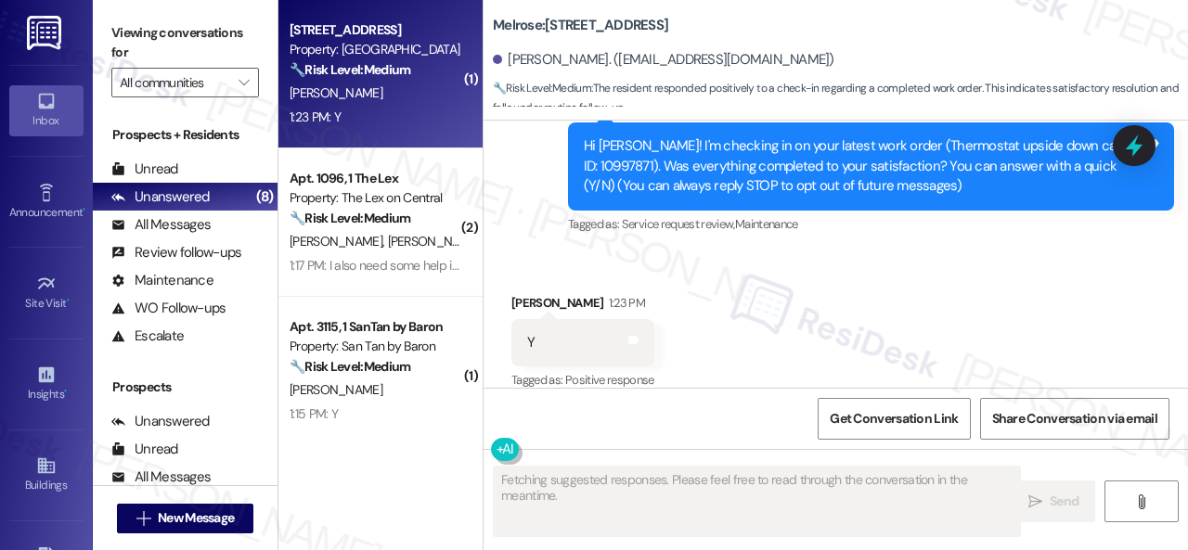
type textarea "Fetching suggested responses. Please feel free to read through the conversation…"
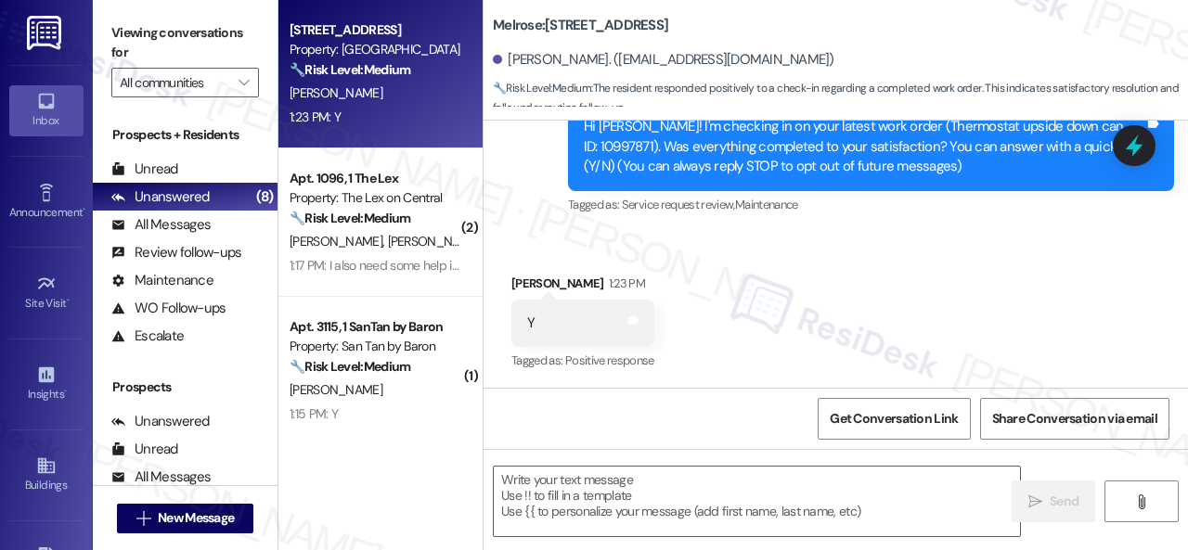
scroll to position [247, 0]
click at [546, 240] on div "Received via SMS Harrison Reed 1:23 PM Y Tags and notes Tagged as: Positive res…" at bounding box center [835, 309] width 704 height 157
click at [568, 495] on textarea at bounding box center [757, 502] width 526 height 70
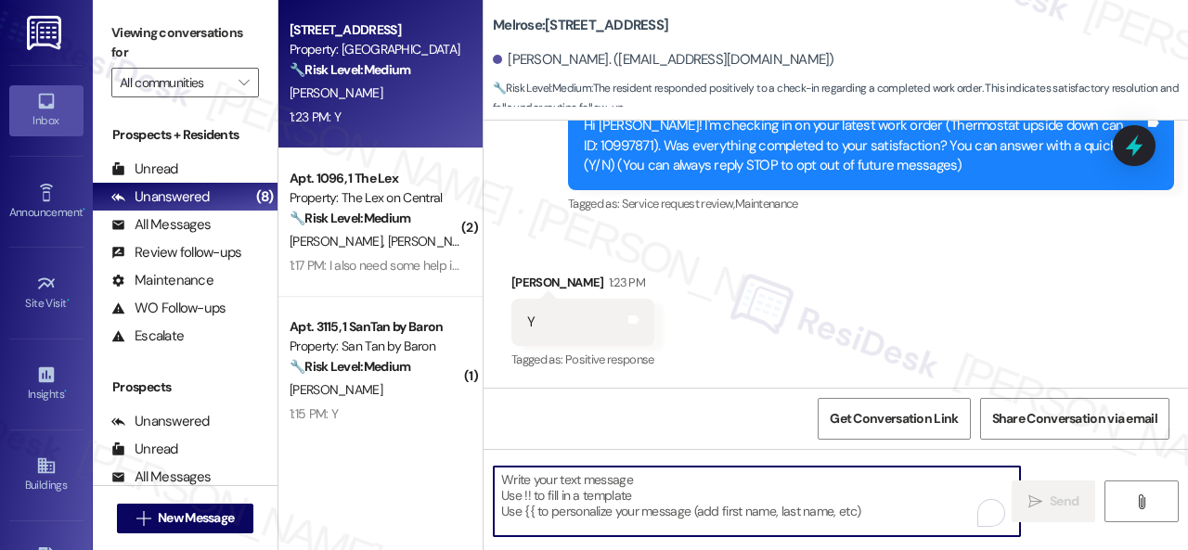
paste textarea "We're glad to hear everything’s taken care of. If your experience at {{property…"
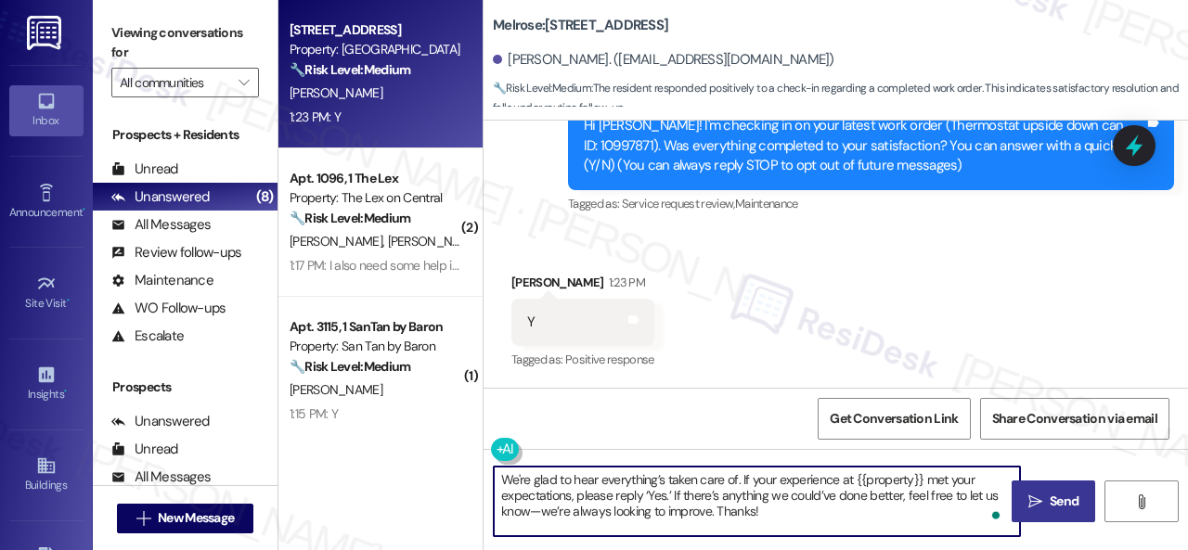
type textarea "We're glad to hear everything’s taken care of. If your experience at {{property…"
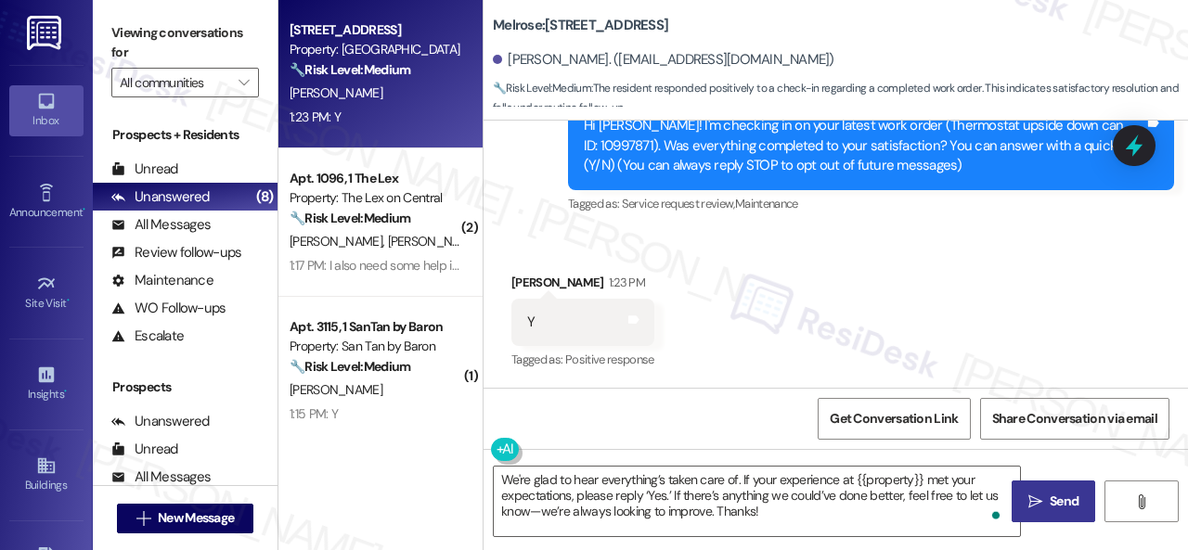
click at [1060, 509] on span "Send" at bounding box center [1064, 501] width 29 height 19
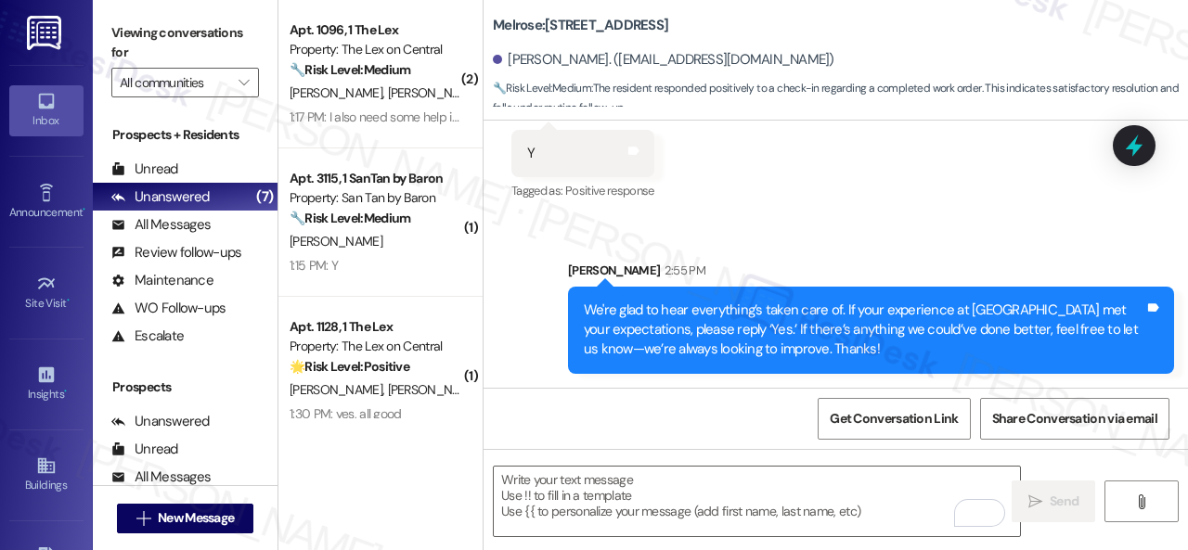
scroll to position [6, 0]
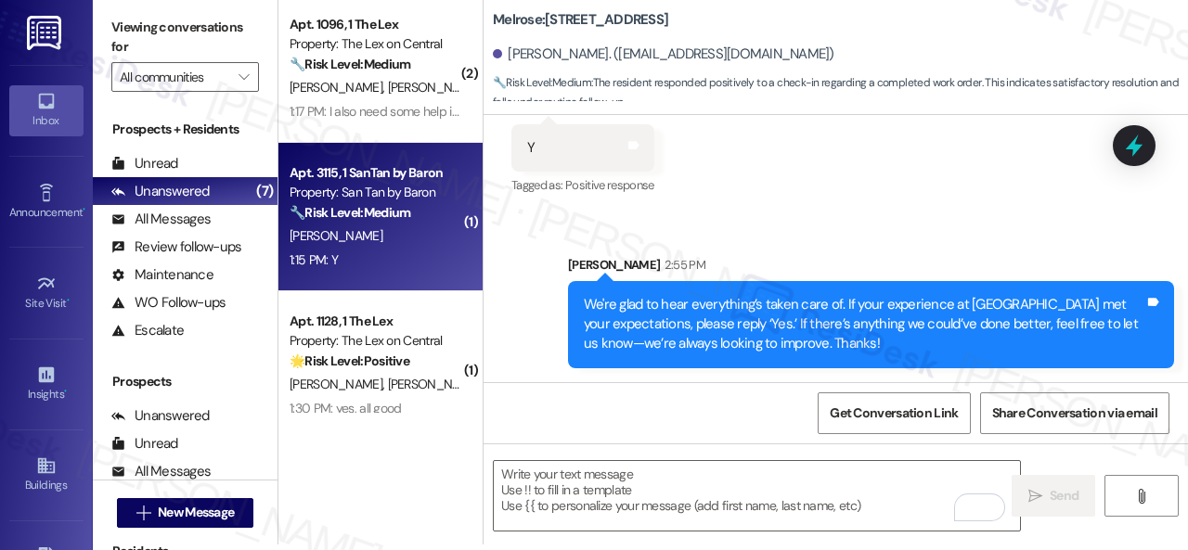
click at [419, 231] on div "[PERSON_NAME]" at bounding box center [375, 236] width 175 height 23
type textarea "Fetching suggested responses. Please feel free to read through the conversation…"
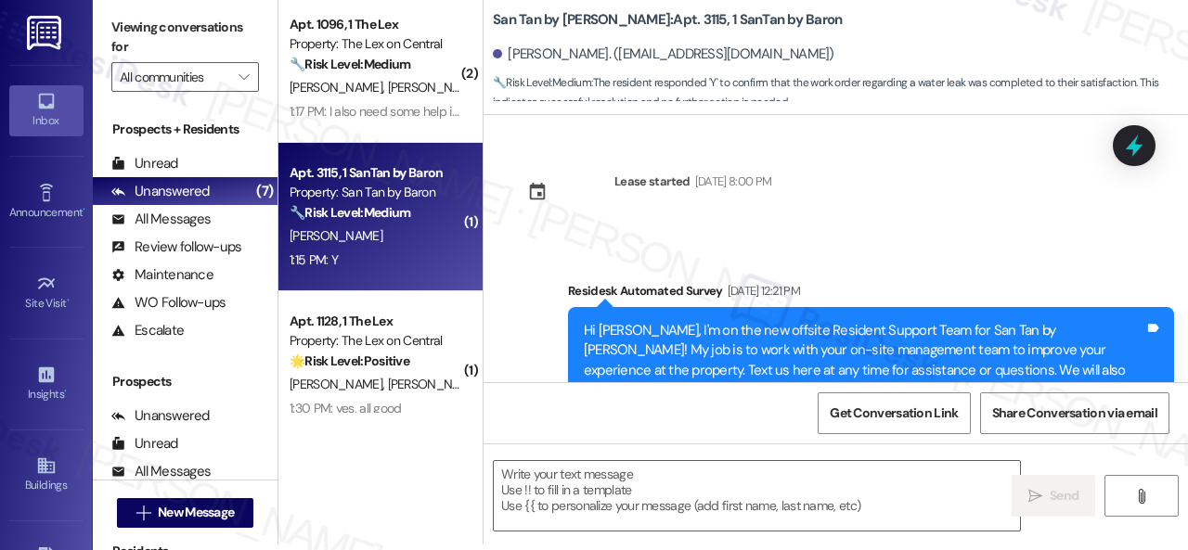
scroll to position [0, 0]
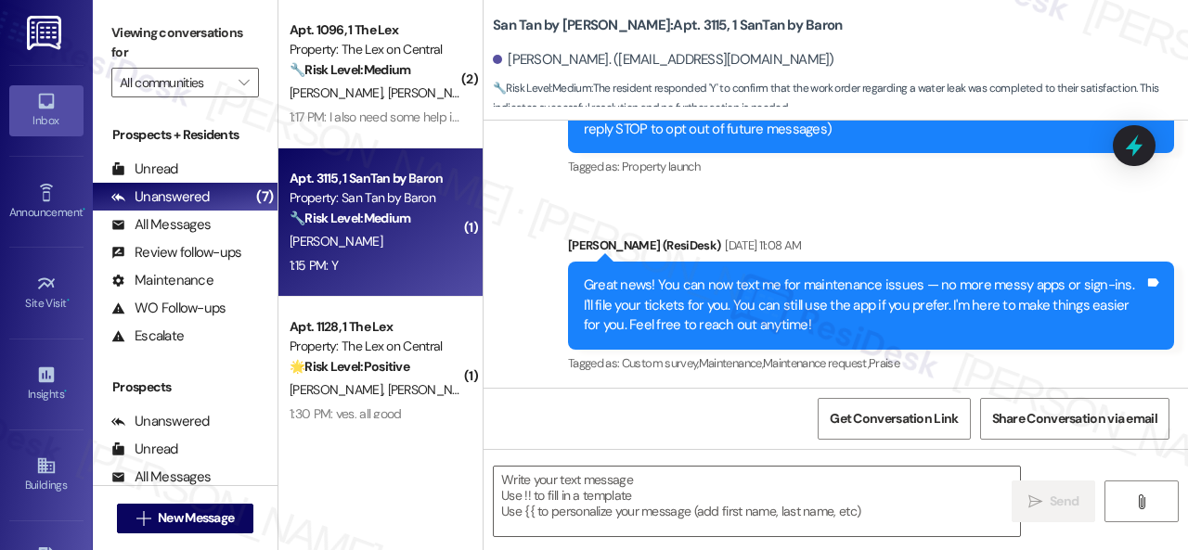
type textarea "Fetching suggested responses. Please feel free to read through the conversation…"
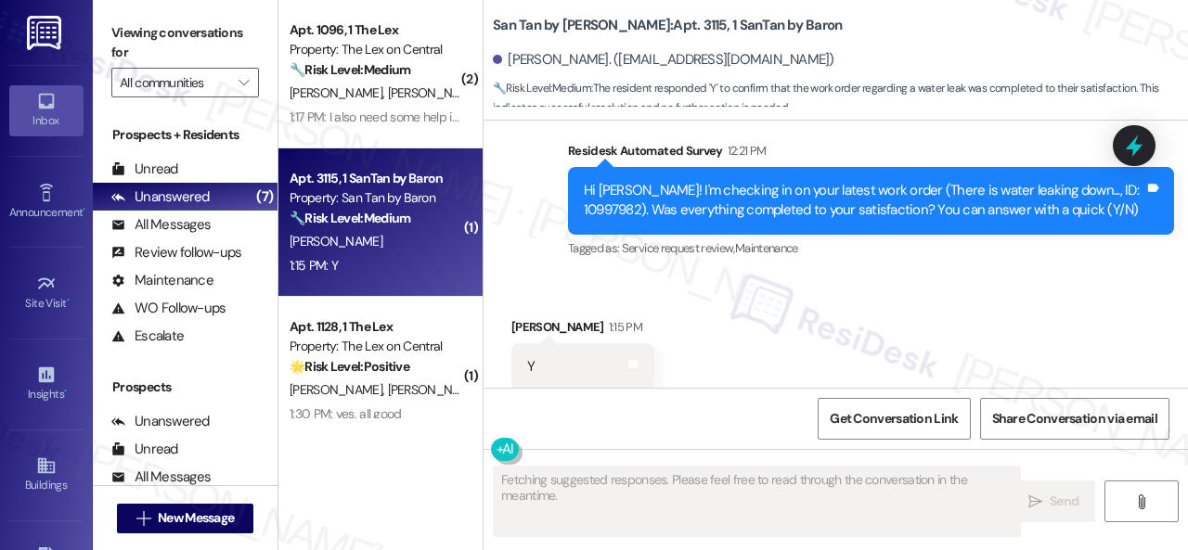
scroll to position [797, 0]
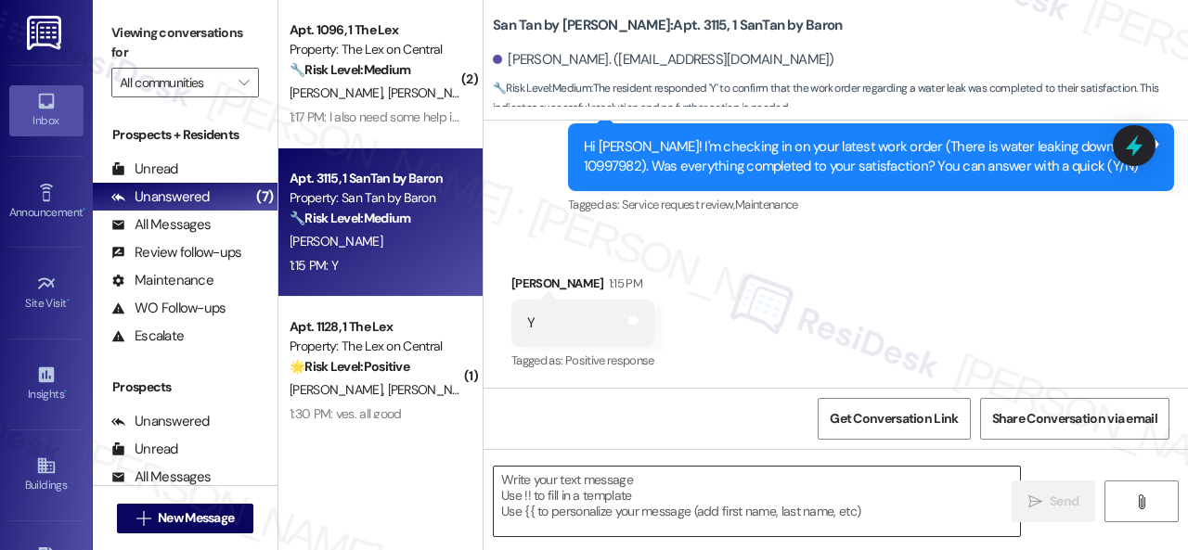
click at [606, 487] on textarea at bounding box center [757, 502] width 526 height 70
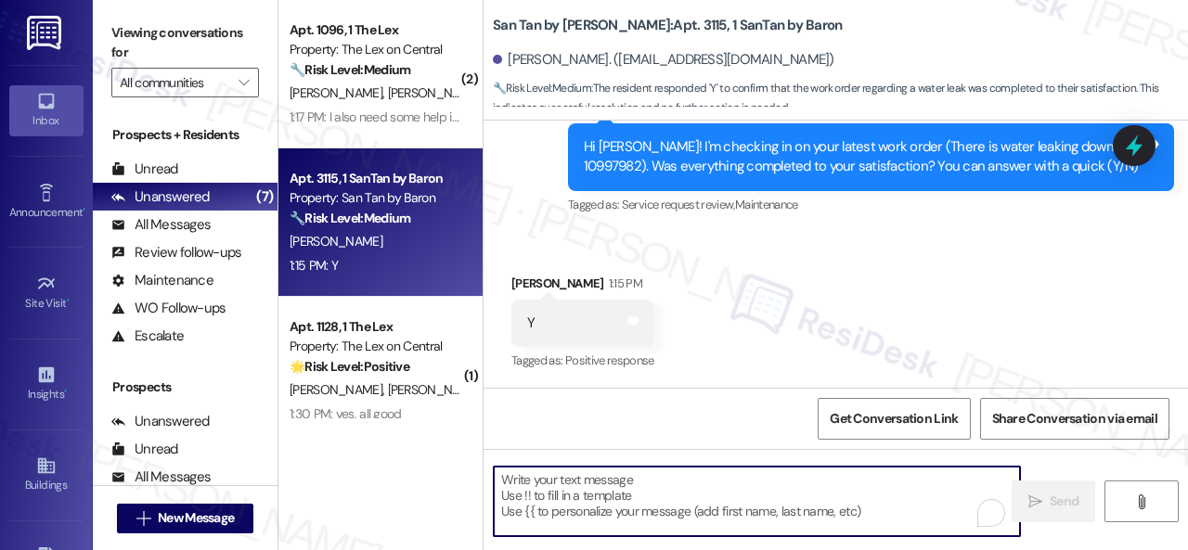
paste textarea "Hi {{first_name}}! :zap: OUC Notice: Power will be OFF Wed, Sept 3, 9 AM–1 PM w…"
type textarea "Hi {{first_name}}! :zap: OUC Notice: Power will be OFF Wed, Sept 3, 9 AM–1 PM w…"
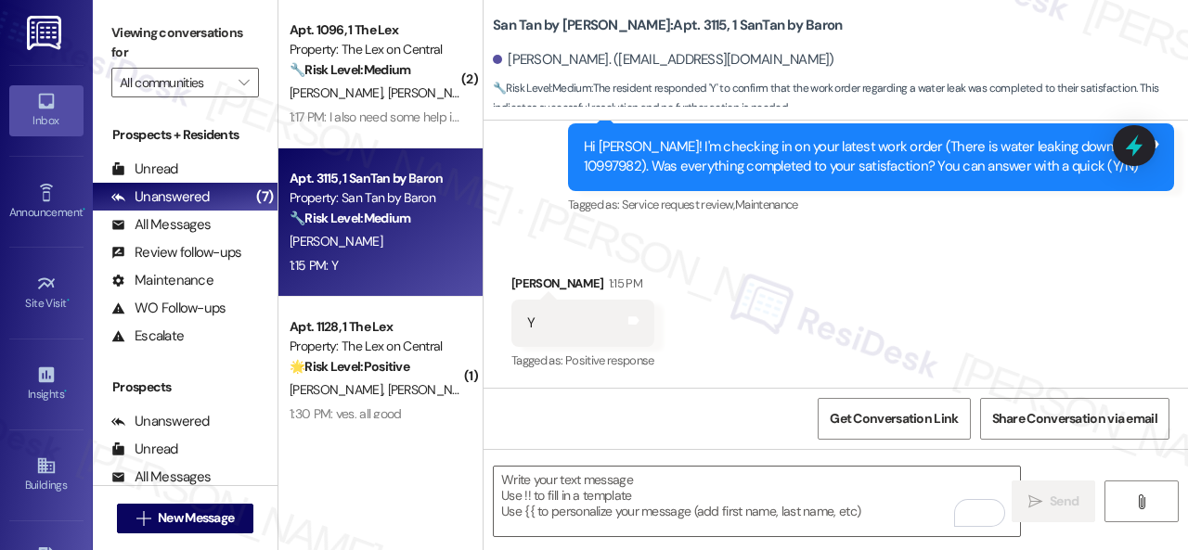
drag, startPoint x: 518, startPoint y: 222, endPoint x: 517, endPoint y: 264, distance: 42.7
click at [518, 222] on div "Survey, sent via SMS Residesk Automated Survey 12:21 PM Hi Haylee! I'm checking…" at bounding box center [835, 144] width 704 height 176
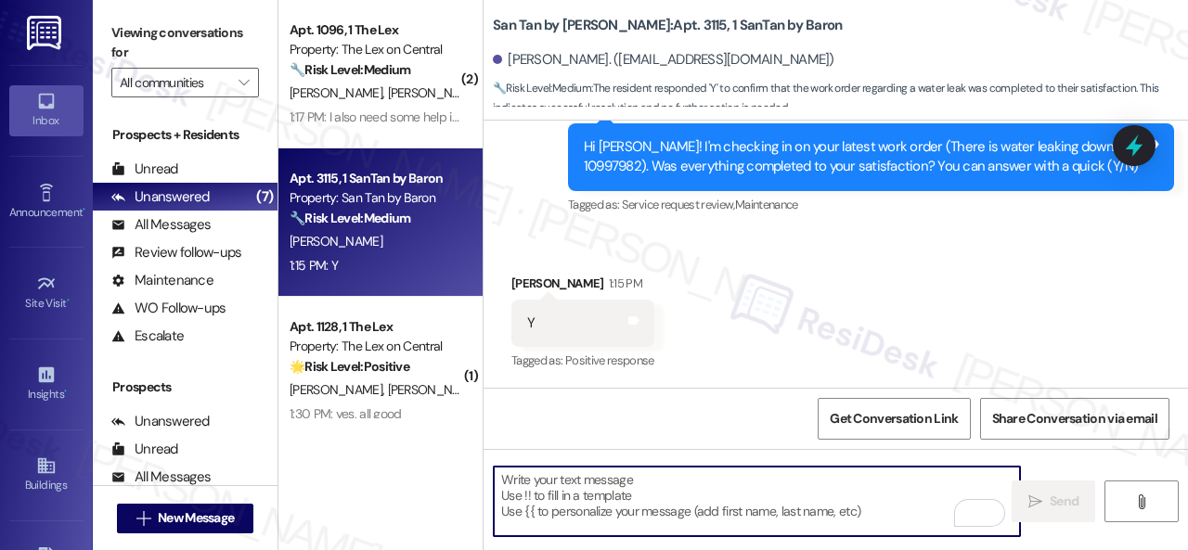
click at [544, 496] on textarea "To enrich screen reader interactions, please activate Accessibility in Grammarl…" at bounding box center [757, 502] width 526 height 70
paste textarea "We're glad to hear everything’s taken care of. If your experience at {{property…"
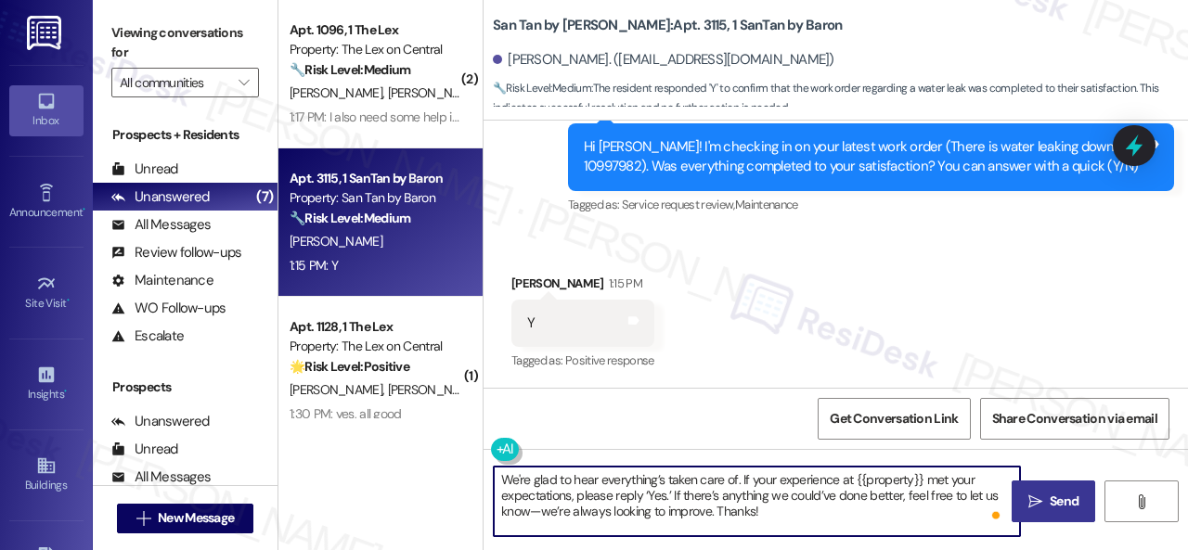
type textarea "We're glad to hear everything’s taken care of. If your experience at {{property…"
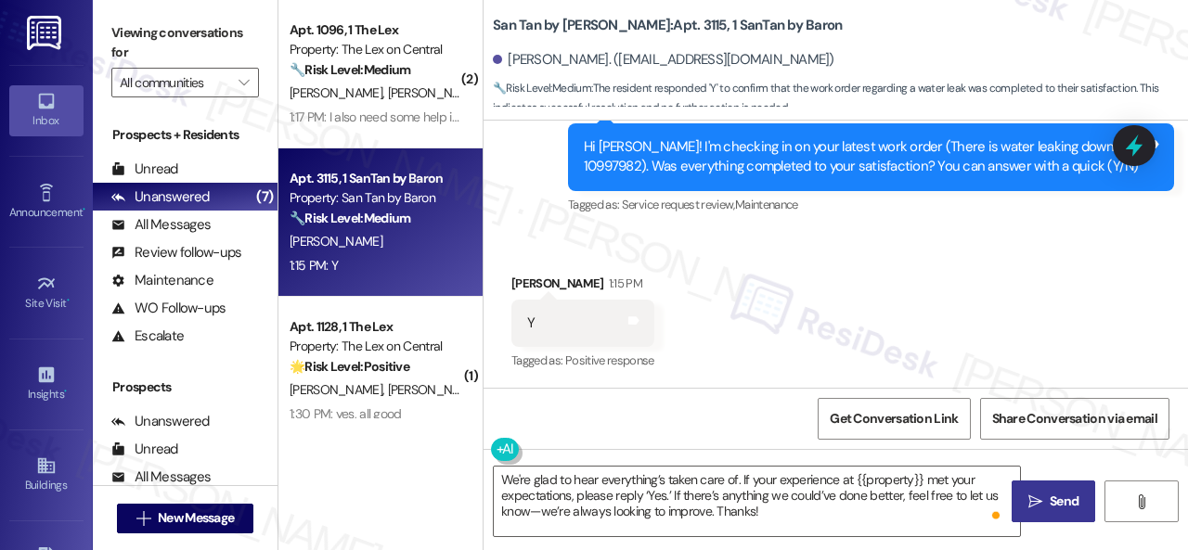
click at [1054, 504] on span "Send" at bounding box center [1064, 501] width 29 height 19
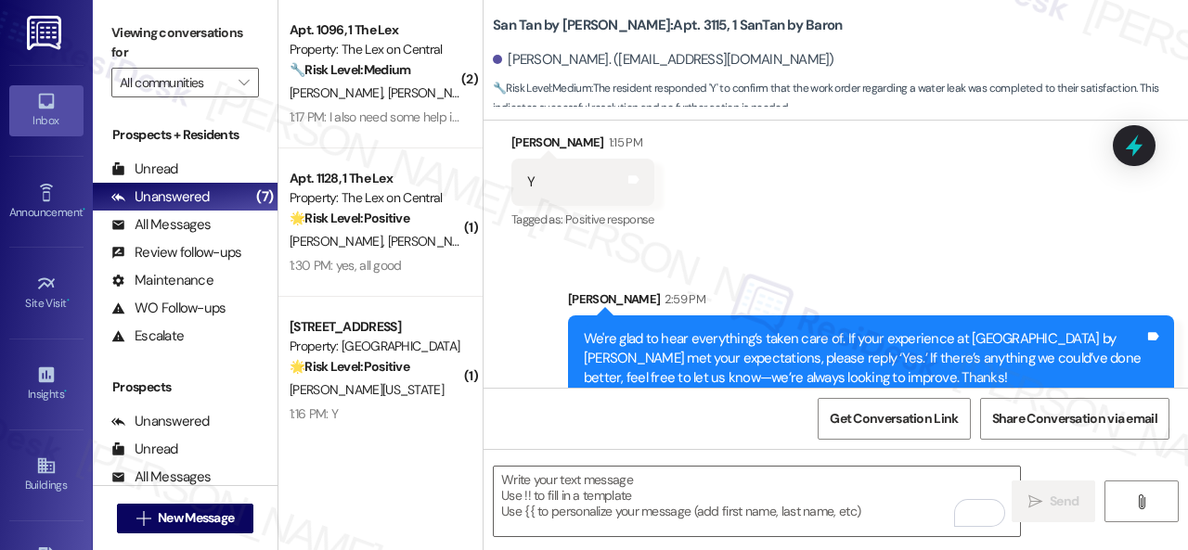
scroll to position [968, 0]
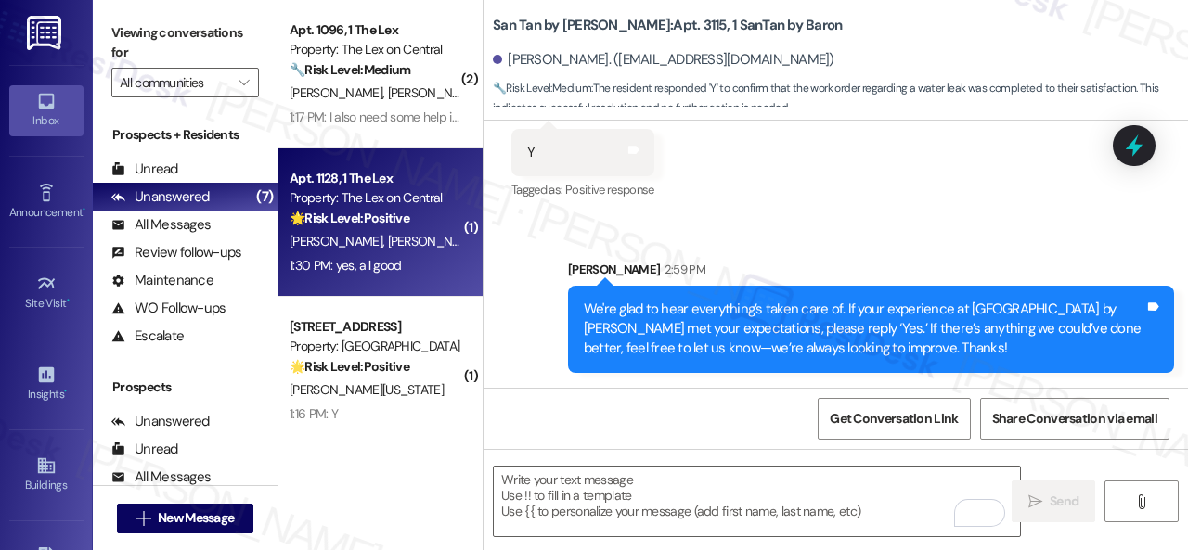
click at [436, 217] on div "🌟 Risk Level: Positive The resident responded positively to the check-in regard…" at bounding box center [376, 218] width 172 height 19
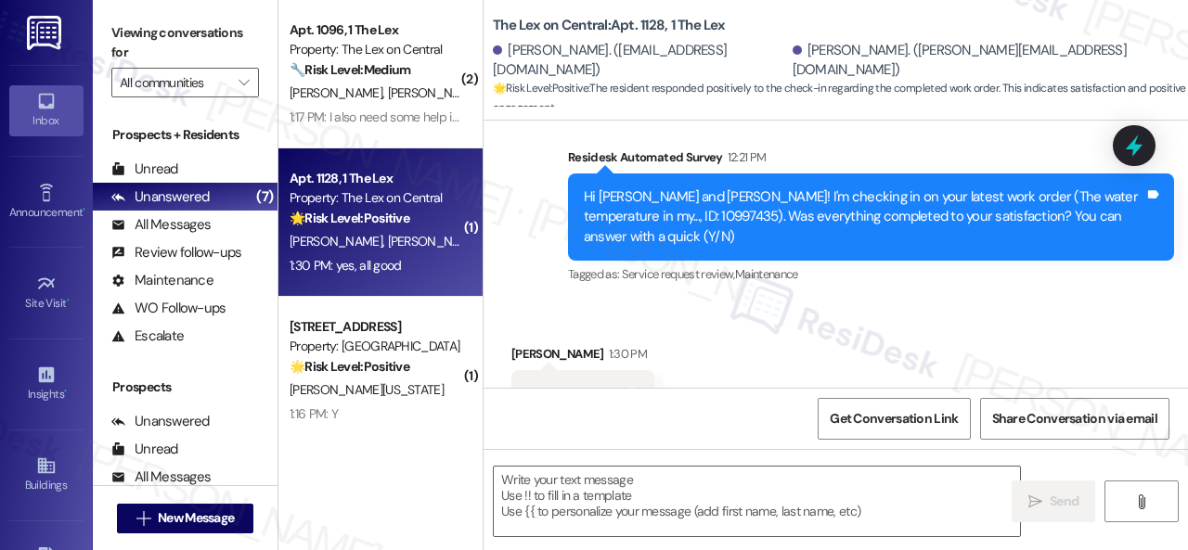
type textarea "Fetching suggested responses. Please feel free to read through the conversation…"
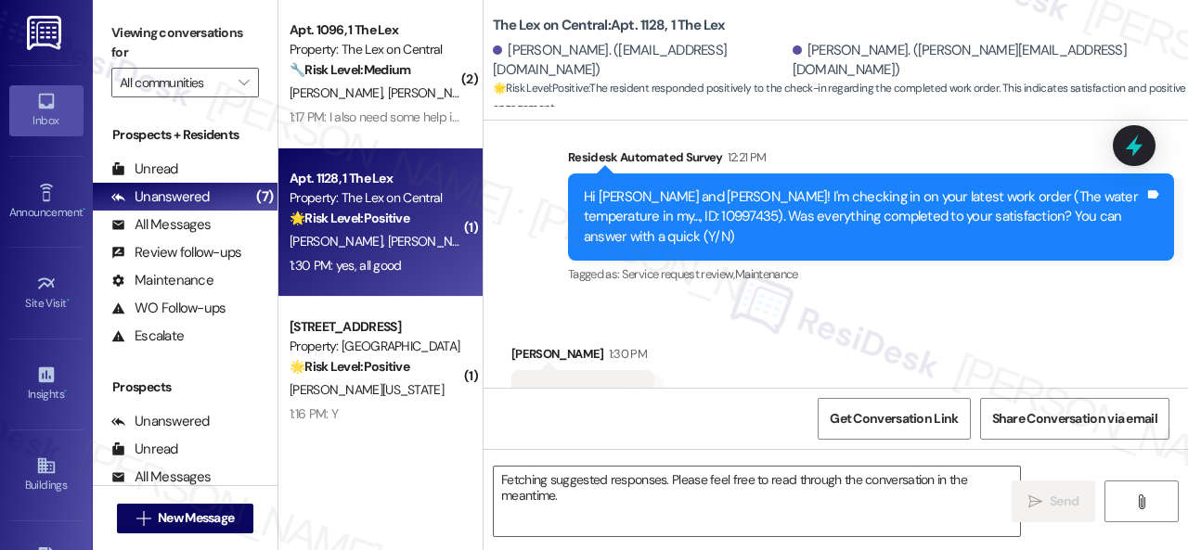
scroll to position [963, 0]
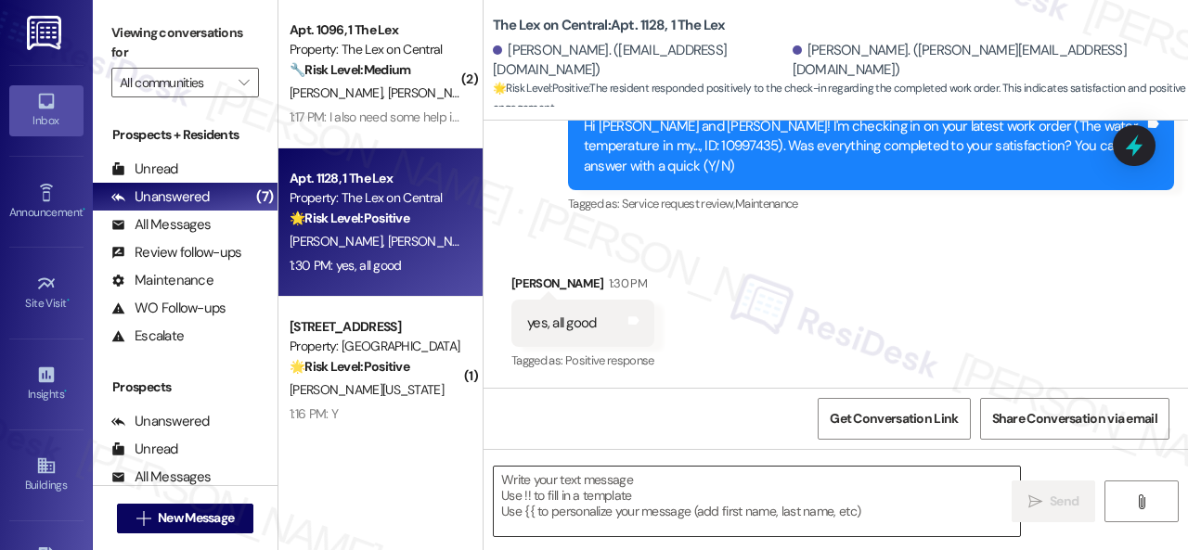
click at [626, 502] on textarea at bounding box center [757, 502] width 526 height 70
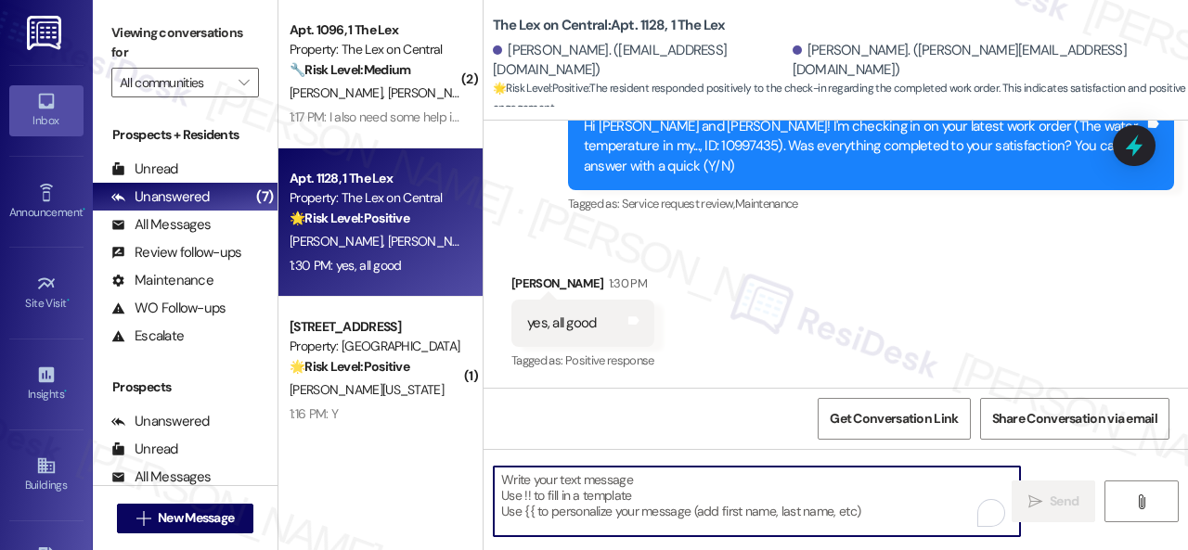
paste textarea "We're glad to hear everything’s taken care of. If your experience at {{property…"
type textarea "We're glad to hear everything’s taken care of. If your experience at {{property…"
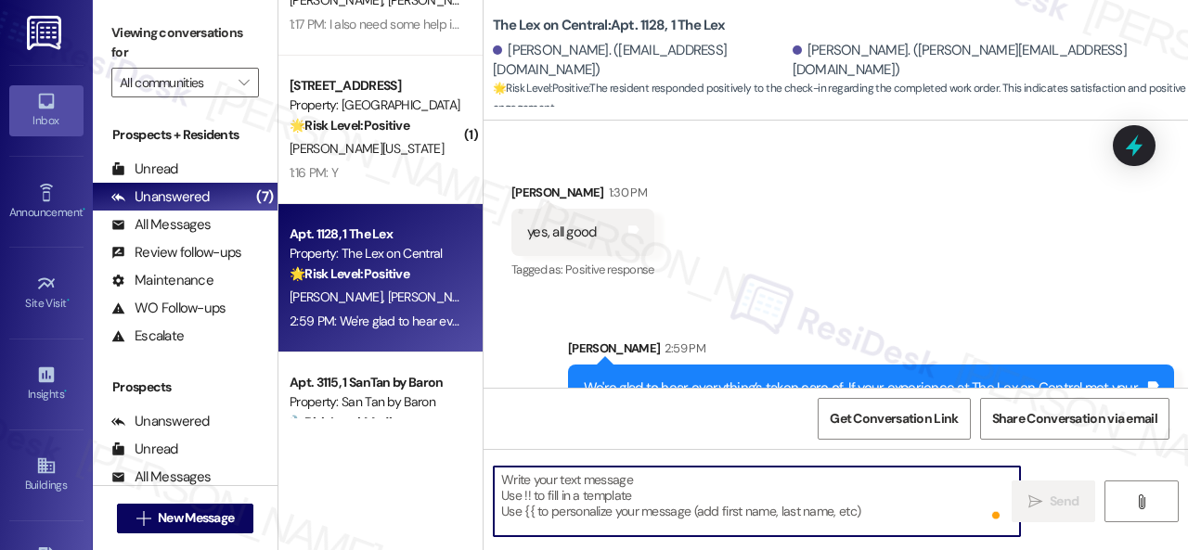
scroll to position [1134, 0]
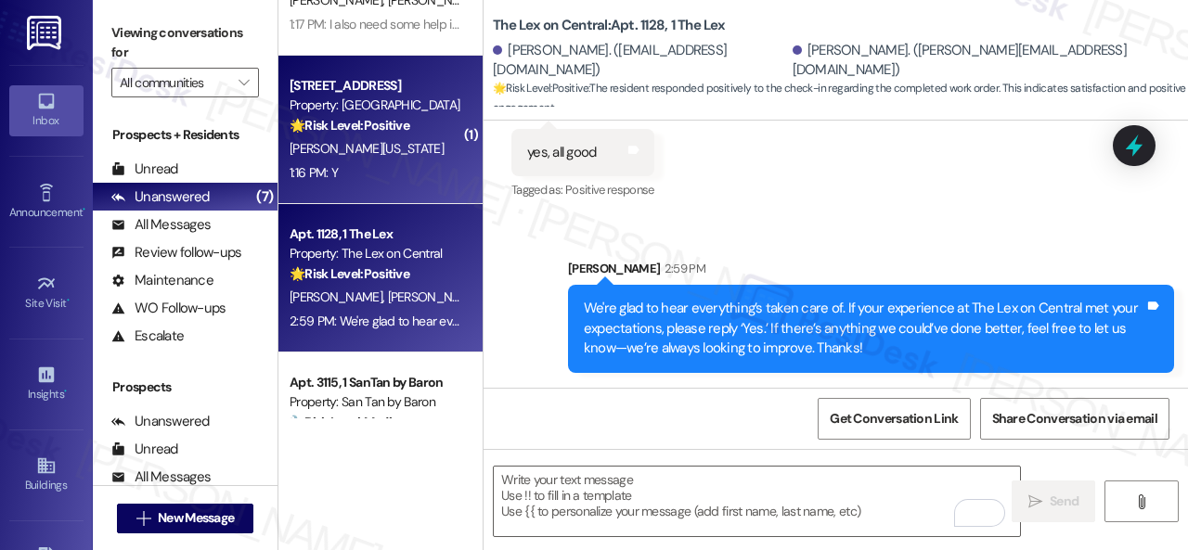
click at [411, 173] on div "1:16 PM: Y 1:16 PM: Y" at bounding box center [375, 172] width 175 height 23
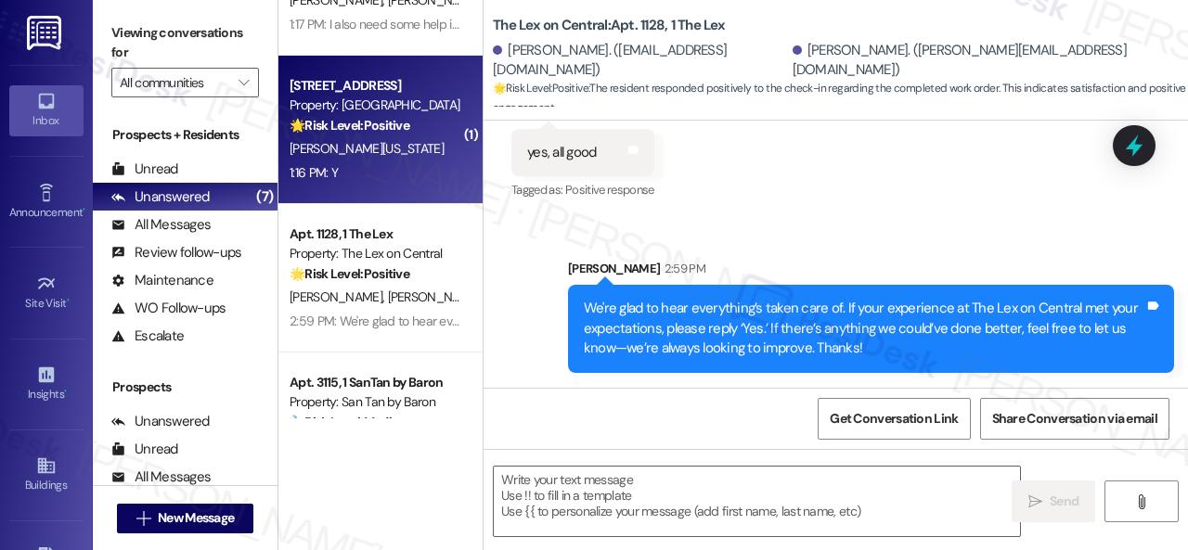
type textarea "Fetching suggested responses. Please feel free to read through the conversation…"
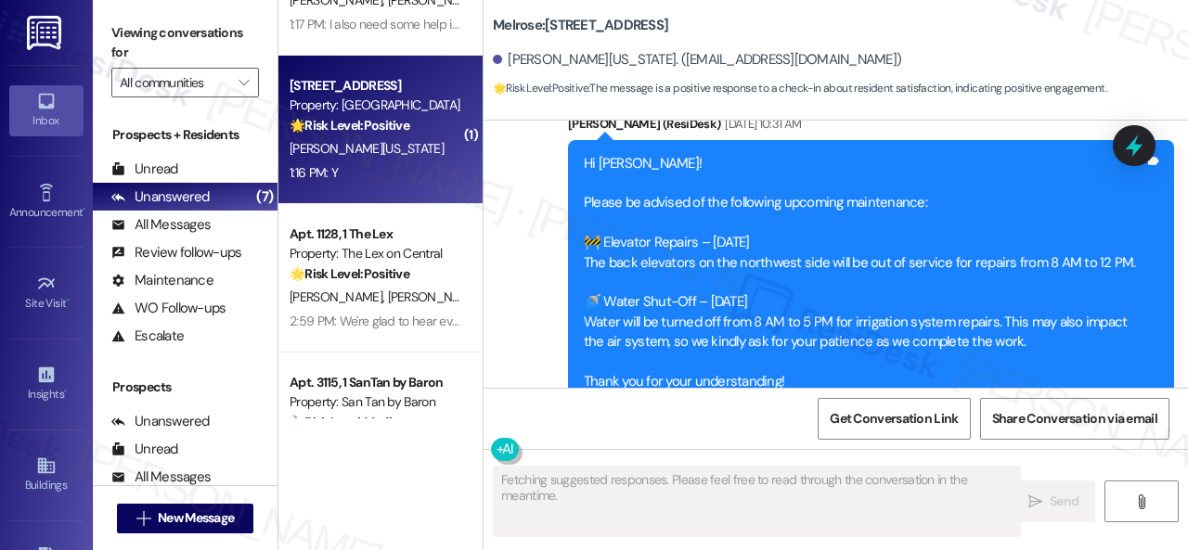
type textarea "Fetching suggested responses. Please feel free to read through the conversation…"
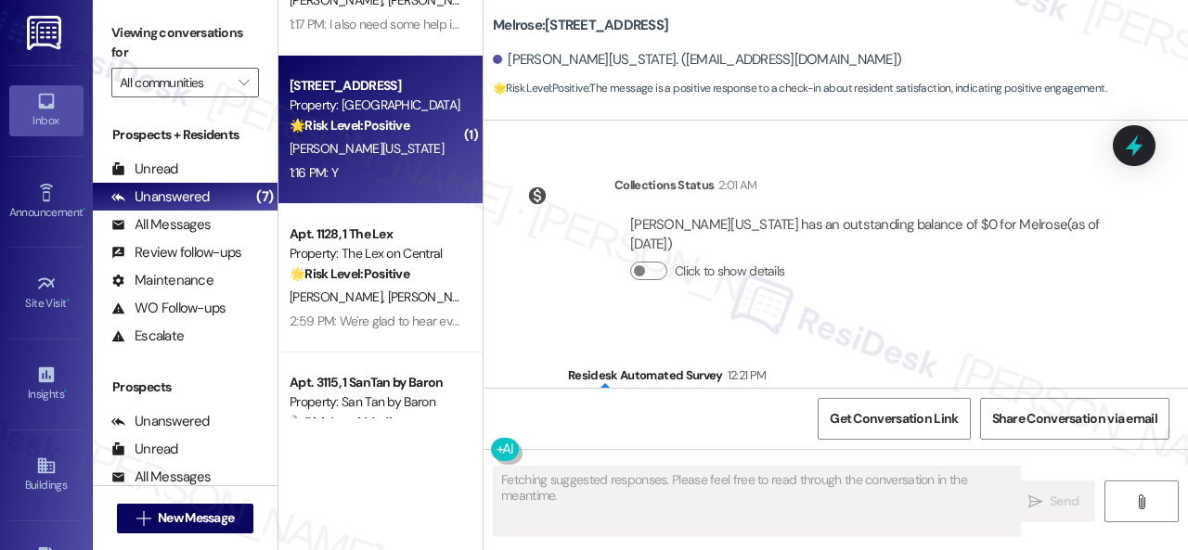
scroll to position [4027, 0]
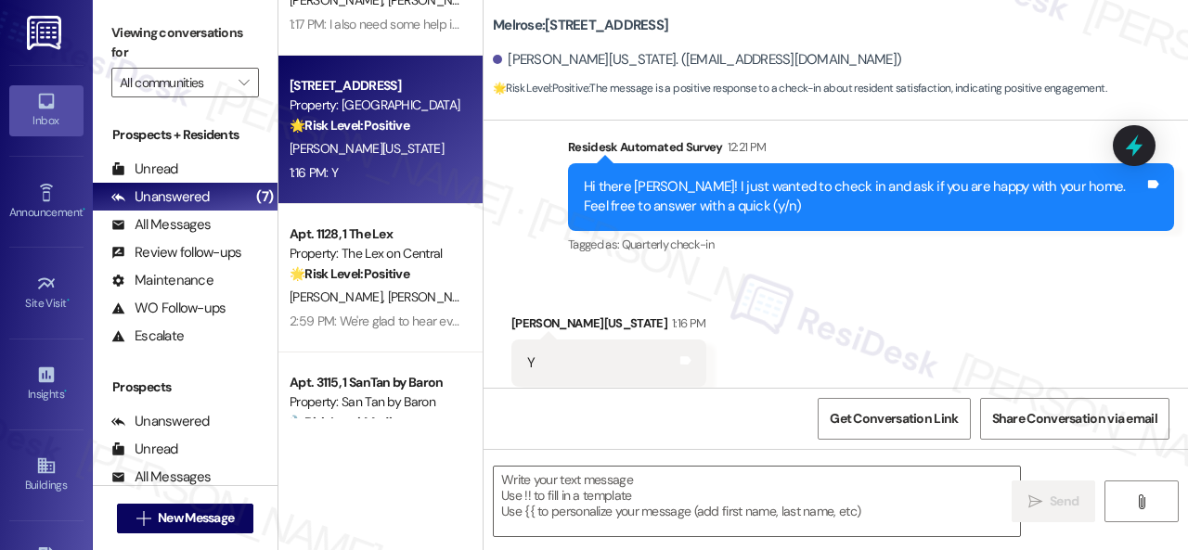
drag, startPoint x: 563, startPoint y: 255, endPoint x: 570, endPoint y: 294, distance: 39.5
click at [563, 272] on div "Received via SMS Lance Washington 1:16 PM Y Tags and notes Tagged as: Positive …" at bounding box center [835, 350] width 704 height 157
click at [573, 483] on textarea at bounding box center [757, 502] width 526 height 70
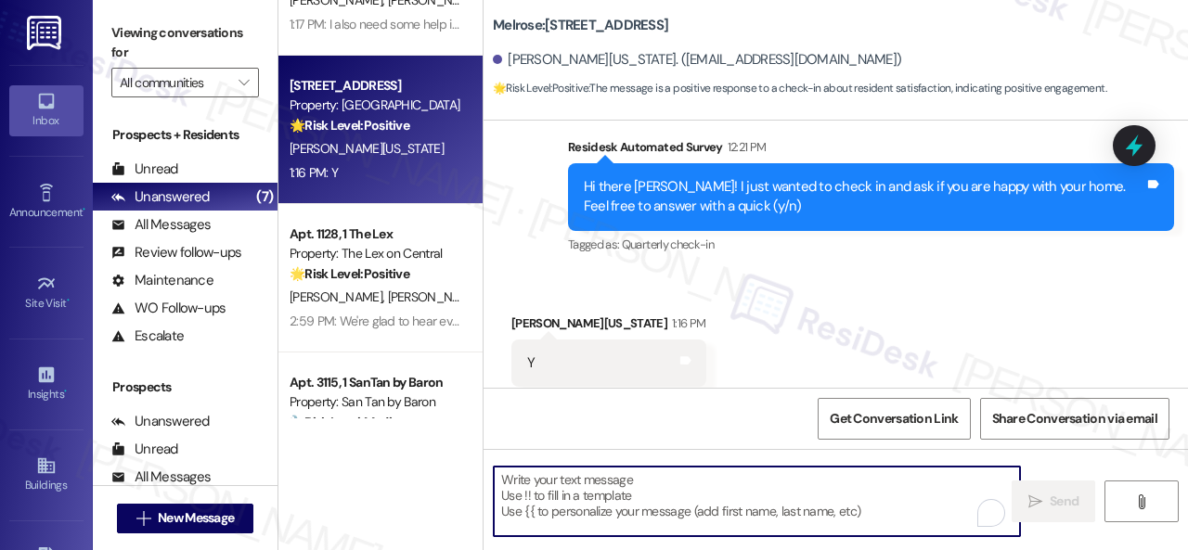
paste textarea "I'm glad you are satisfied with your home. Have you written a review for us bef…"
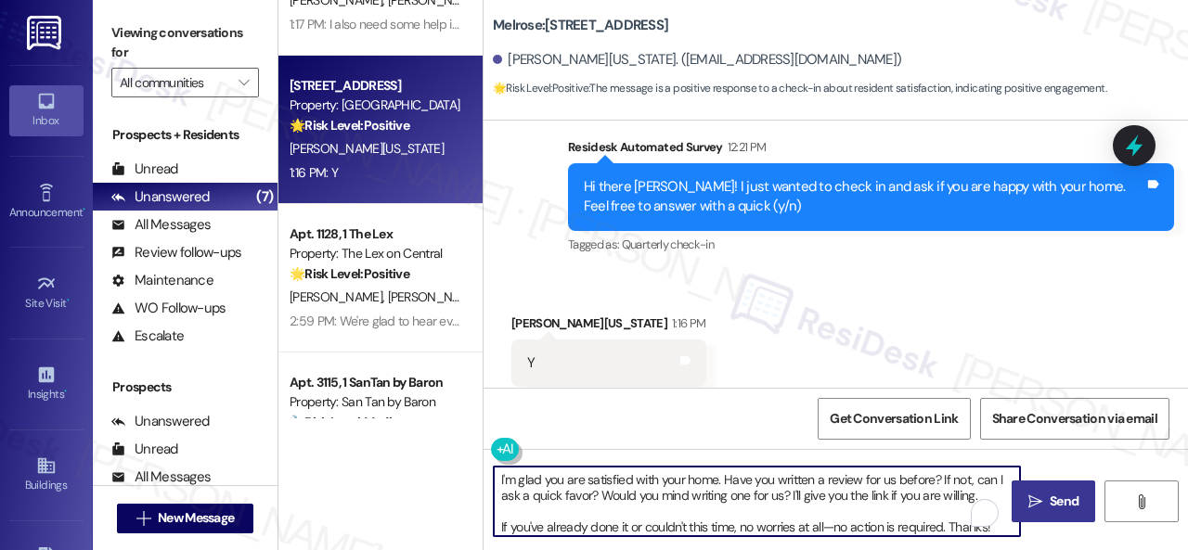
type textarea "I'm glad you are satisfied with your home. Have you written a review for us bef…"
click at [1017, 493] on button " Send" at bounding box center [1054, 502] width 84 height 42
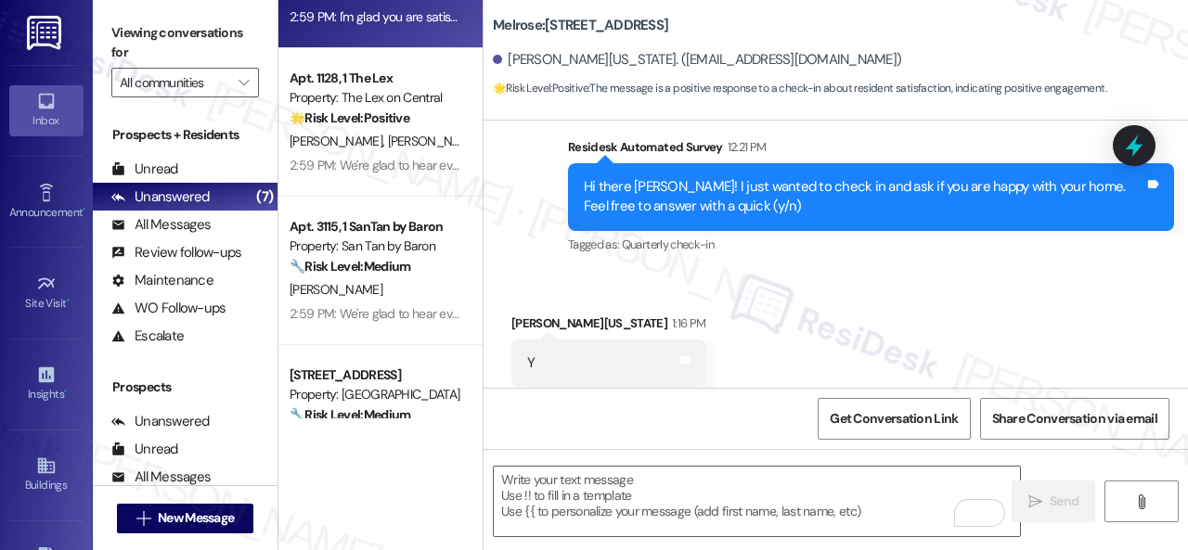
scroll to position [0, 0]
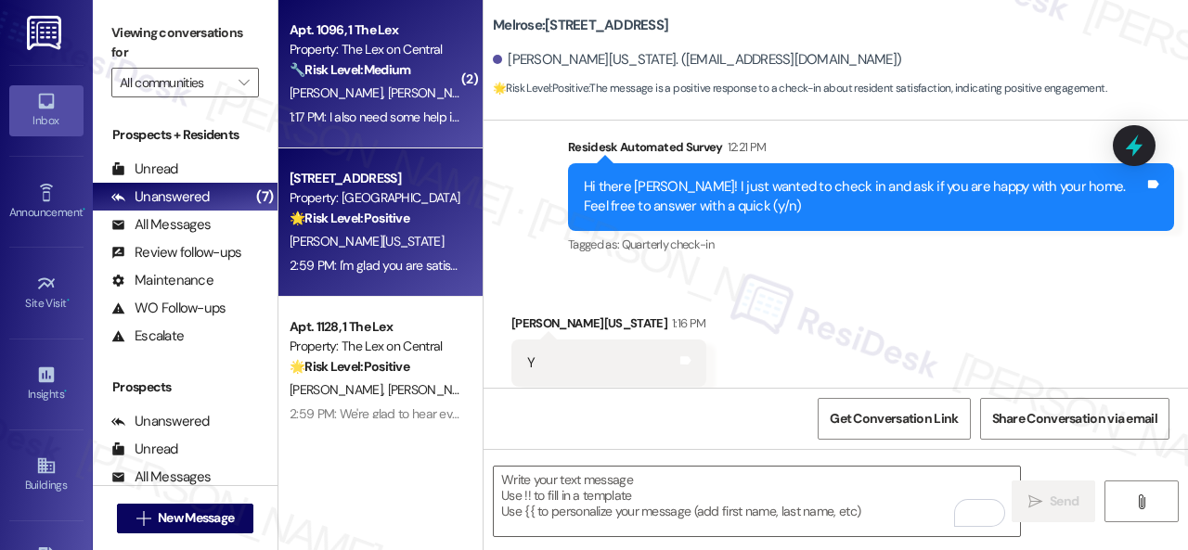
click at [416, 86] on div "S. Desai A. Desai" at bounding box center [375, 93] width 175 height 23
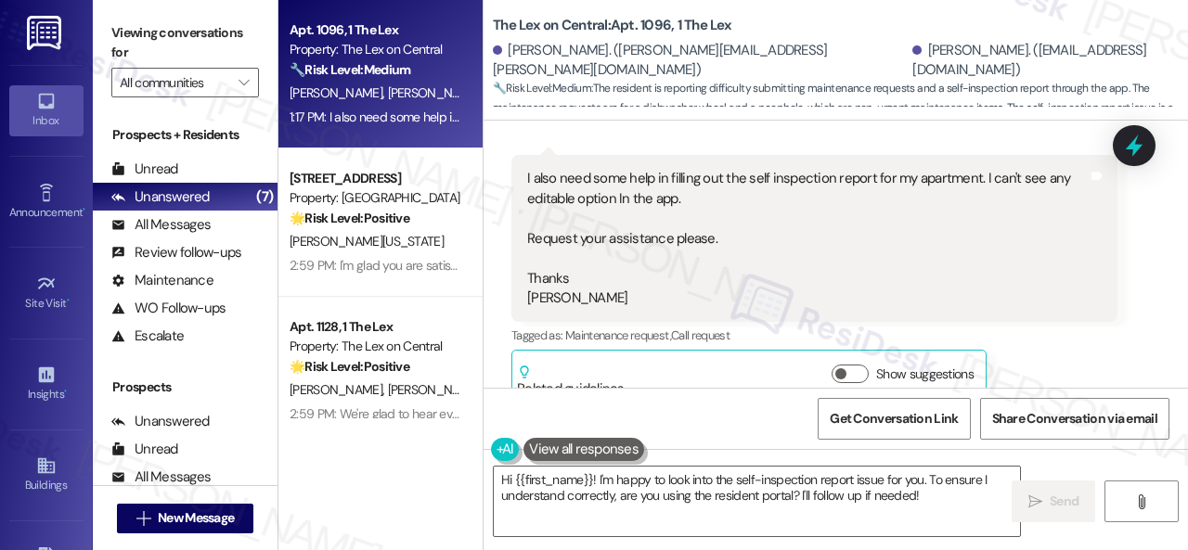
scroll to position [2047, 0]
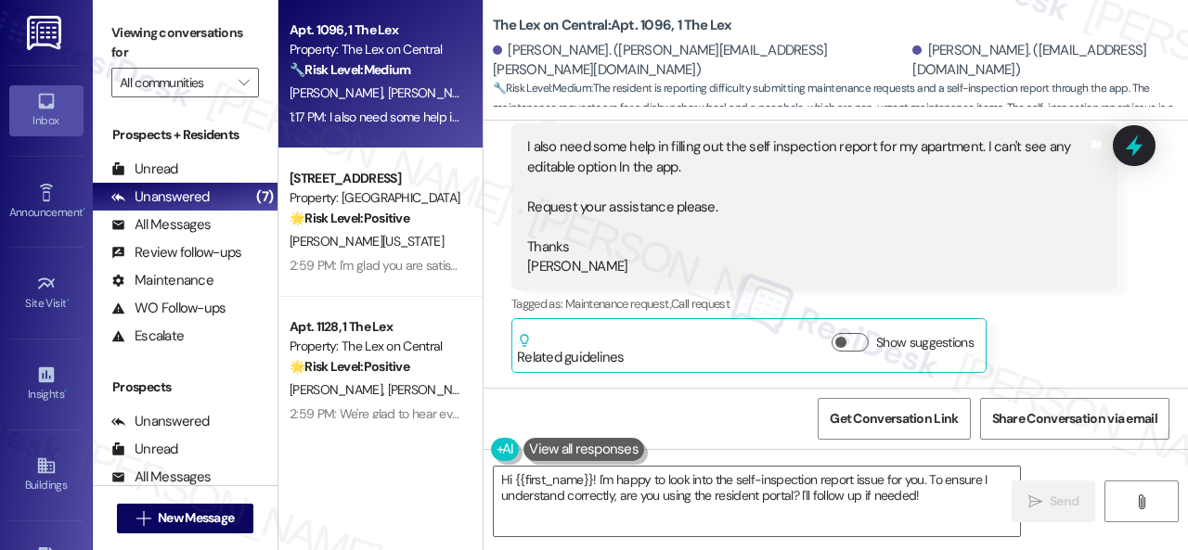
click at [1063, 309] on div "Tagged as: Maintenance request , Click to highlight conversations about Mainten…" at bounding box center [814, 303] width 606 height 27
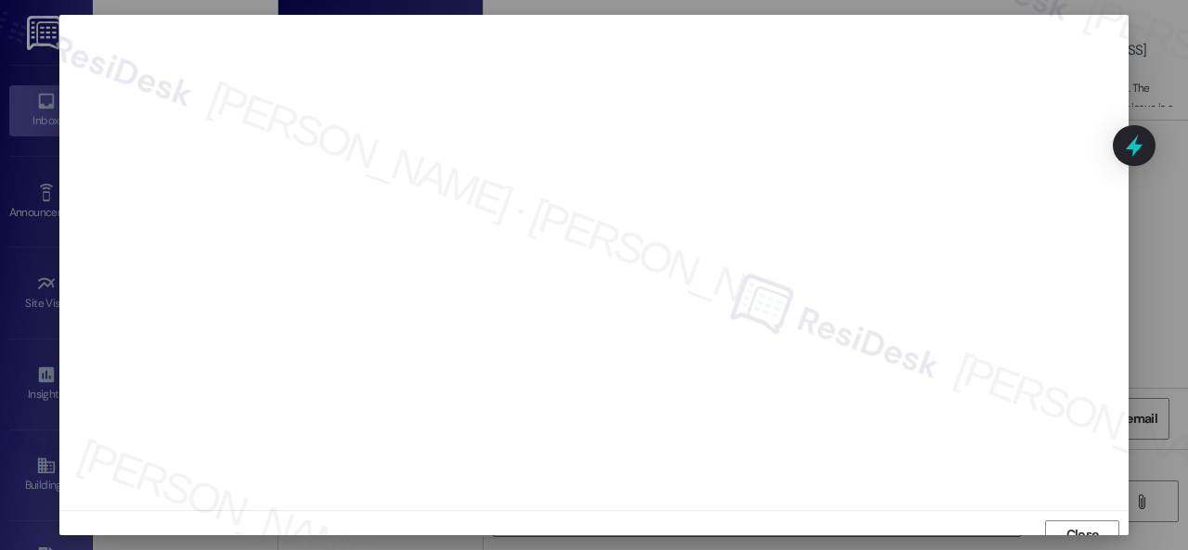
scroll to position [14, 0]
click at [1081, 515] on span "Close" at bounding box center [1082, 520] width 32 height 19
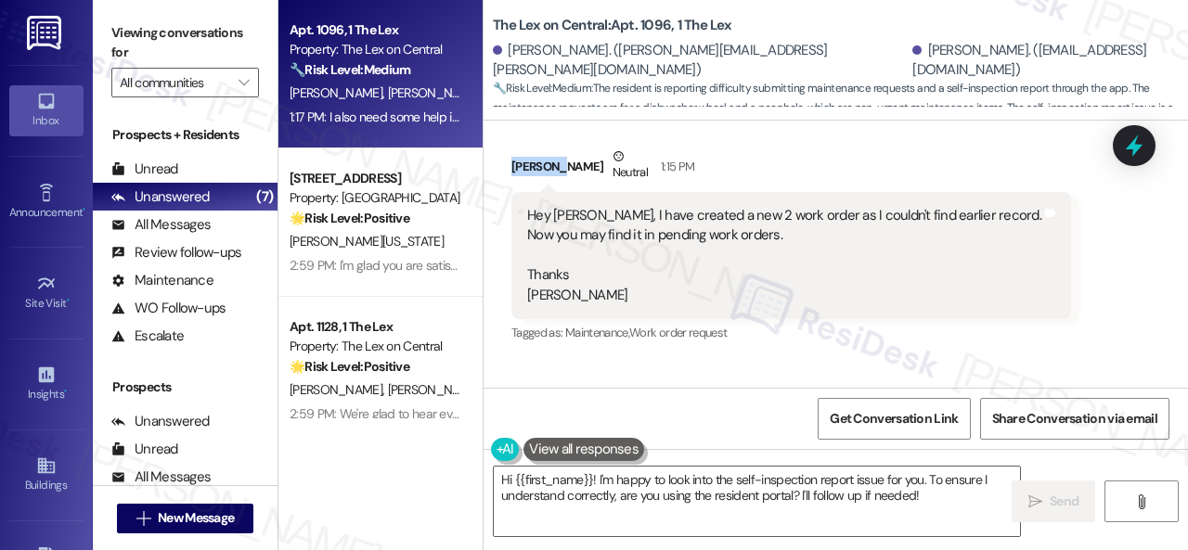
drag, startPoint x: 512, startPoint y: 167, endPoint x: 559, endPoint y: 174, distance: 46.9
click at [559, 174] on div "Anjaneya Desai Neutral 1:15 PM" at bounding box center [791, 169] width 560 height 45
copy div "Anjaneya"
click at [612, 485] on textarea "Hi {{first_name}}! I'm happy to look into the self-inspection report issue for …" at bounding box center [757, 502] width 526 height 70
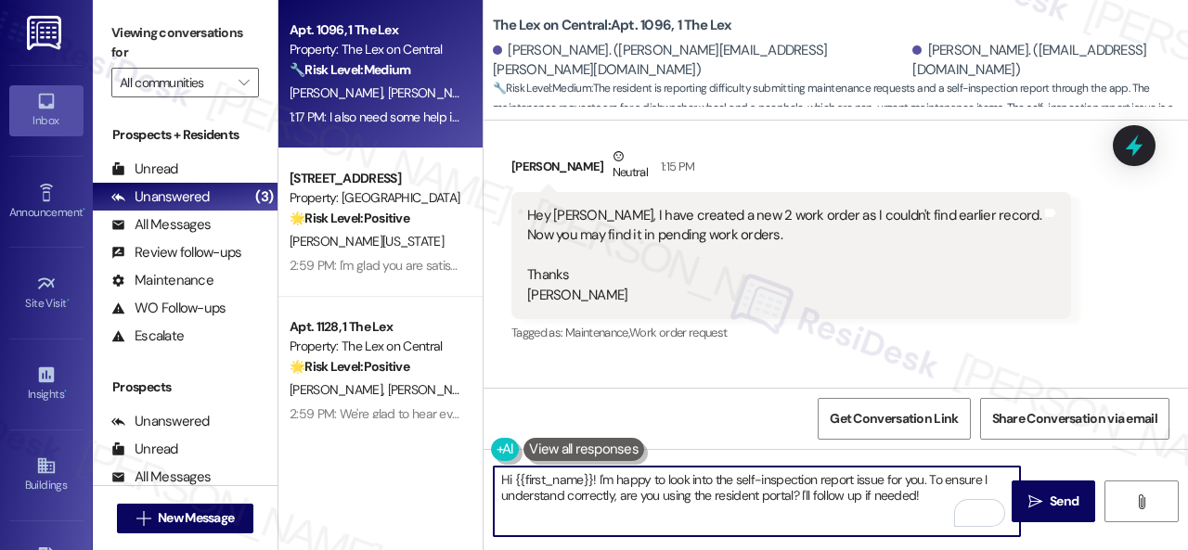
drag, startPoint x: 514, startPoint y: 483, endPoint x: 593, endPoint y: 476, distance: 79.2
click at [593, 476] on textarea "Hi {{first_name}}! I'm happy to look into the self-inspection report issue for …" at bounding box center [757, 502] width 526 height 70
paste textarea "Anjaneya"
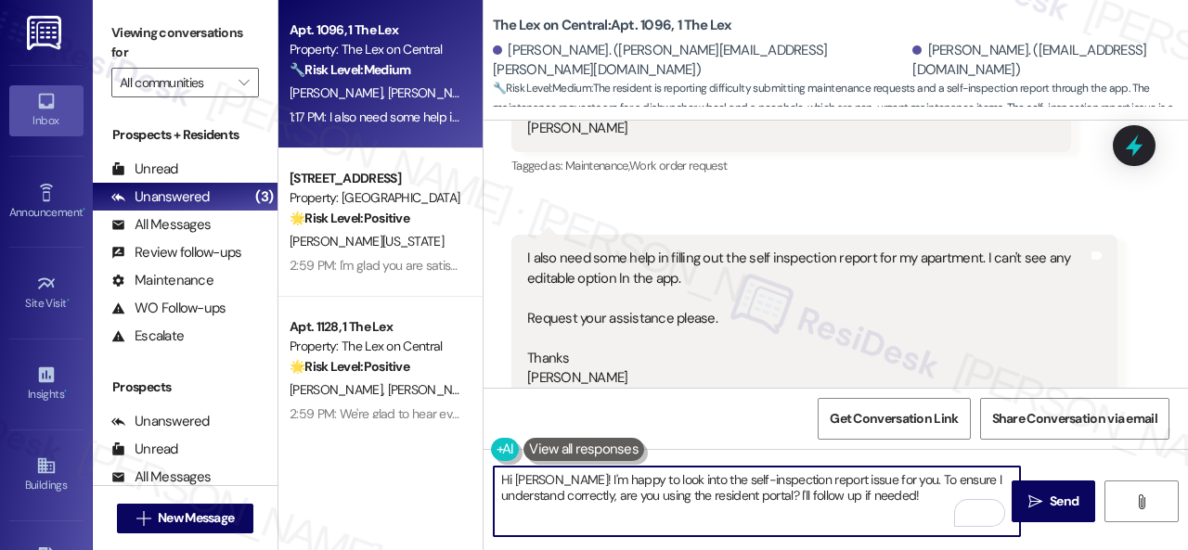
scroll to position [1954, 0]
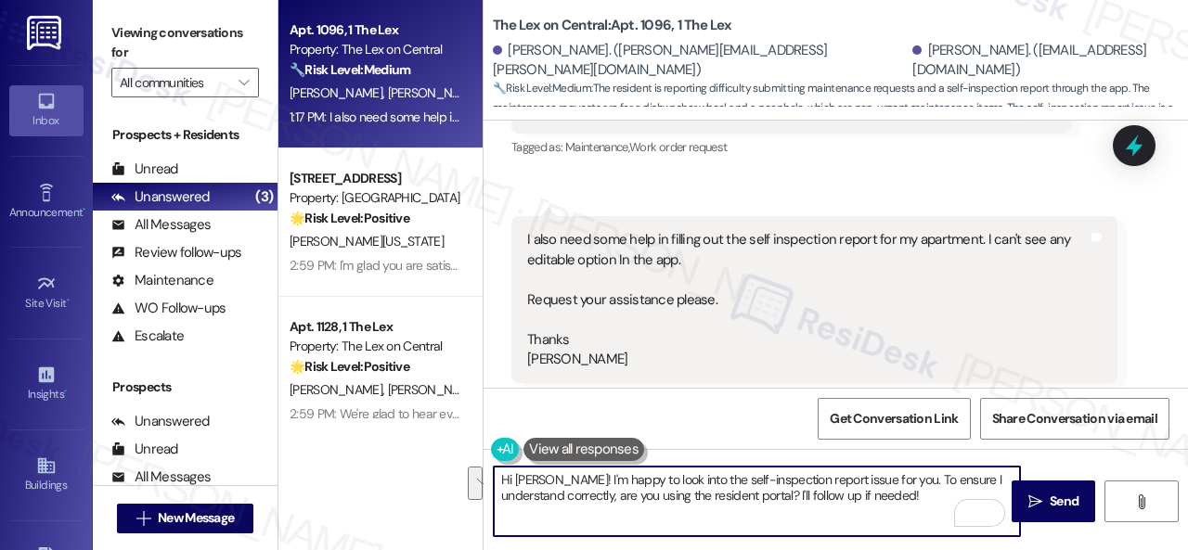
drag, startPoint x: 569, startPoint y: 482, endPoint x: 930, endPoint y: 502, distance: 361.6
click at [930, 502] on textarea "Hi Anjaneya! I'm happy to look into the self-inspection report issue for you. T…" at bounding box center [757, 502] width 526 height 70
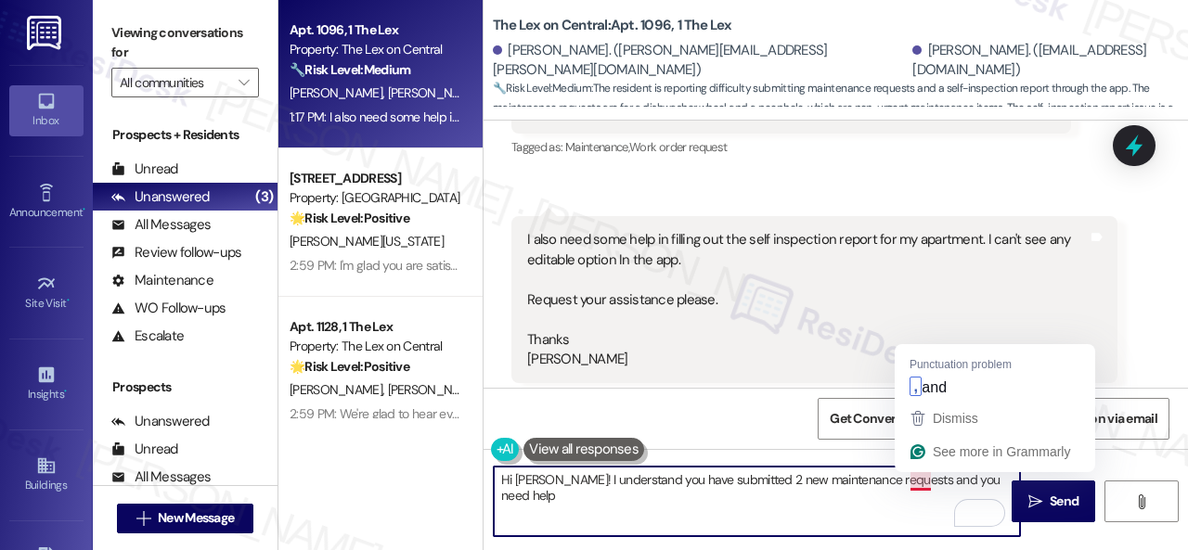
click at [922, 473] on textarea "Hi Anjaneya! I understand you have submitted 2 new maintenance requests and you…" at bounding box center [757, 502] width 526 height 70
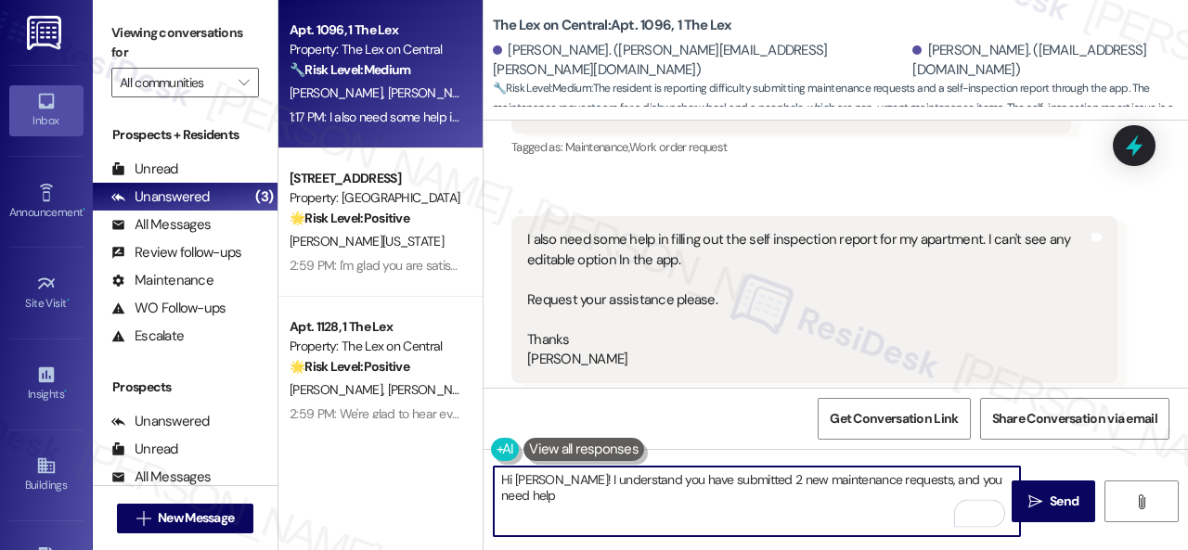
click at [555, 498] on textarea "Hi Anjaneya! I understand you have submitted 2 new maintenance requests, and yo…" at bounding box center [757, 502] width 526 height 70
click at [614, 494] on textarea "Hi Anjaneya! I understand you have submitted 2 new maintenance requests, and yo…" at bounding box center [757, 502] width 526 height 70
click at [761, 500] on textarea "Hi Anjaneya! I understand you have submitted 2 new maintenance requests, and yo…" at bounding box center [757, 502] width 526 height 70
type textarea "Hi Anjaneya! I understand you have submitted 2 new maintenance requests, and yo…"
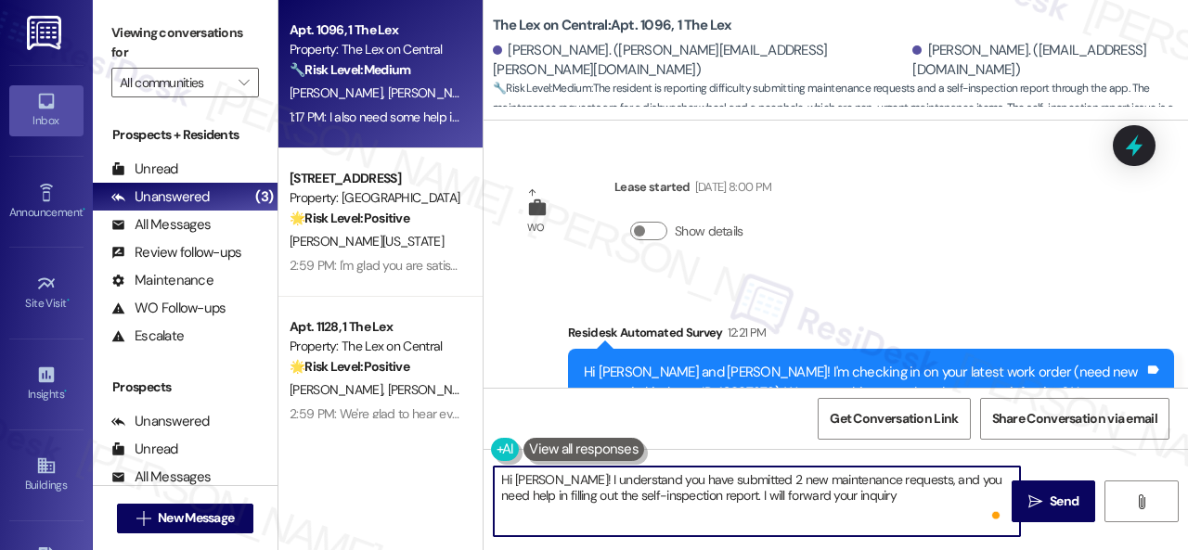
scroll to position [1954, 0]
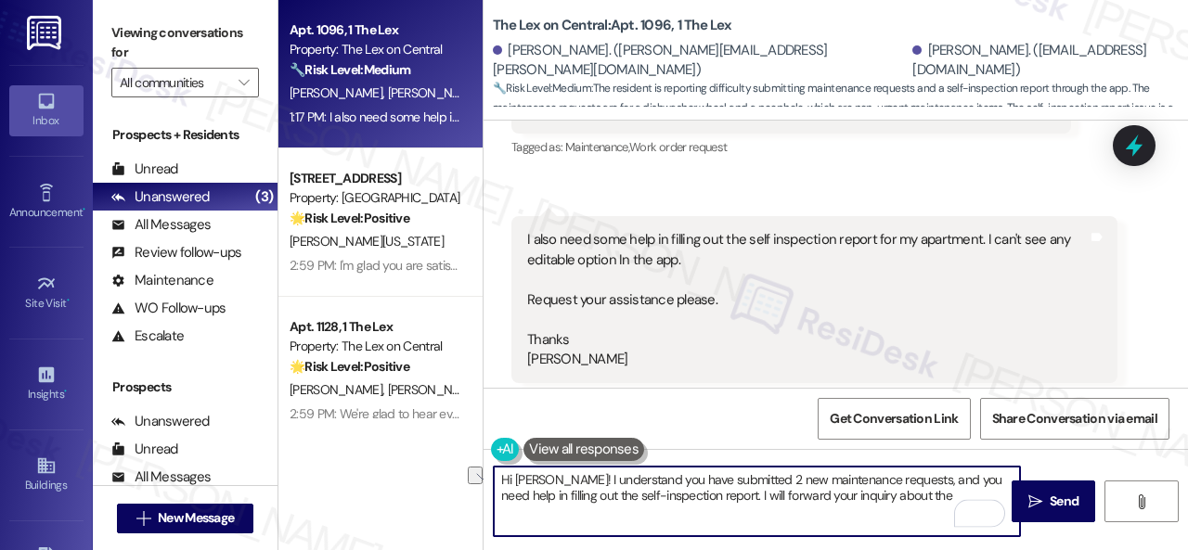
drag, startPoint x: 611, startPoint y: 502, endPoint x: 728, endPoint y: 493, distance: 117.3
click at [728, 493] on textarea "Hi [PERSON_NAME]! I understand you have submitted 2 new maintenance requests, a…" at bounding box center [757, 502] width 526 height 70
click at [946, 504] on textarea "Hi [PERSON_NAME]! I understand you have submitted 2 new maintenance requests, a…" at bounding box center [757, 502] width 526 height 70
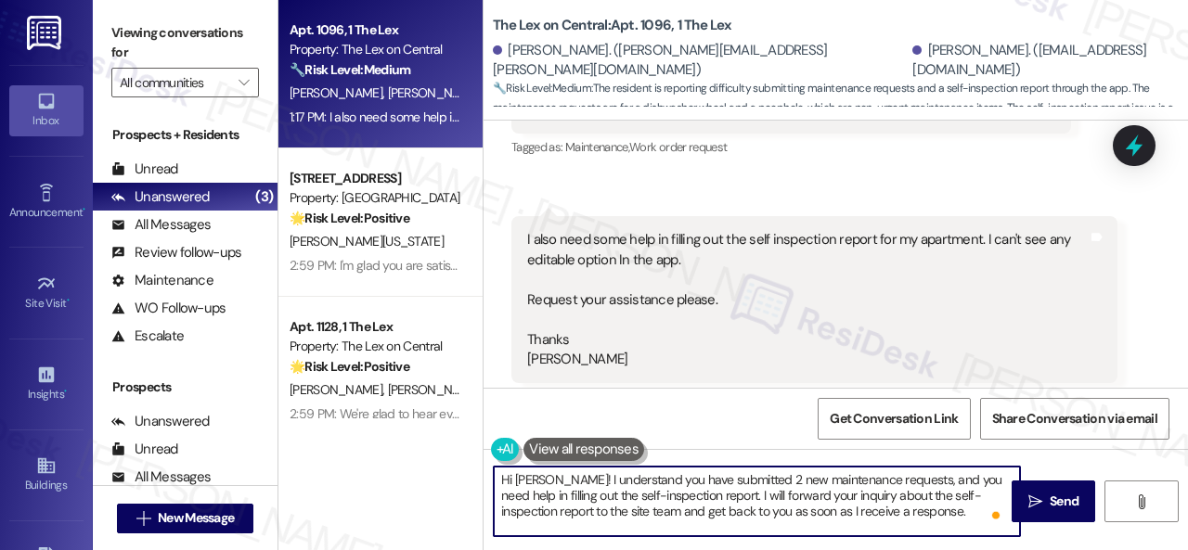
type textarea "Hi [PERSON_NAME]! I understand you have submitted 2 new maintenance requests, a…"
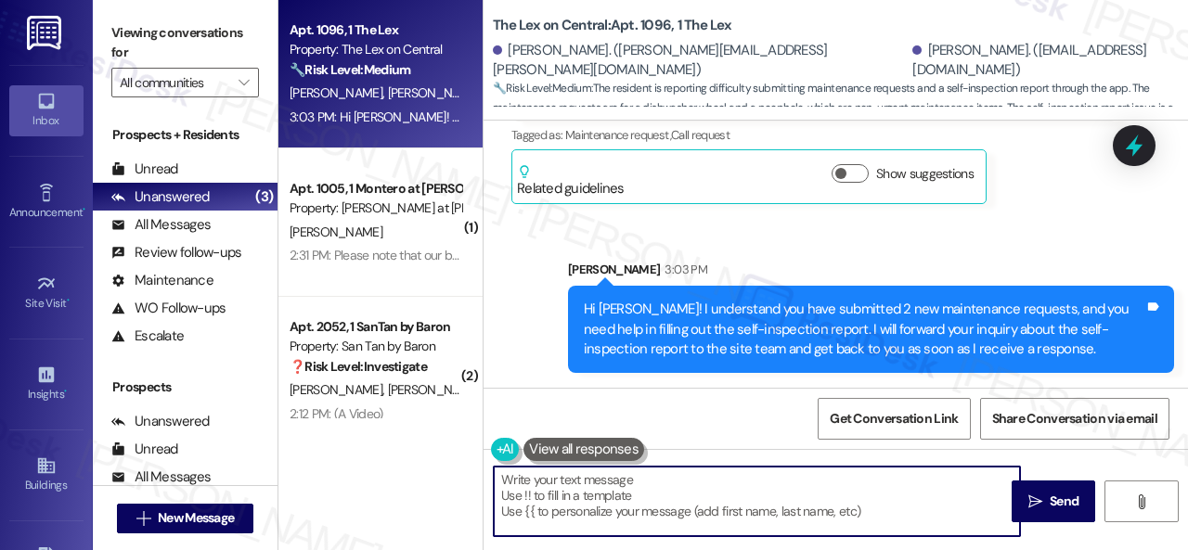
scroll to position [6, 0]
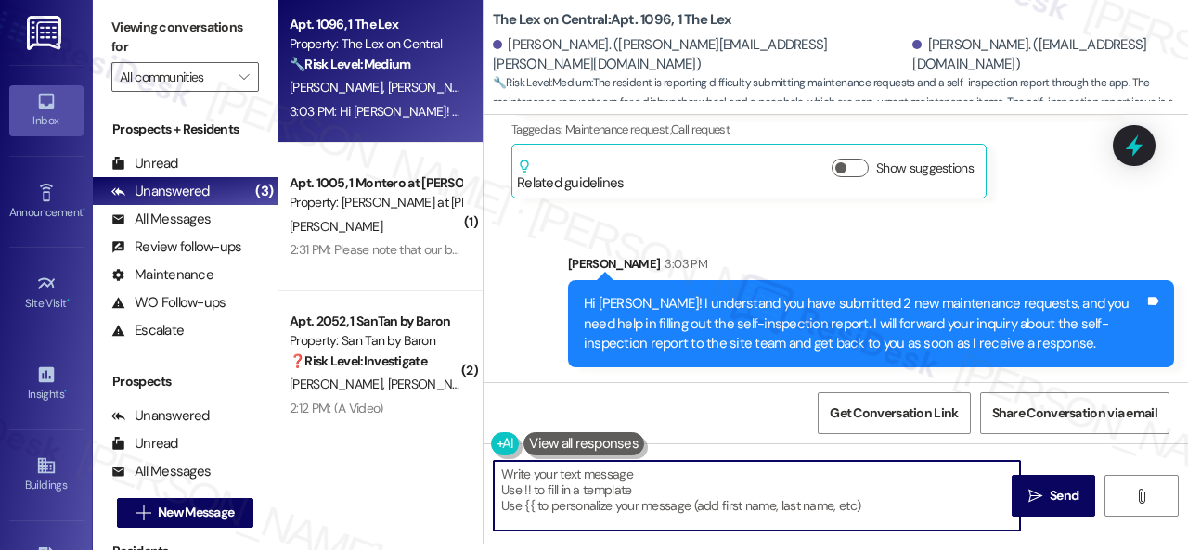
drag, startPoint x: 741, startPoint y: 495, endPoint x: 431, endPoint y: 484, distance: 310.1
click at [431, 484] on div "Apt. 1096, 1 The Lex Property: The Lex on Central 🔧 Risk Level: Medium The resi…" at bounding box center [732, 269] width 909 height 550
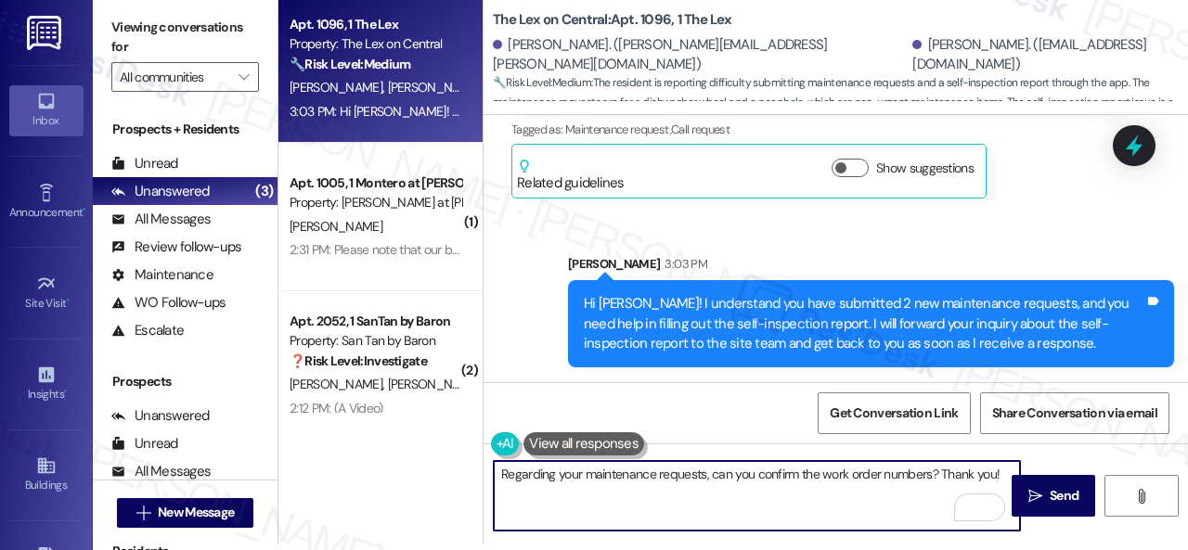
click at [932, 472] on textarea "Regarding your maintenance requests, can you confirm the work order numbers? Th…" at bounding box center [757, 496] width 526 height 70
type textarea "Regarding your maintenance requests, can you confirm the work order numbers so …"
click at [1046, 504] on span "Send" at bounding box center [1064, 495] width 36 height 19
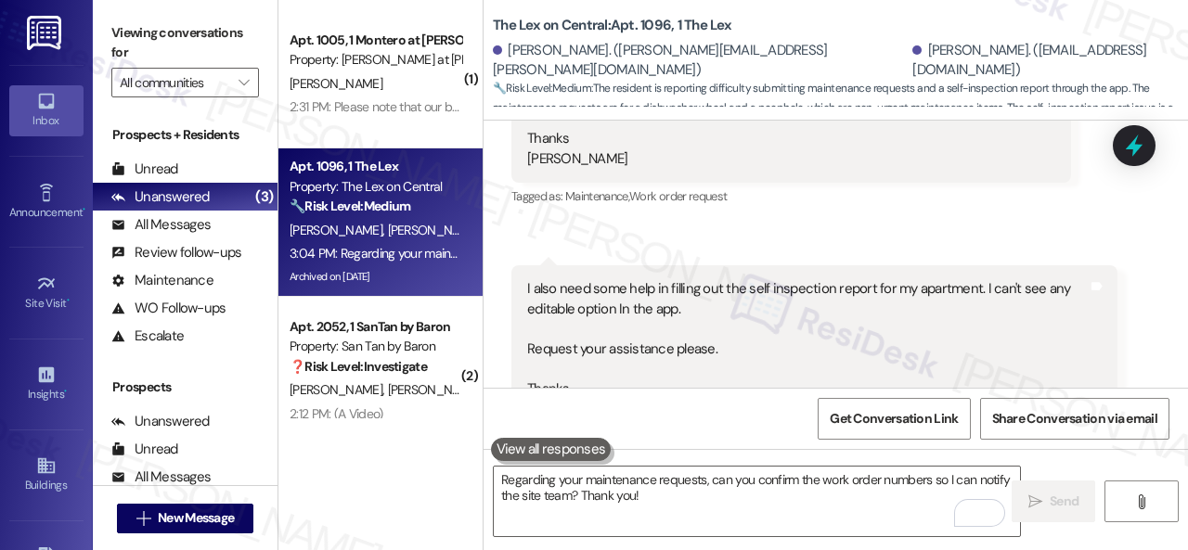
scroll to position [1901, 0]
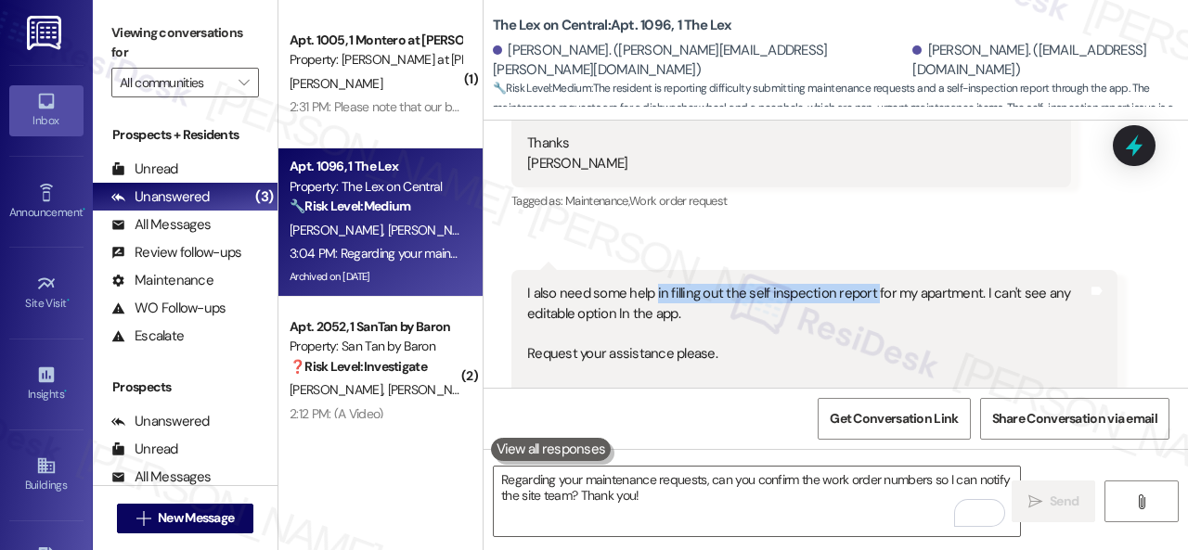
drag, startPoint x: 653, startPoint y: 292, endPoint x: 870, endPoint y: 294, distance: 217.2
click at [870, 294] on div "I also need some help in filling out the self inspection report for my apartmen…" at bounding box center [807, 353] width 561 height 139
copy div "in filling out the self inspection report"
click at [642, 423] on div "Get Conversation Link Share Conversation via email" at bounding box center [835, 418] width 704 height 61
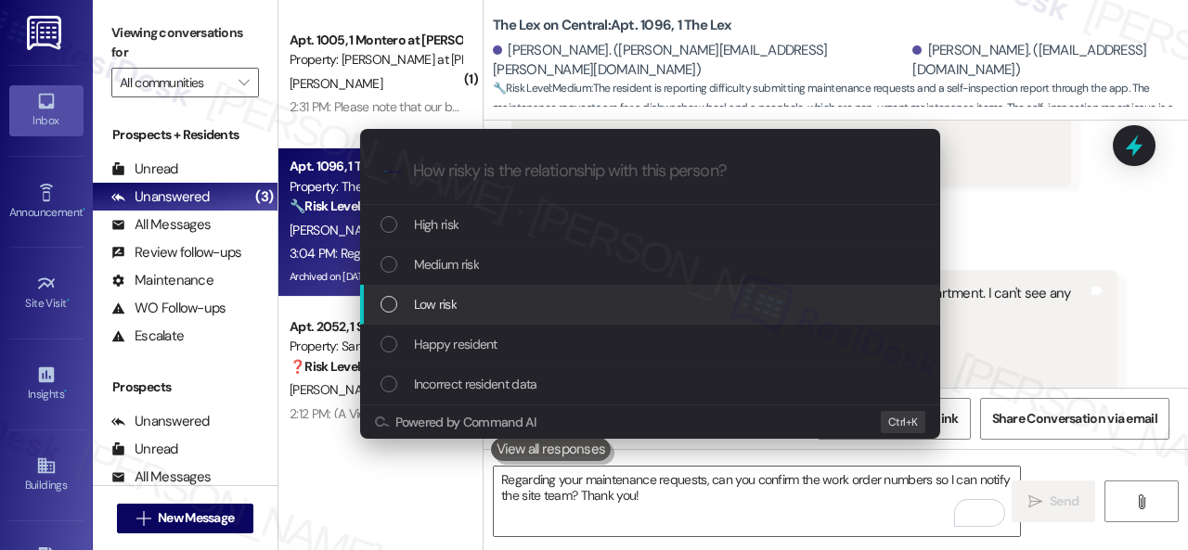
click at [414, 296] on span "Low risk" at bounding box center [435, 304] width 43 height 20
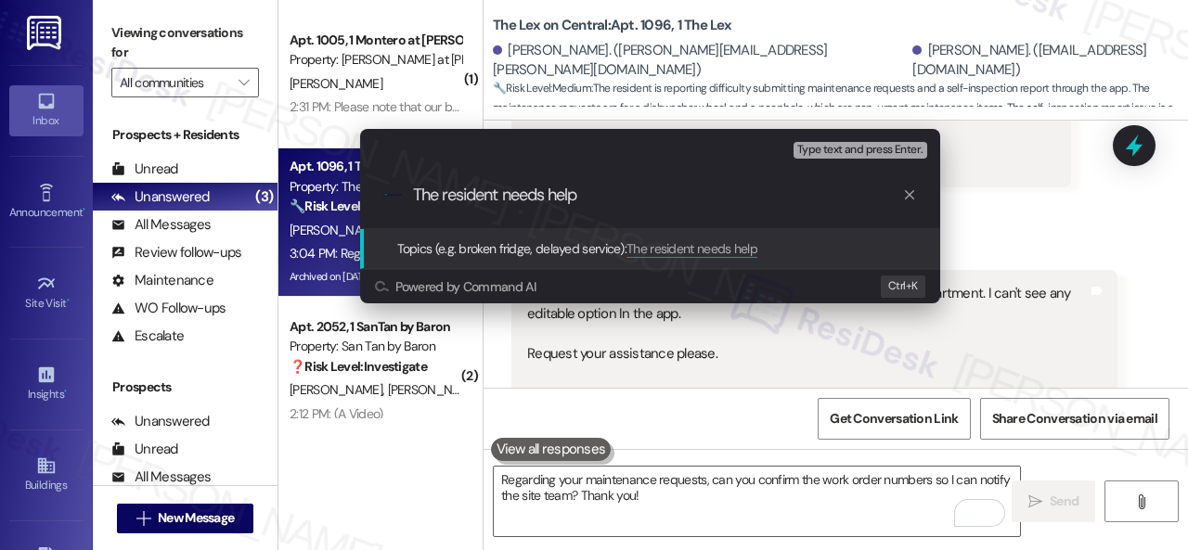
paste input "in filling out the self inspection report"
type input "The resident needs help in filling out the self inspection report."
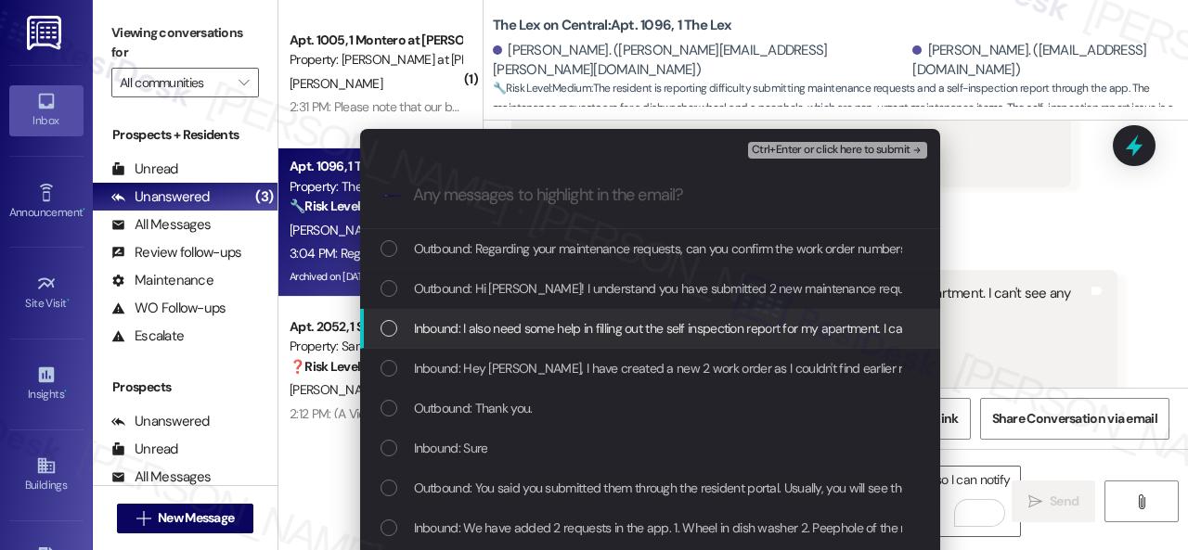
click at [473, 331] on span "Inbound: I also need some help in filling out the self inspection report for my…" at bounding box center [915, 328] width 1003 height 20
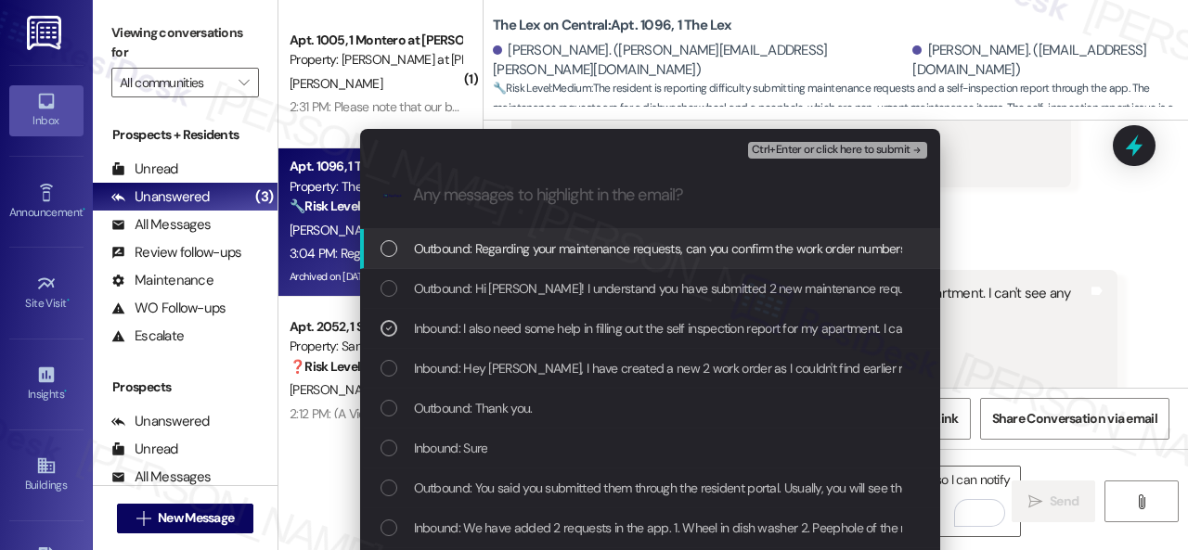
click at [798, 151] on span "Ctrl+Enter or click here to submit" at bounding box center [831, 150] width 159 height 13
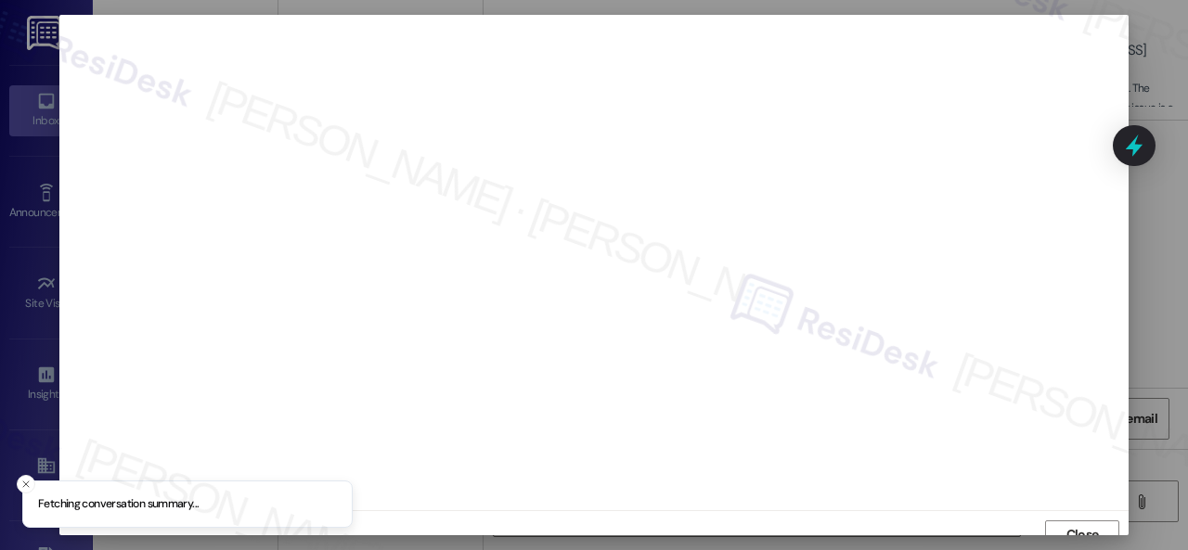
scroll to position [14, 0]
click at [1058, 515] on button "Close" at bounding box center [1082, 522] width 74 height 30
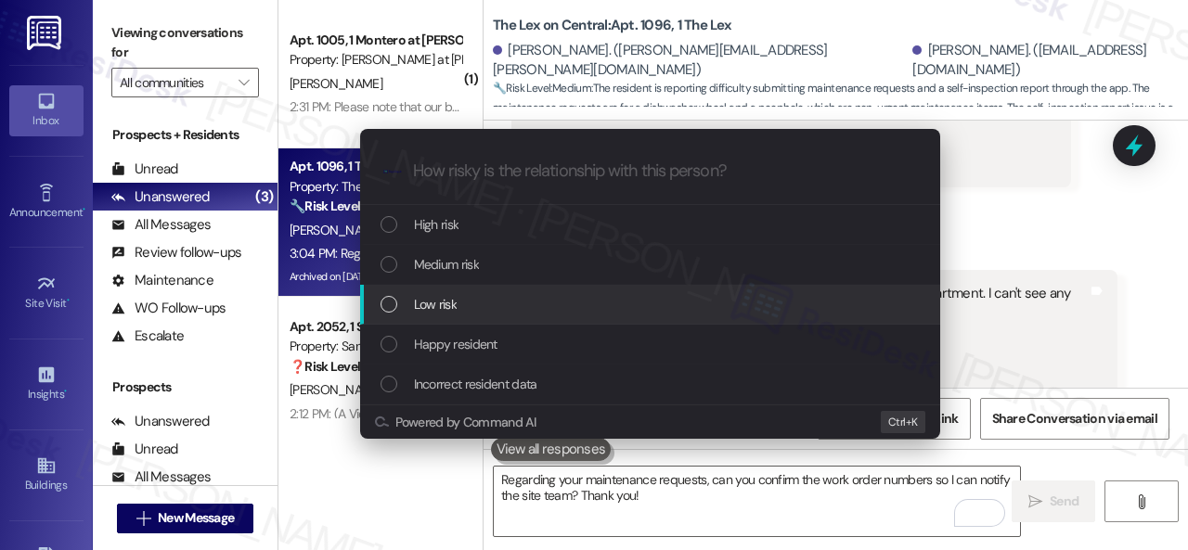
drag, startPoint x: 433, startPoint y: 305, endPoint x: 460, endPoint y: 272, distance: 42.9
click at [434, 304] on span "Low risk" at bounding box center [435, 304] width 43 height 20
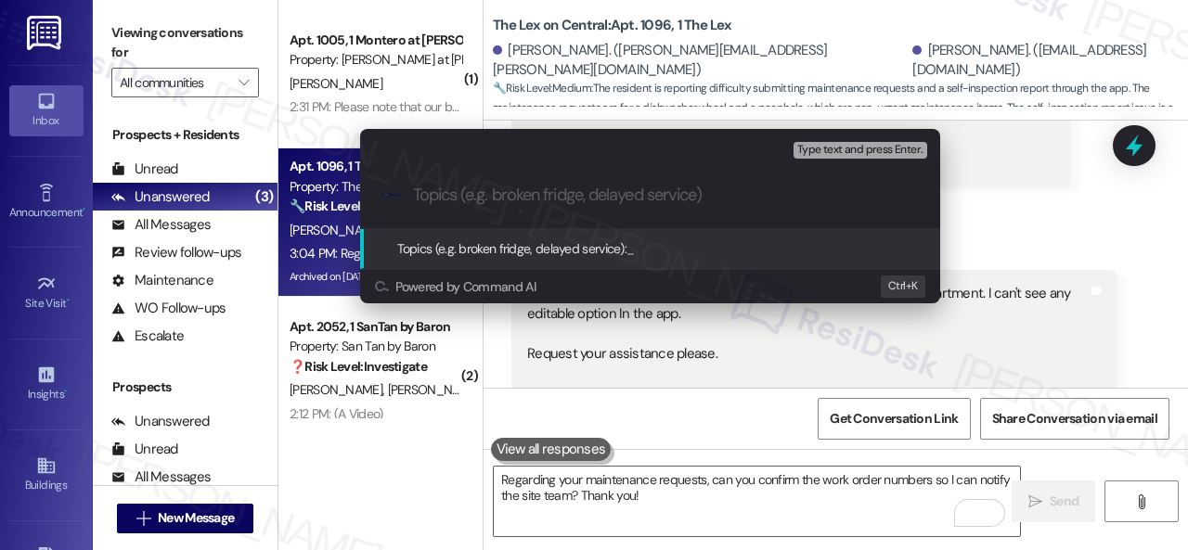
paste input "The resident needs help in filling out the self inspection report."
type input "The resident needs help in filling out the self inspection report."
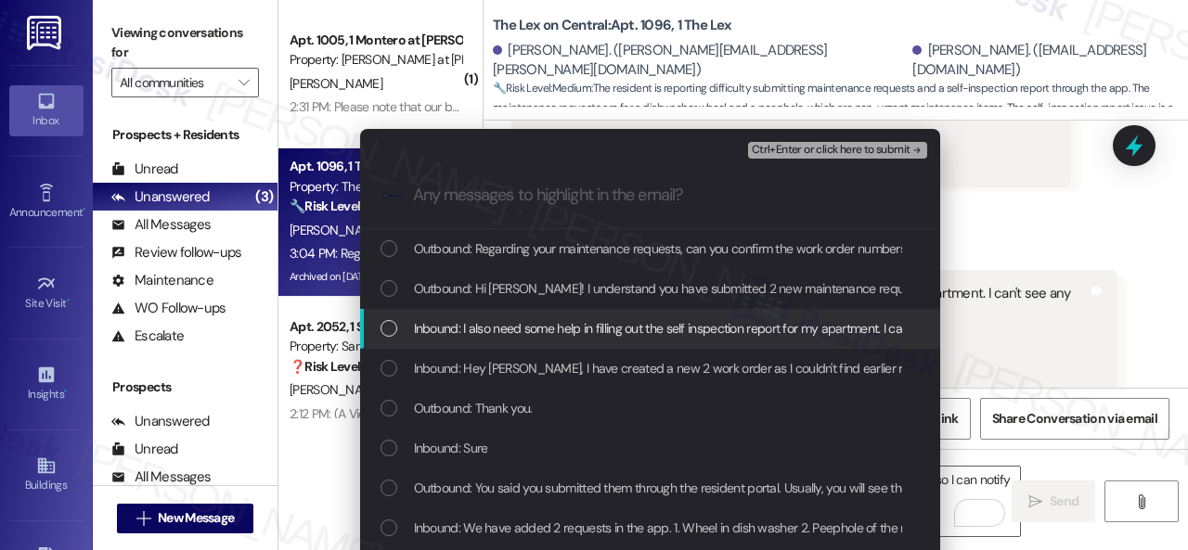
click at [464, 326] on span "Inbound: I also need some help in filling out the self inspection report for my…" at bounding box center [915, 328] width 1003 height 20
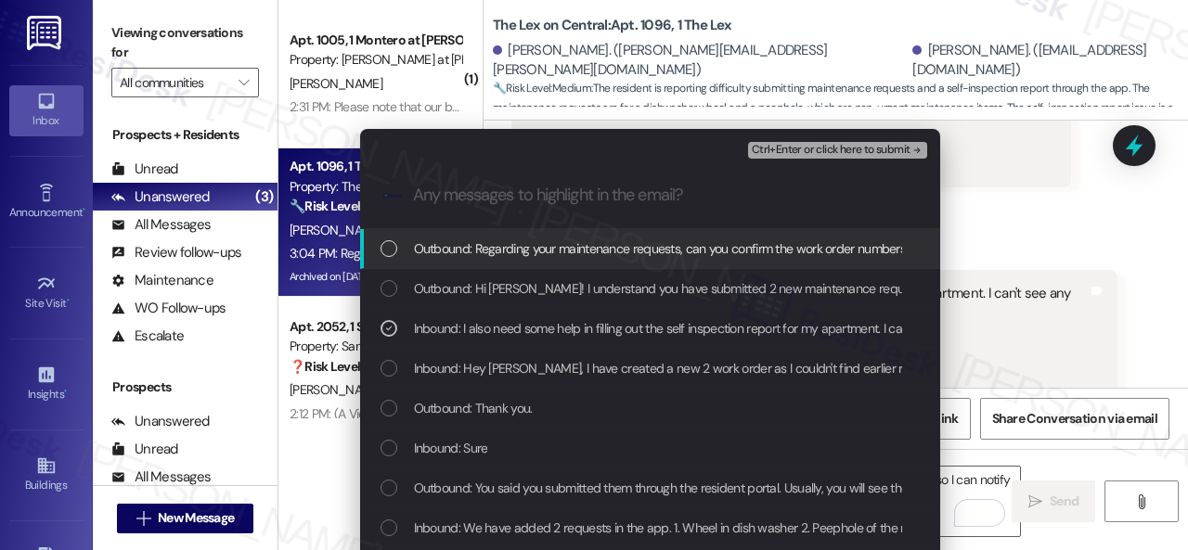
click at [787, 147] on span "Ctrl+Enter or click here to submit" at bounding box center [831, 150] width 159 height 13
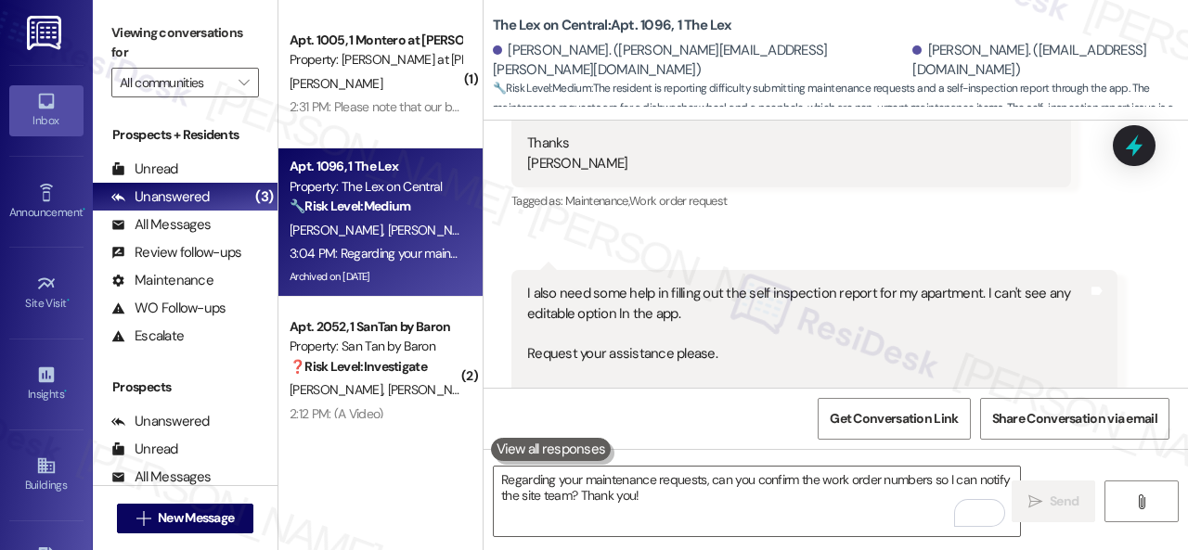
scroll to position [2045, 0]
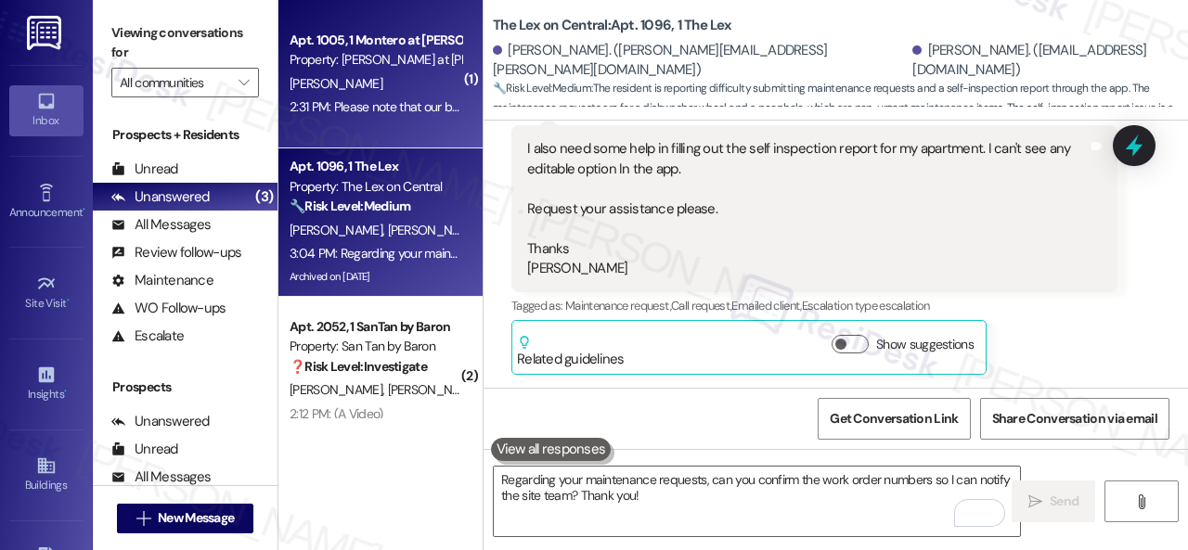
click at [396, 97] on div "2:31 PM: Please note that our bathroom ceiling still needs to be repaired. The …" at bounding box center [375, 107] width 175 height 23
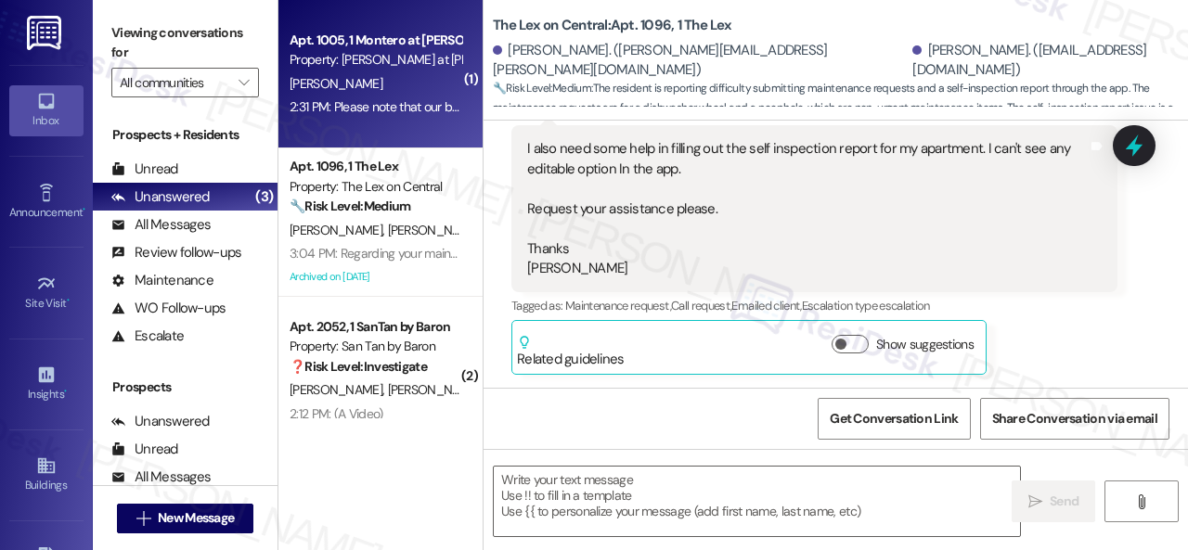
type textarea "Fetching suggested responses. Please feel free to read through the conversation…"
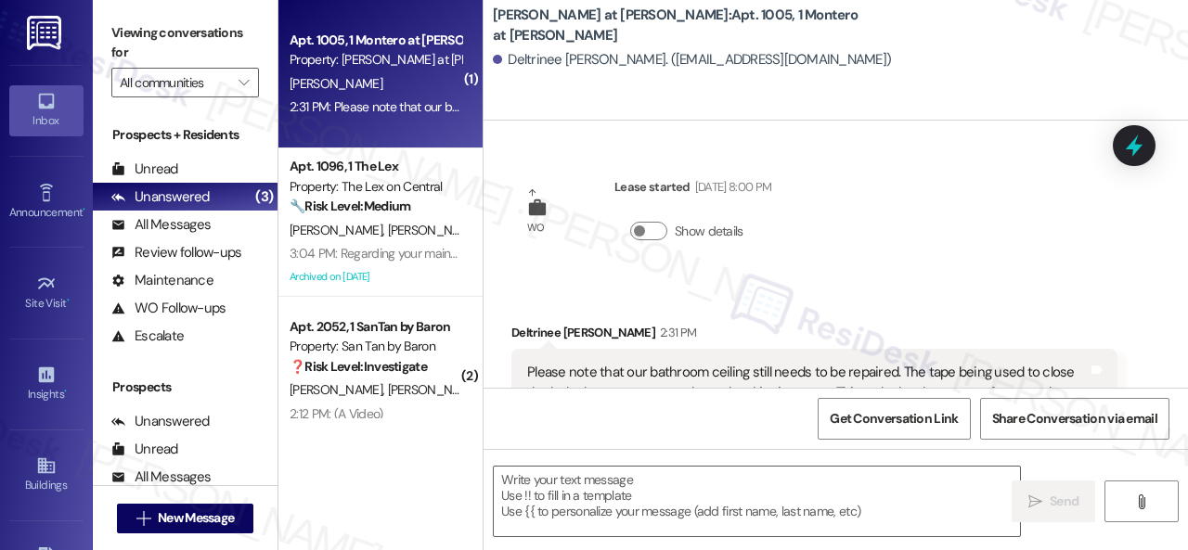
scroll to position [62, 0]
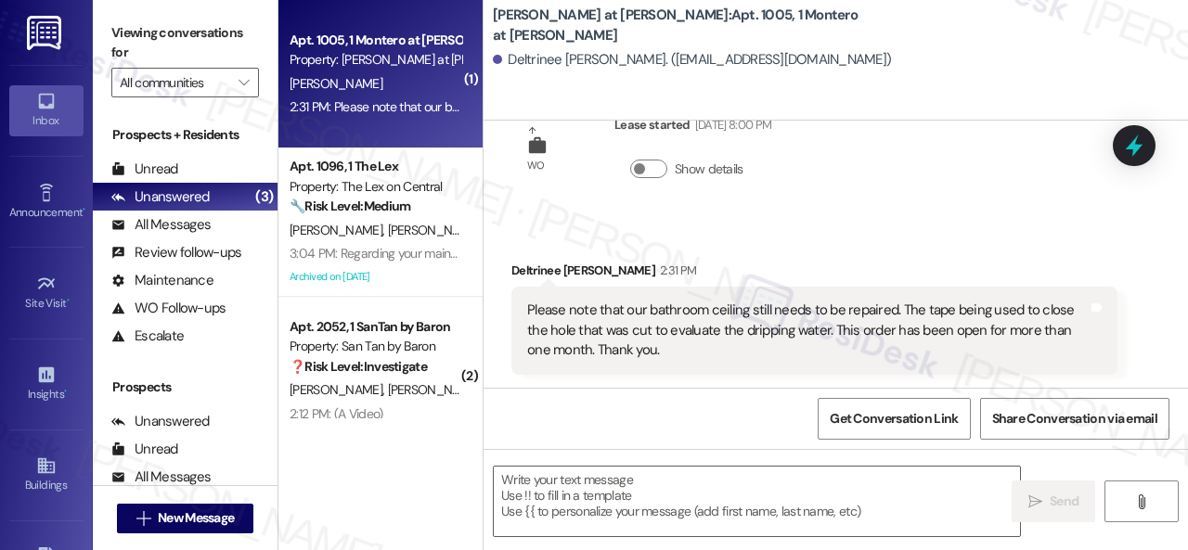
type textarea "Fetching suggested responses. Please feel free to read through the conversation…"
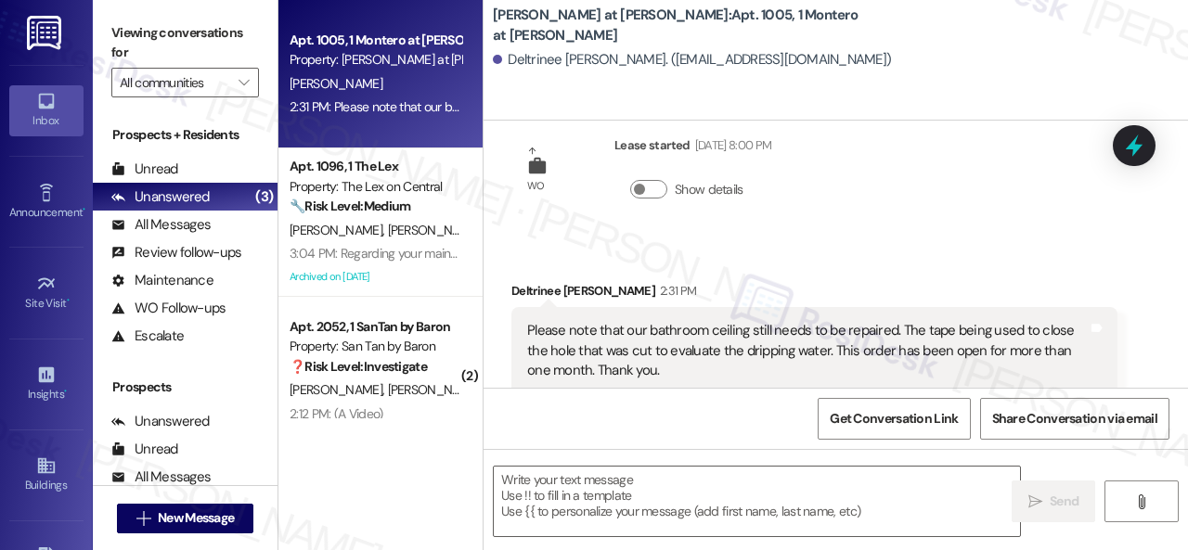
scroll to position [63, 0]
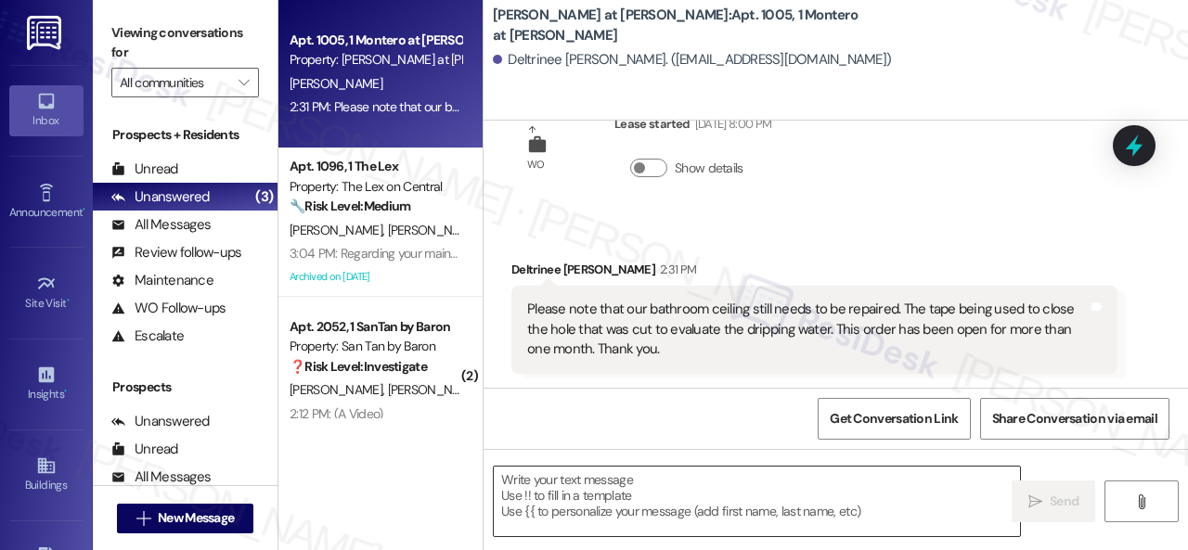
click at [648, 483] on textarea at bounding box center [757, 502] width 526 height 70
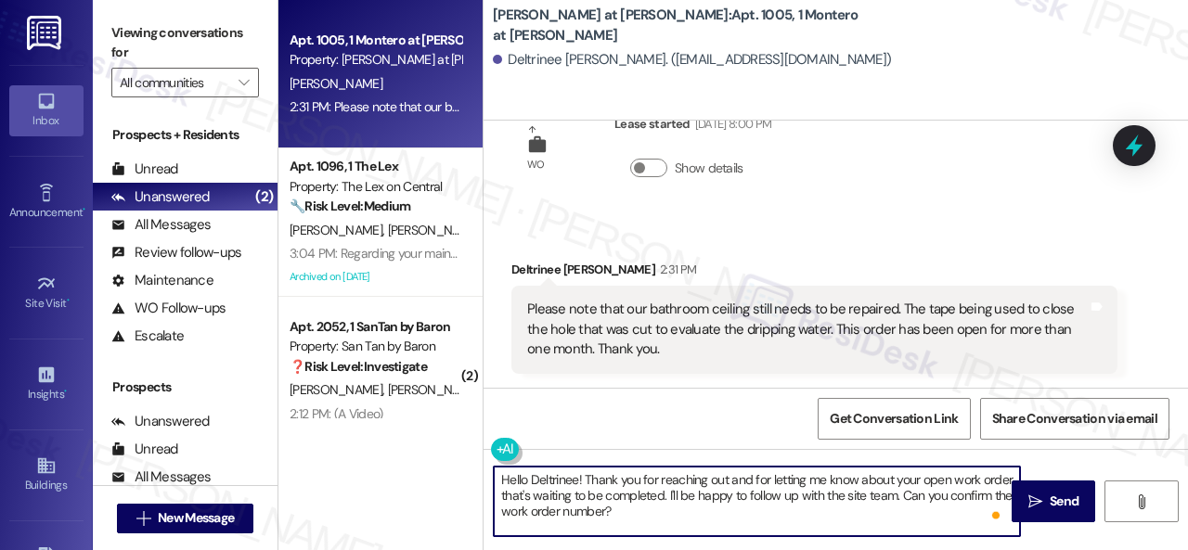
click at [702, 495] on textarea "Hello Deltrinee! Thank you for reaching out and for letting me know about your …" at bounding box center [757, 502] width 526 height 70
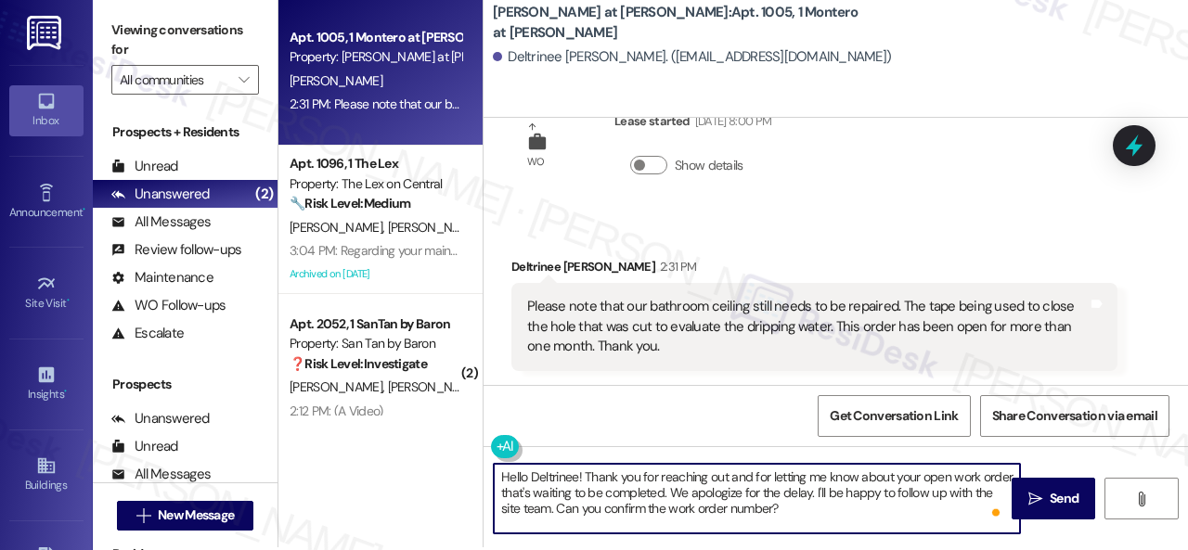
scroll to position [6, 0]
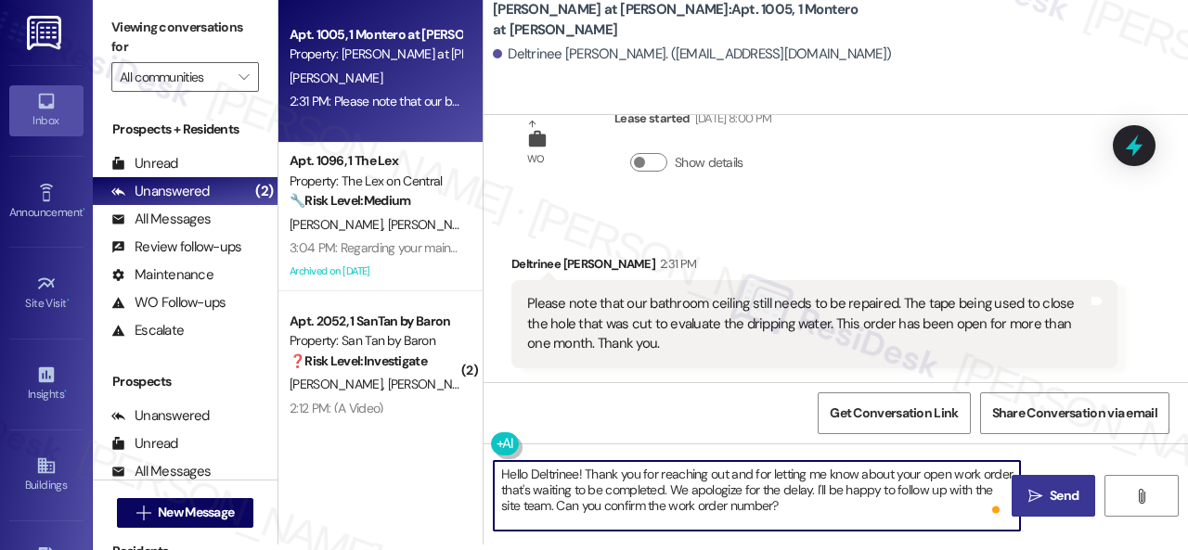
type textarea "Hello Deltrinee! Thank you for reaching out and for letting me know about your …"
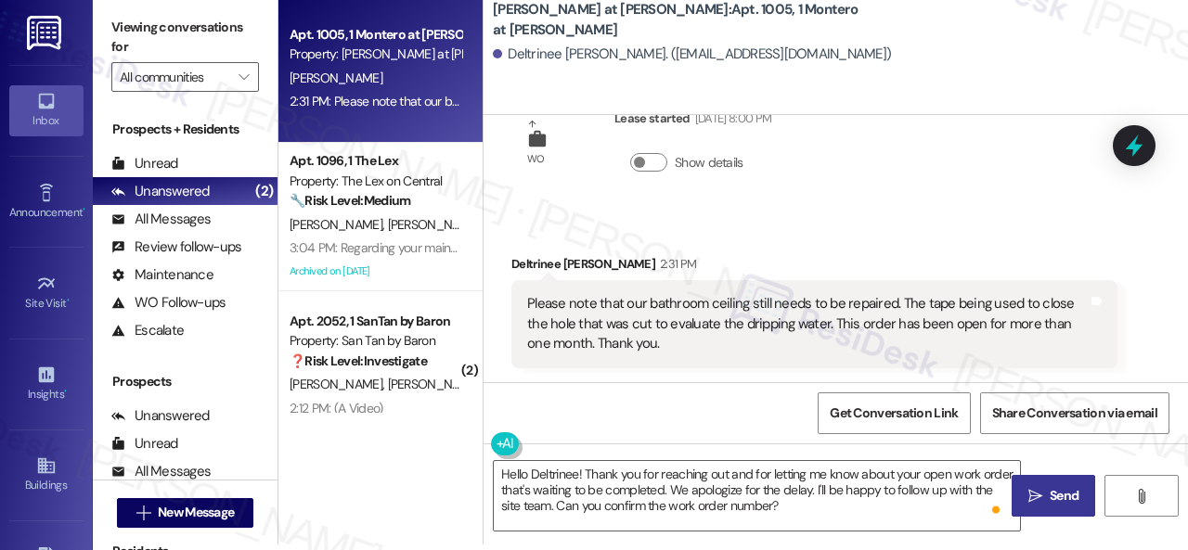
click at [1028, 494] on icon "" at bounding box center [1035, 496] width 14 height 15
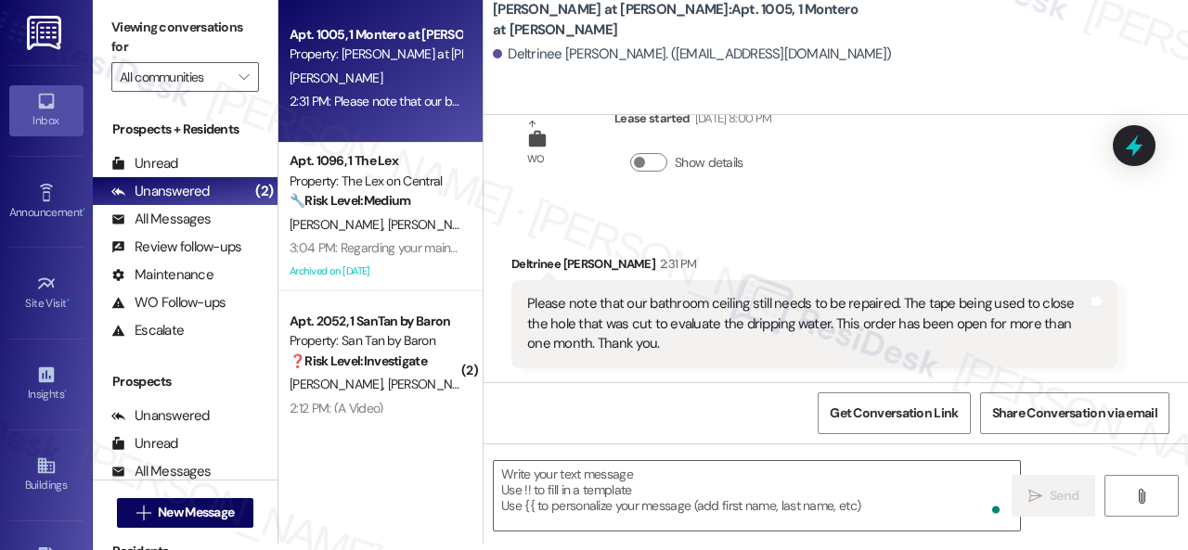
scroll to position [62, 0]
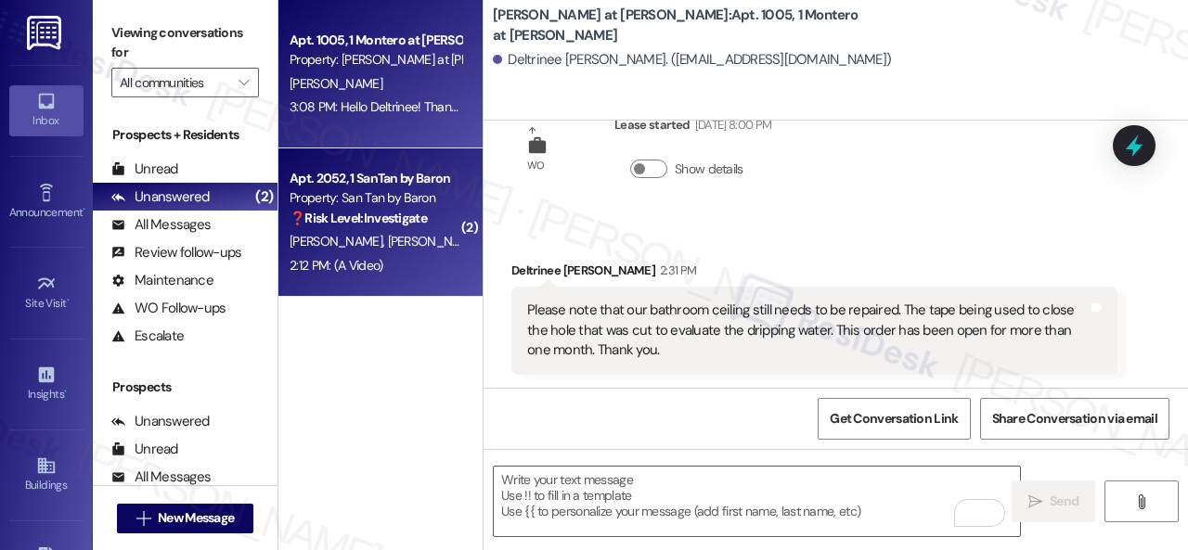
click at [401, 238] on span "[PERSON_NAME]" at bounding box center [437, 241] width 98 height 17
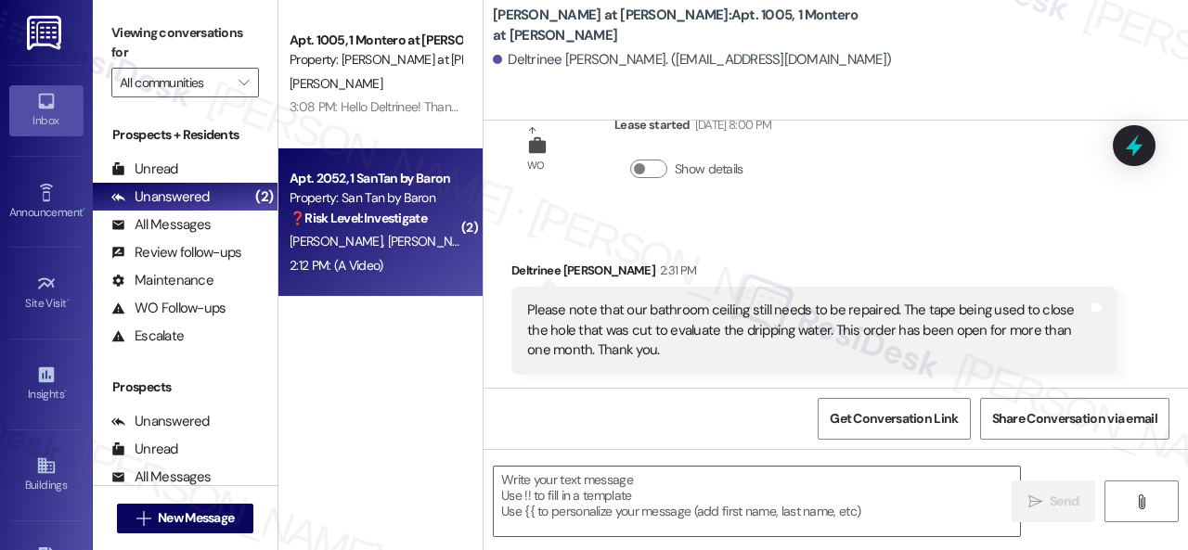
type textarea "Fetching suggested responses. Please feel free to read through the conversation…"
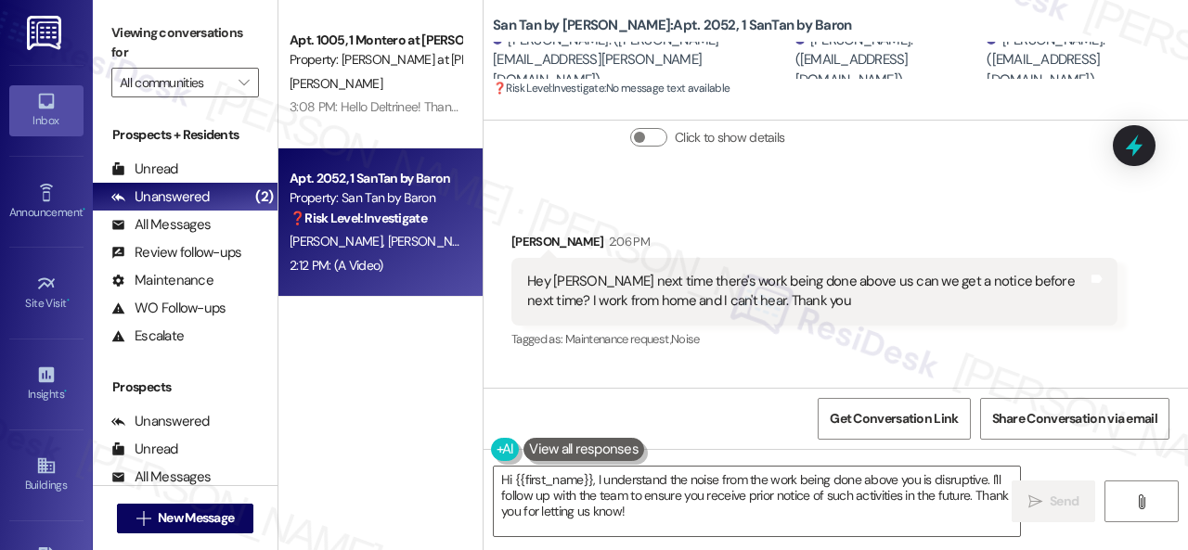
scroll to position [488, 0]
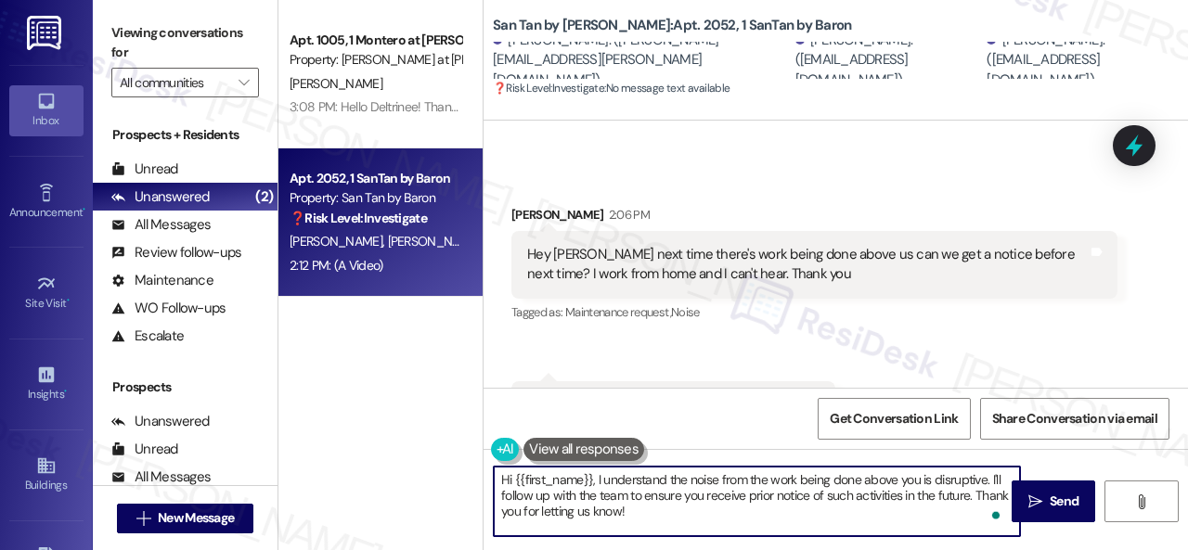
drag, startPoint x: 511, startPoint y: 478, endPoint x: 980, endPoint y: 489, distance: 468.8
click at [980, 489] on textarea "Hi {{first_name}}, I understand the noise from the work being done above you is…" at bounding box center [757, 502] width 526 height 70
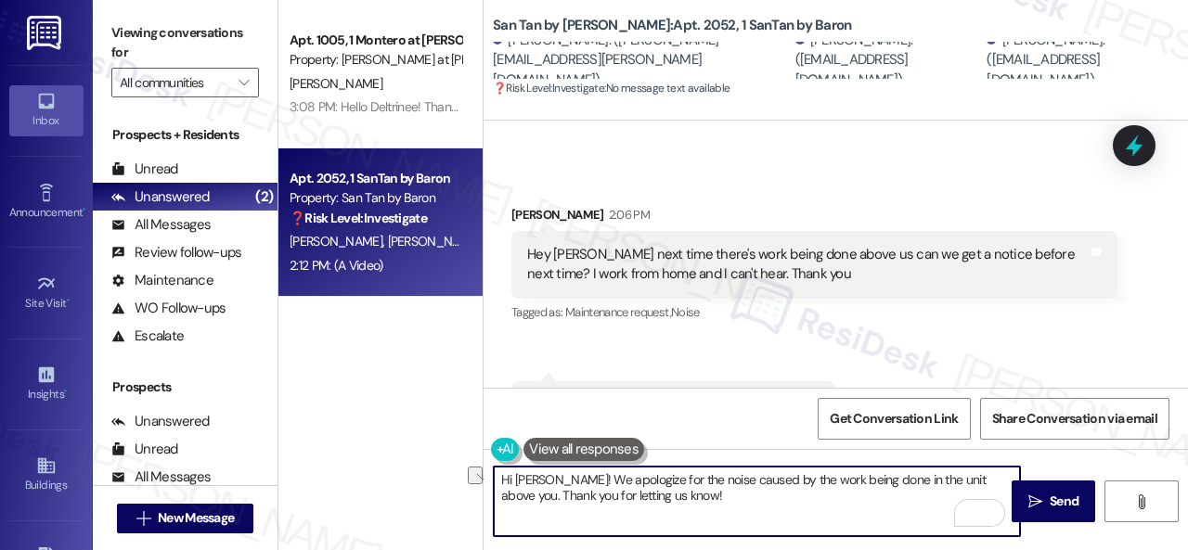
drag, startPoint x: 502, startPoint y: 495, endPoint x: 683, endPoint y: 495, distance: 181.0
click at [683, 495] on textarea "Hi [PERSON_NAME]! We apologize for the noise caused by the work being done in t…" at bounding box center [757, 502] width 526 height 70
click at [689, 495] on textarea "Hi [PERSON_NAME]! We apologize for the noise caused by the work being done in t…" at bounding box center [757, 502] width 526 height 70
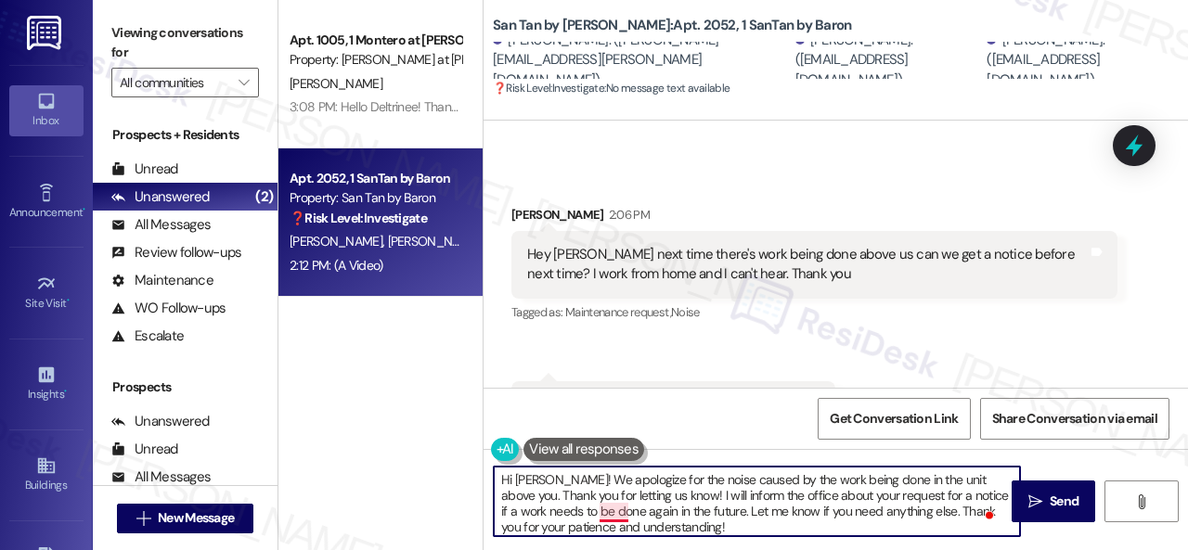
click at [612, 514] on textarea "Hi [PERSON_NAME]! We apologize for the noise caused by the work being done in t…" at bounding box center [757, 502] width 526 height 70
click at [976, 498] on textarea "Hi [PERSON_NAME]! We apologize for the noise caused by the work being done in t…" at bounding box center [757, 502] width 526 height 70
type textarea "Hi [PERSON_NAME]! We apologize for the noise caused by the work being done in t…"
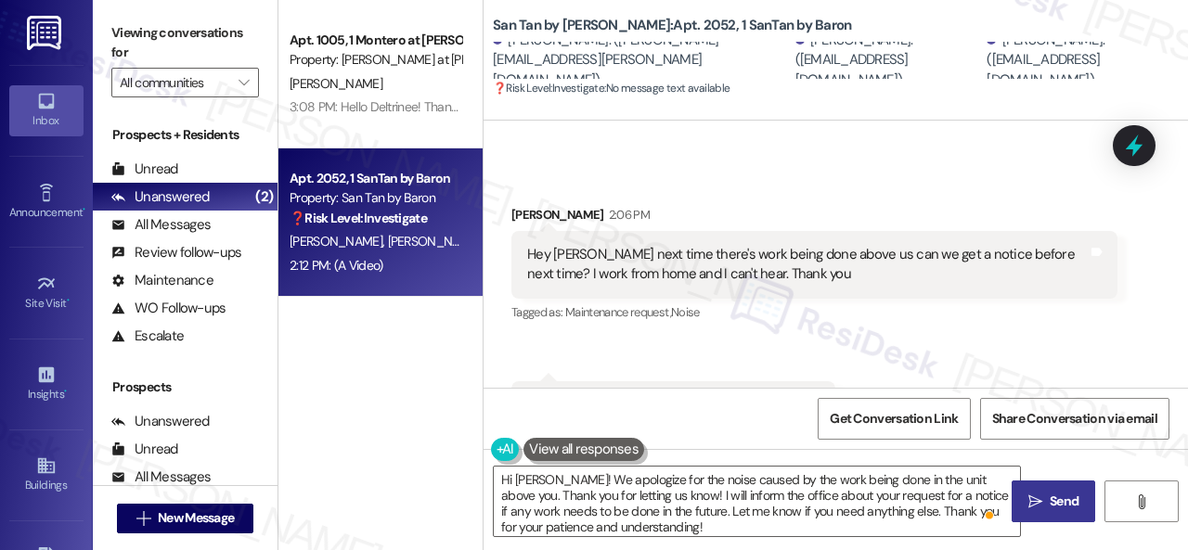
click at [1050, 496] on span "Send" at bounding box center [1064, 501] width 29 height 19
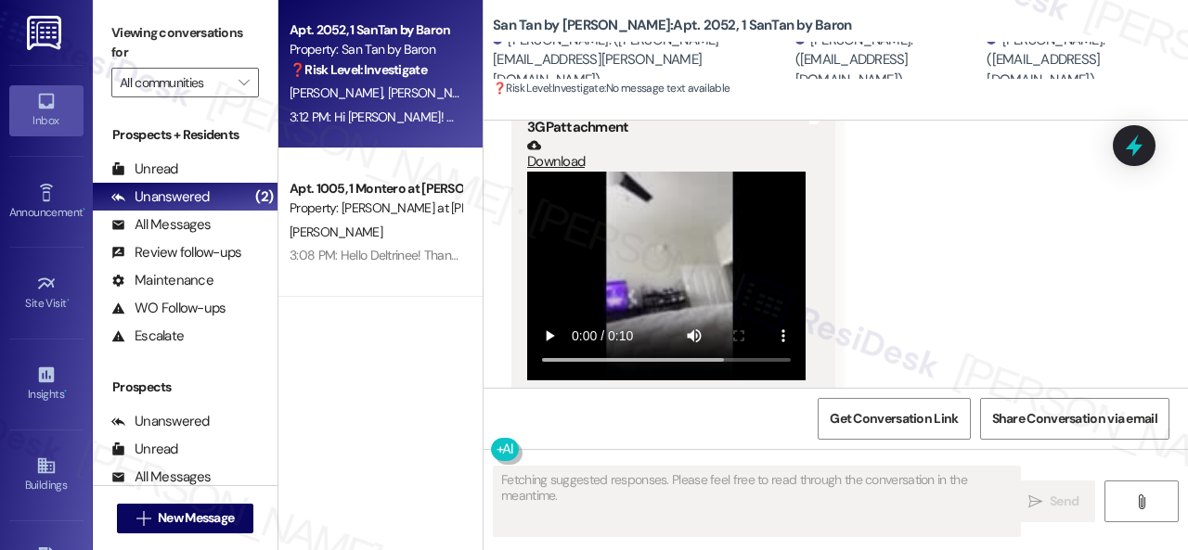
scroll to position [956, 0]
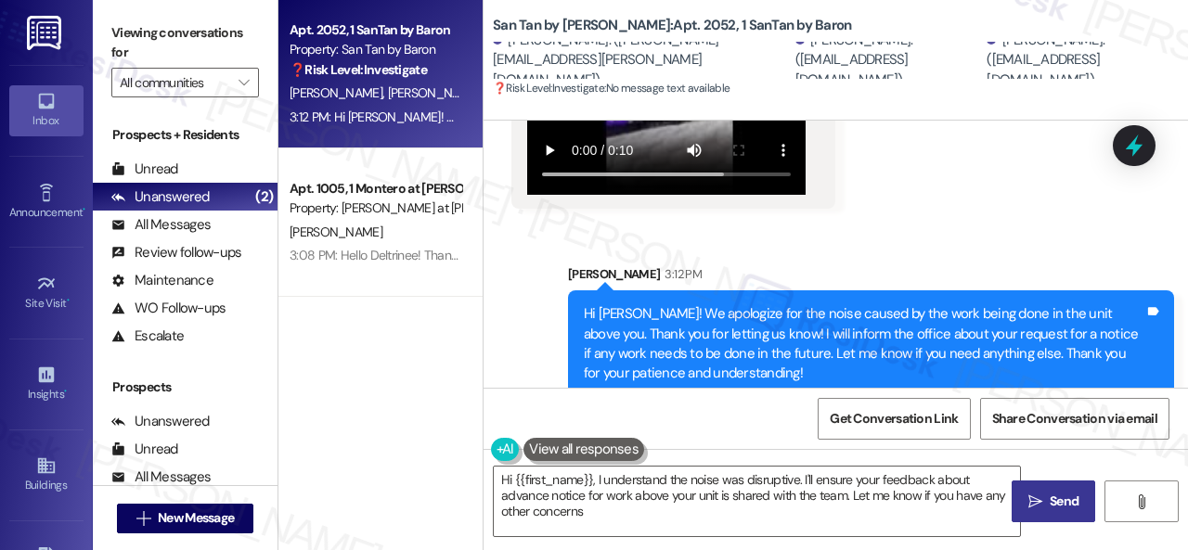
type textarea "Hi {{first_name}}, I understand the noise was disruptive. I'll ensure your feed…"
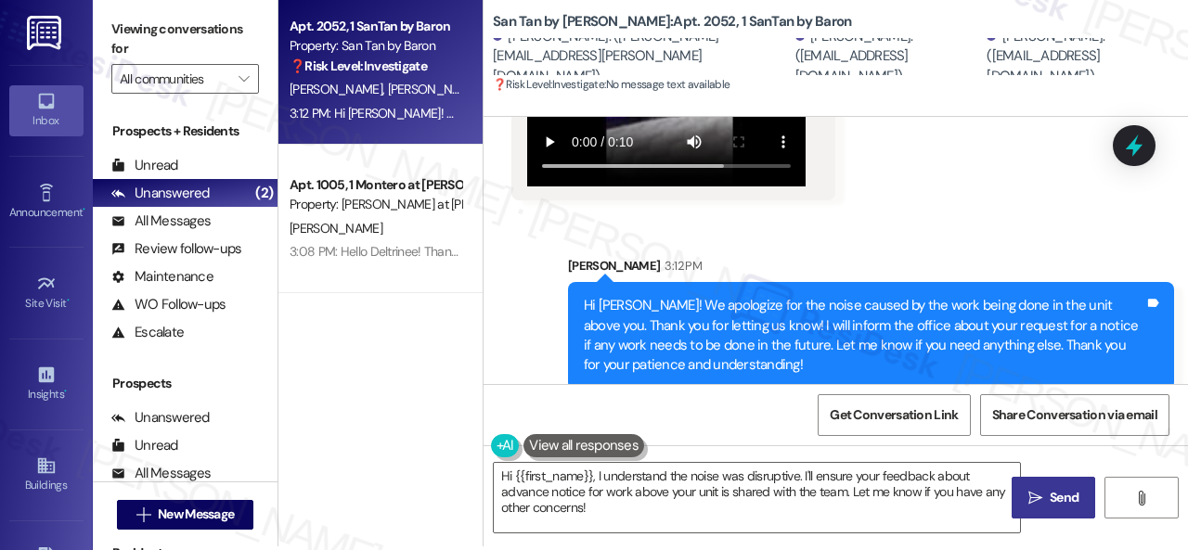
scroll to position [6, 0]
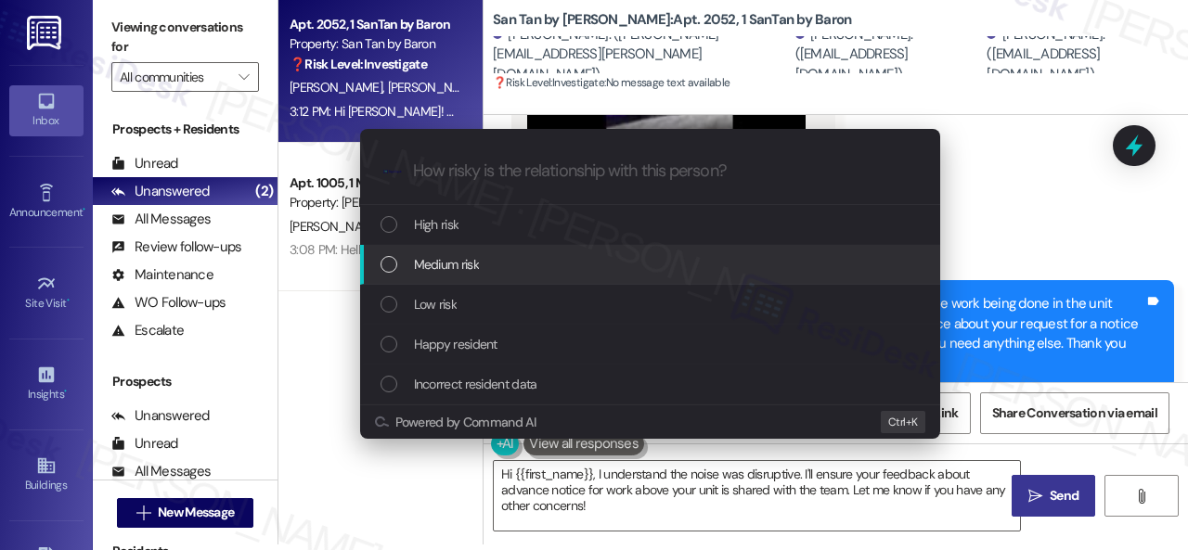
click at [436, 264] on span "Medium risk" at bounding box center [446, 264] width 65 height 20
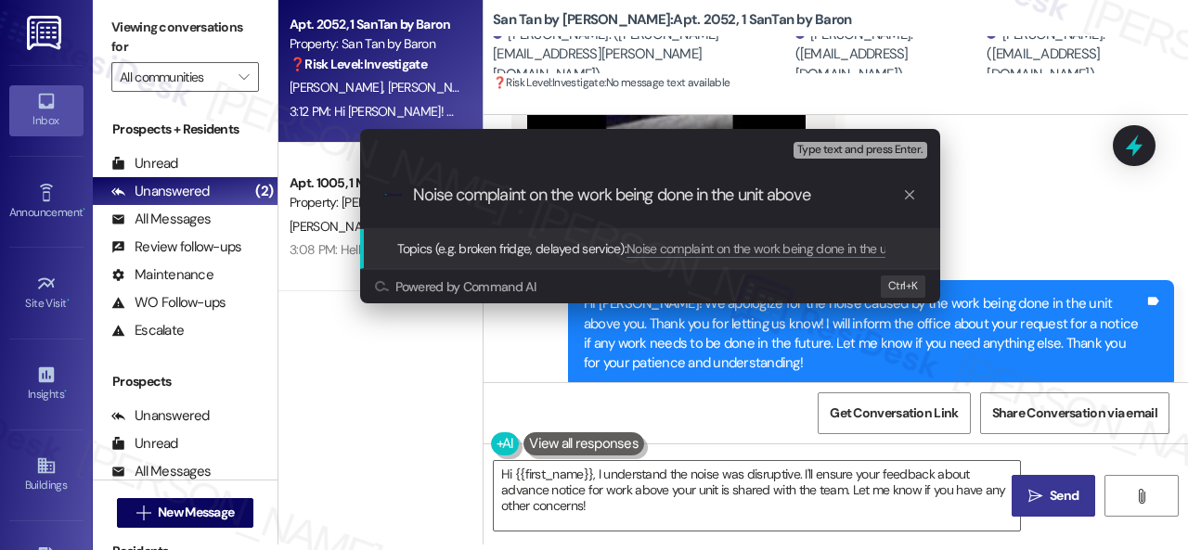
type input "Noise complaint on the work being done in the unit above."
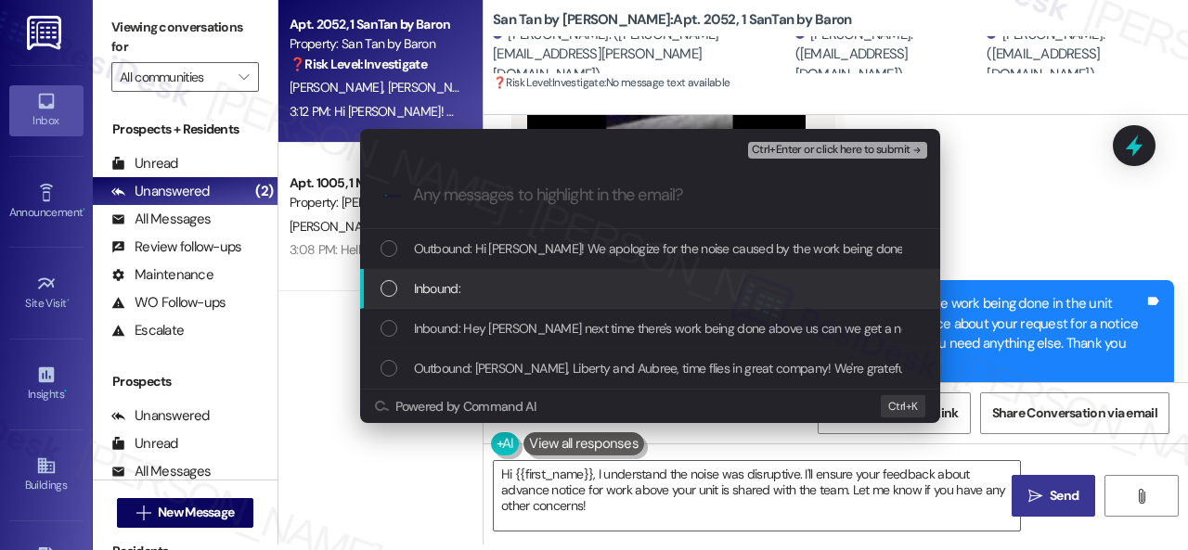
click at [445, 292] on span "Inbound:" at bounding box center [437, 288] width 46 height 20
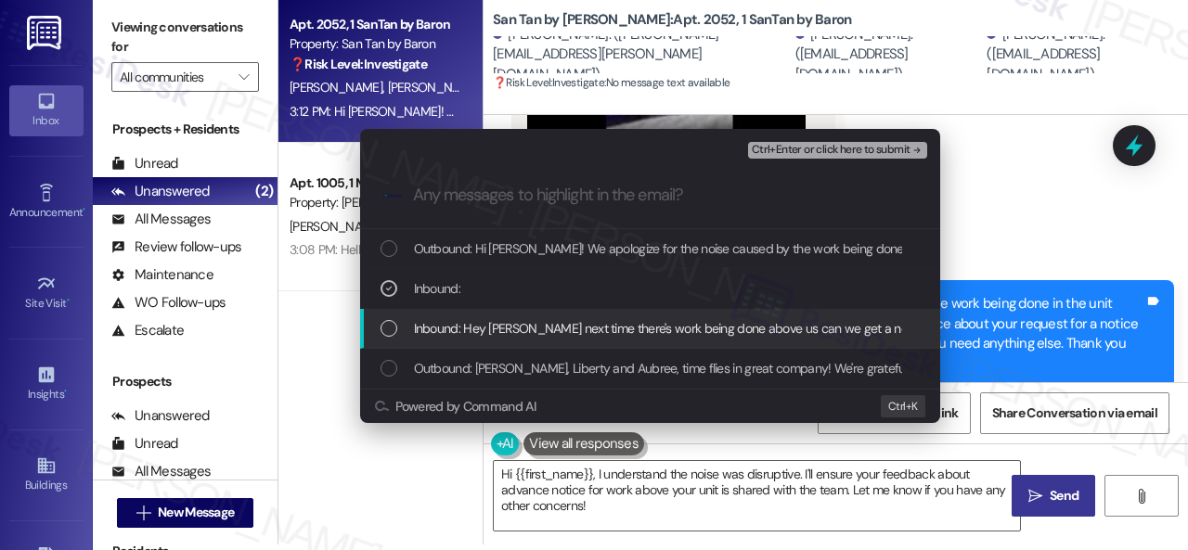
click at [449, 322] on span "Inbound: Hey [PERSON_NAME] next time there's work being done above us can we ge…" at bounding box center [840, 328] width 853 height 20
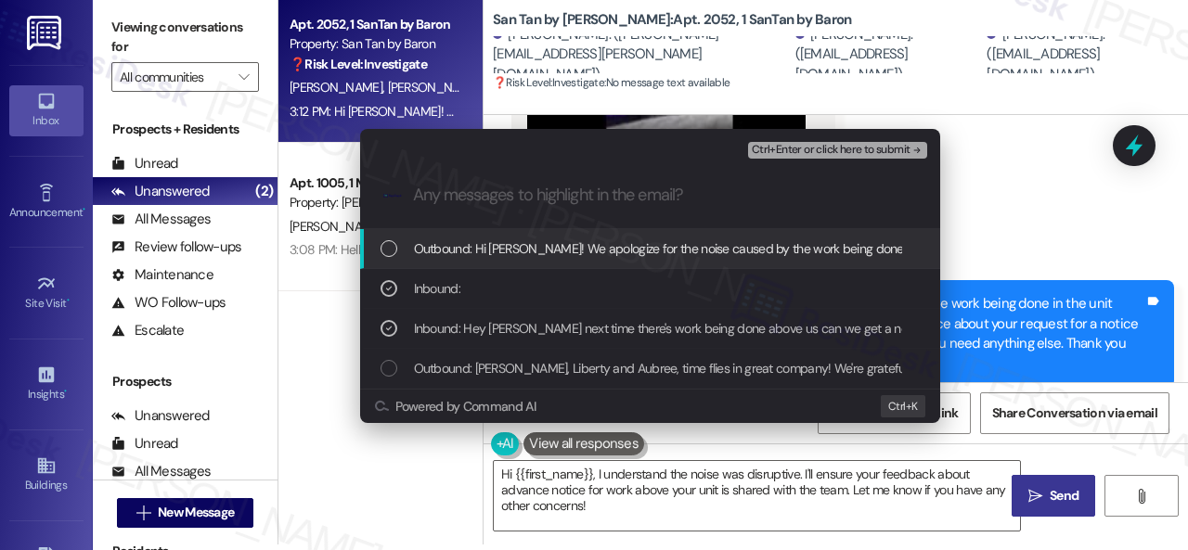
click at [804, 148] on span "Ctrl+Enter or click here to submit" at bounding box center [831, 150] width 159 height 13
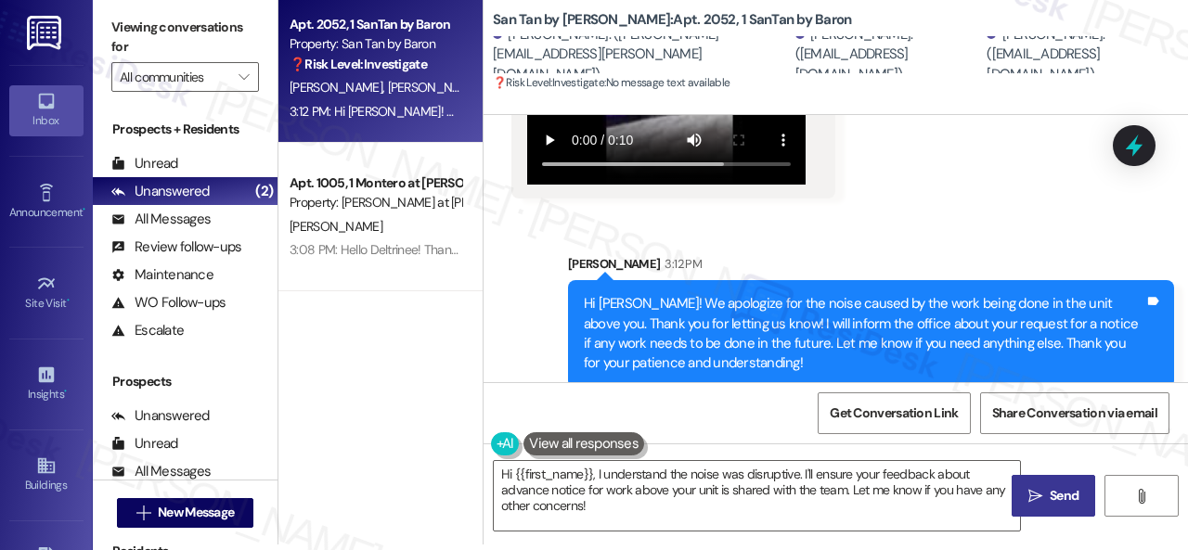
scroll to position [770, 0]
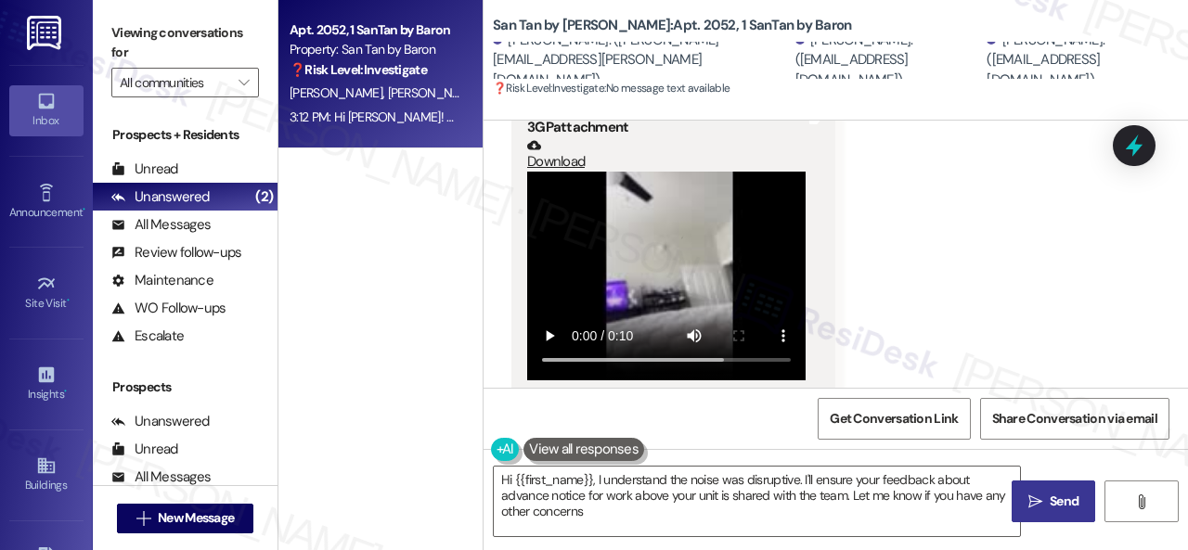
type textarea "Hi {{first_name}}, I understand the noise was disruptive. I'll ensure your feed…"
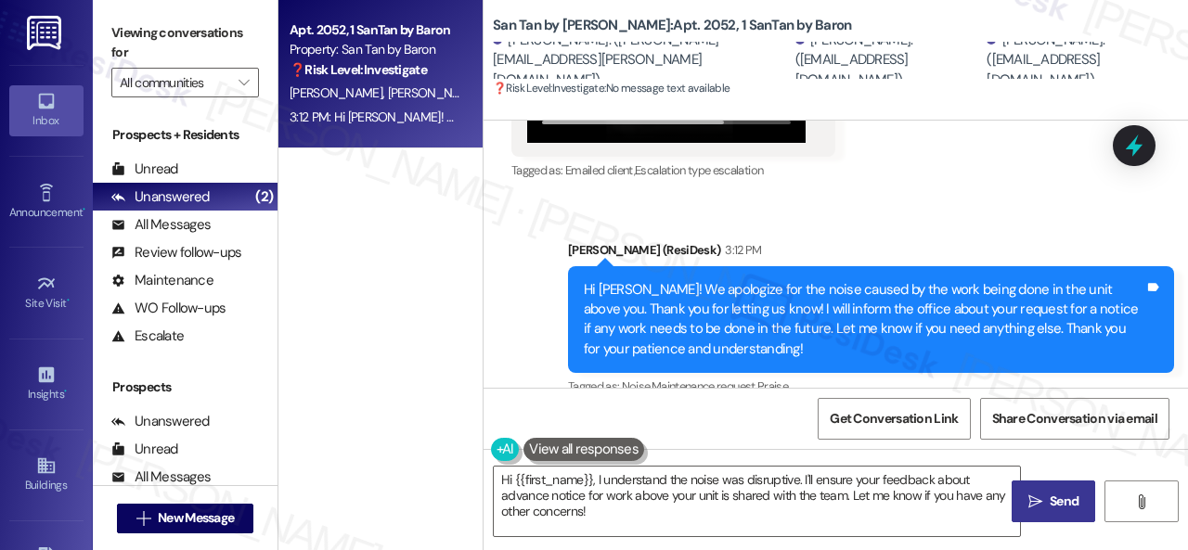
scroll to position [1015, 0]
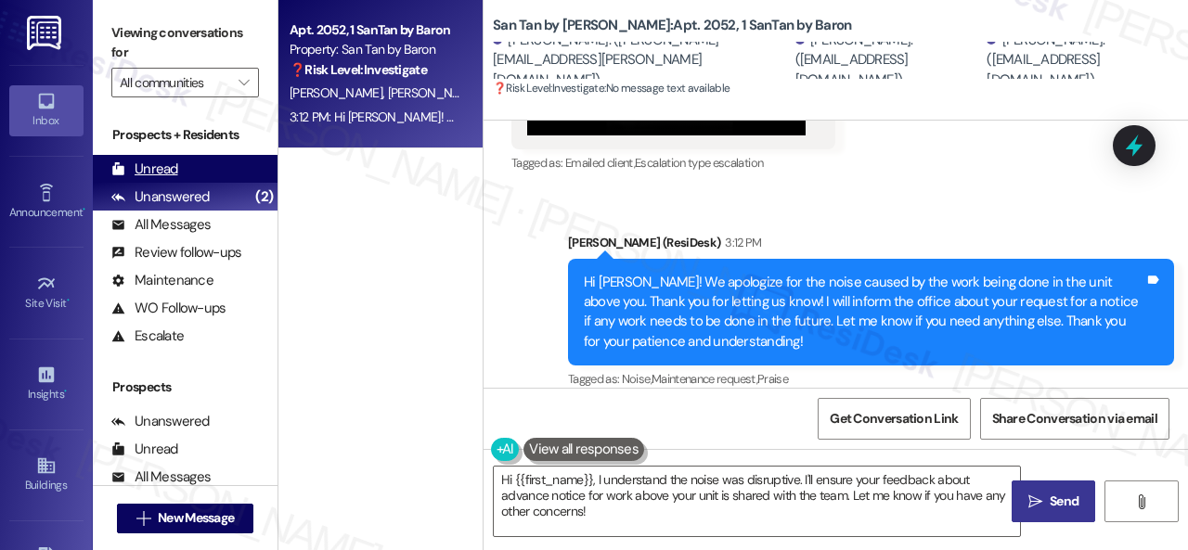
click at [161, 170] on div "Unread" at bounding box center [144, 169] width 67 height 19
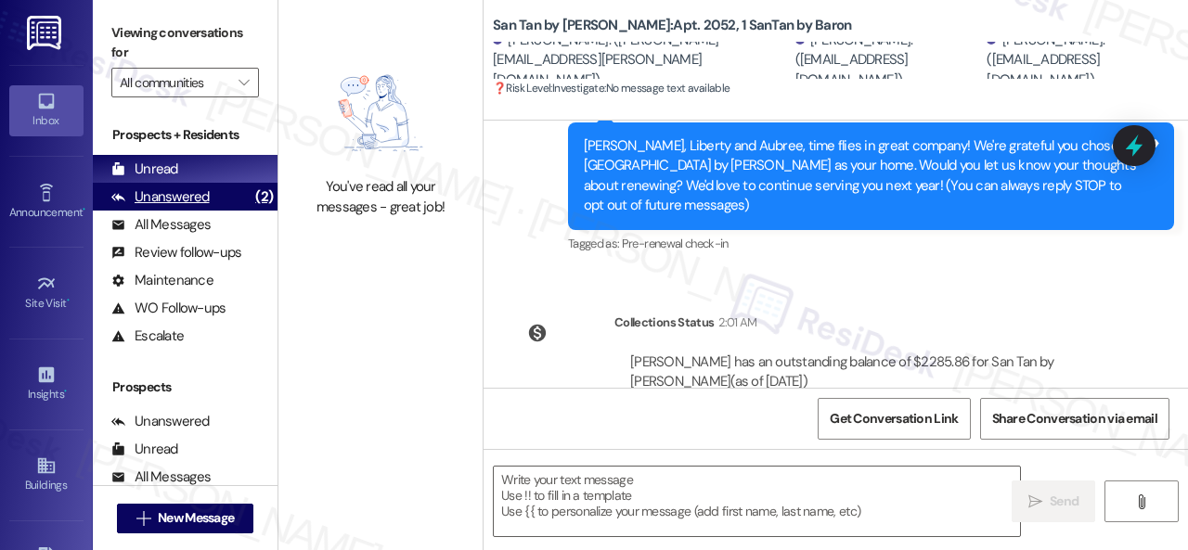
type textarea "Fetching suggested responses. Please feel free to read through the conversation…"
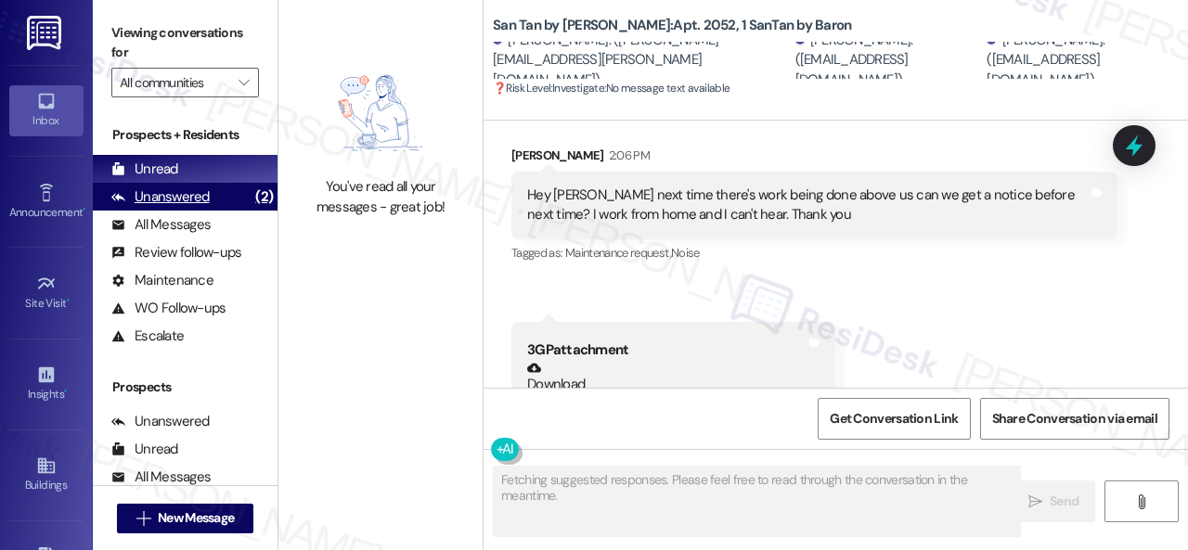
scroll to position [798, 0]
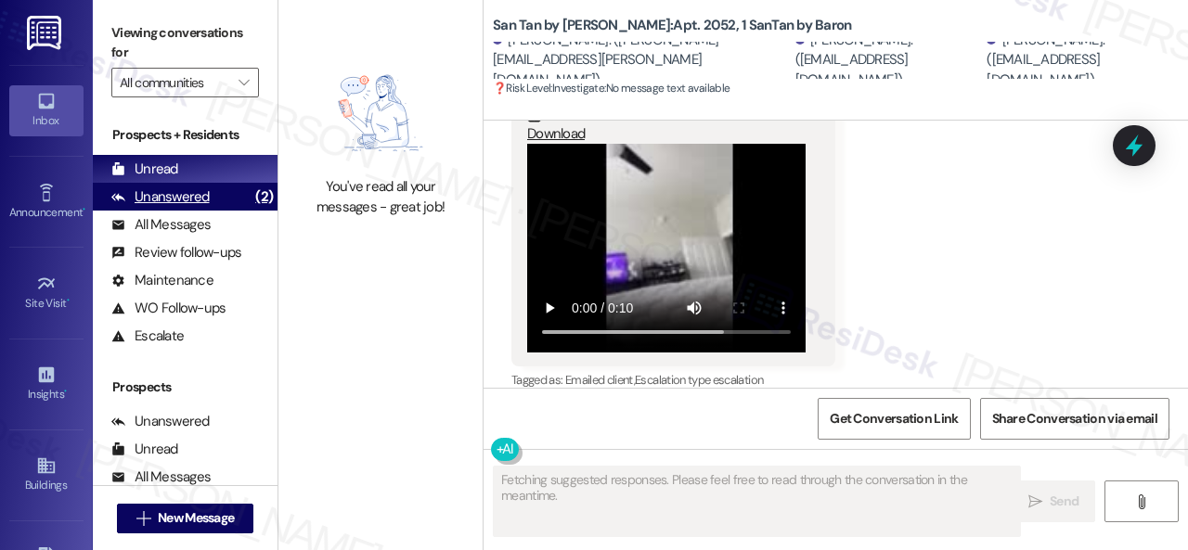
click at [178, 200] on div "Unanswered" at bounding box center [160, 196] width 98 height 19
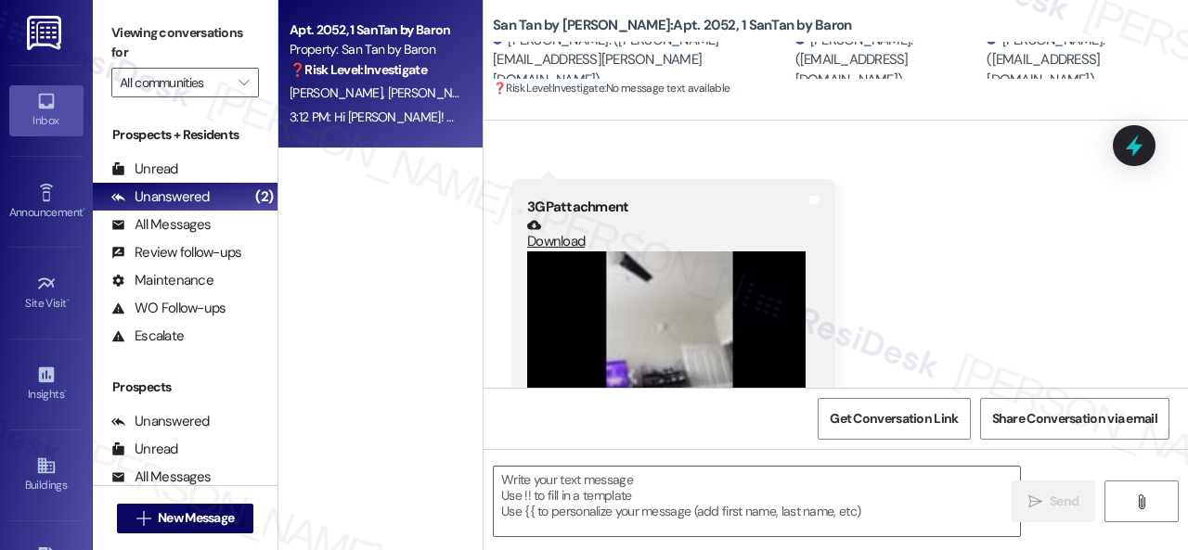
click at [443, 103] on div "[PERSON_NAME] [PERSON_NAME] [PERSON_NAME]" at bounding box center [375, 93] width 175 height 23
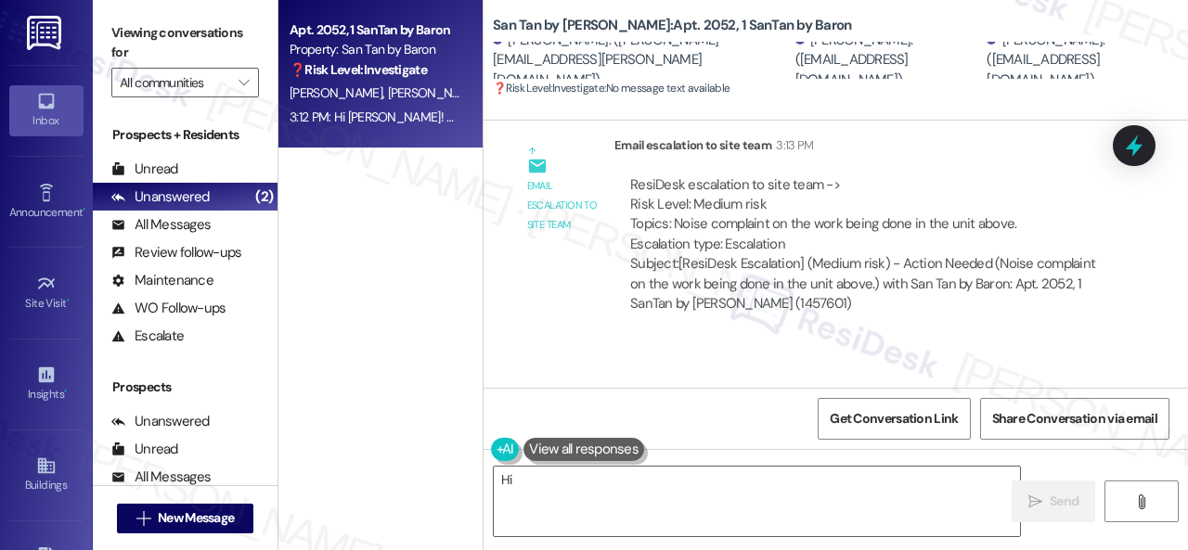
scroll to position [1175, 0]
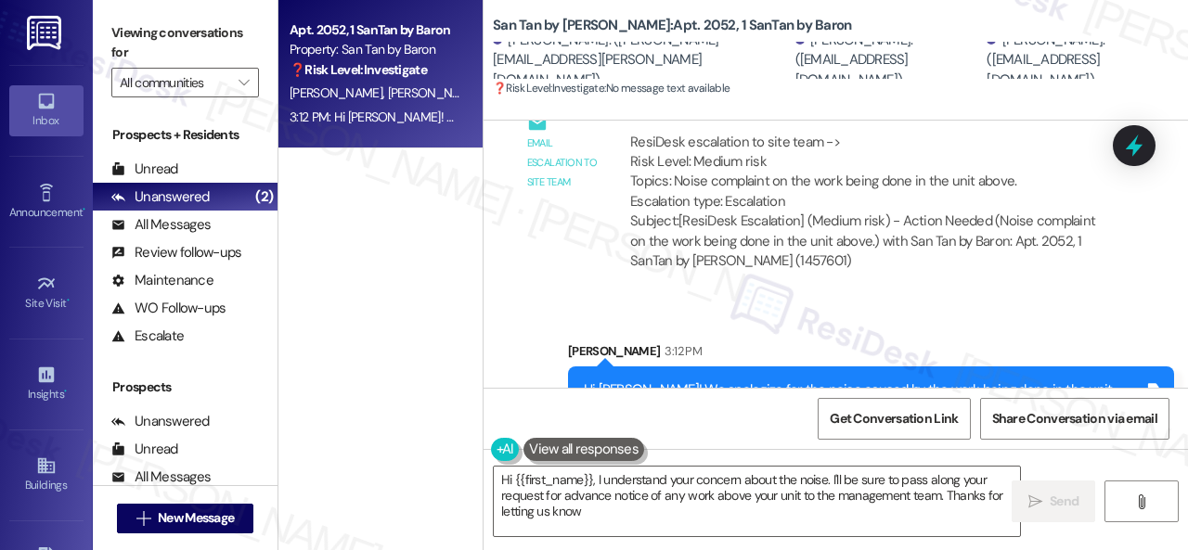
type textarea "Hi {{first_name}}, I understand your concern about the noise. I'll be sure to p…"
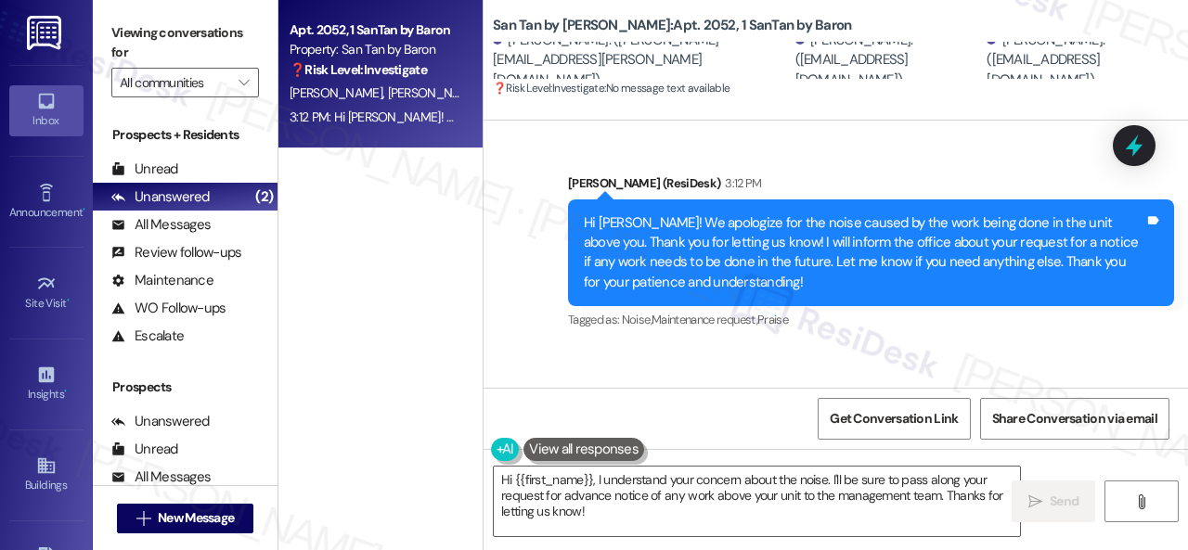
scroll to position [1453, 0]
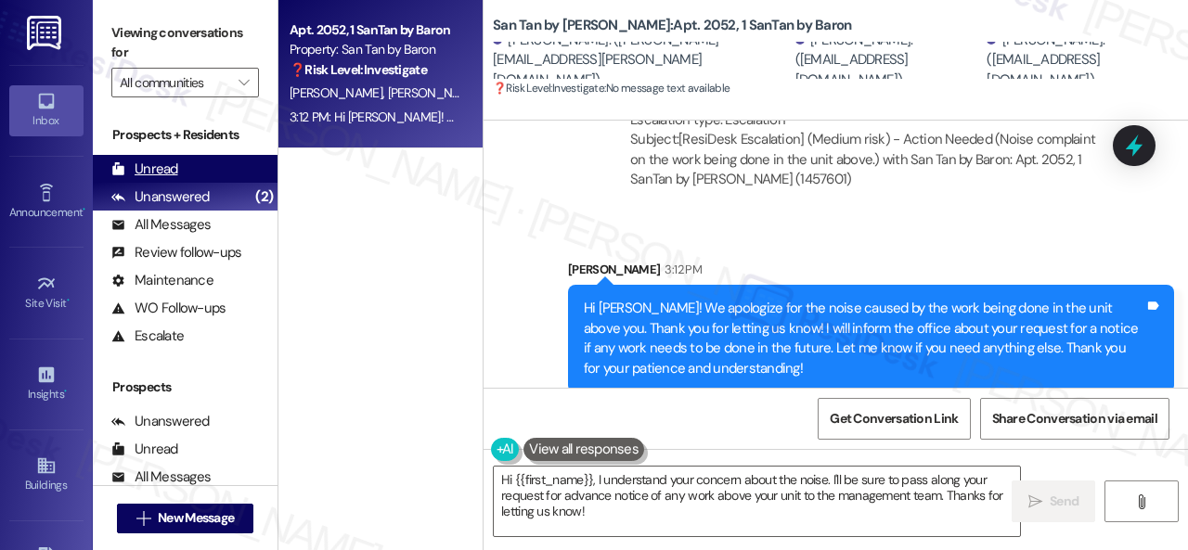
click at [167, 168] on div "Unread" at bounding box center [144, 169] width 67 height 19
